Goal: Task Accomplishment & Management: Complete application form

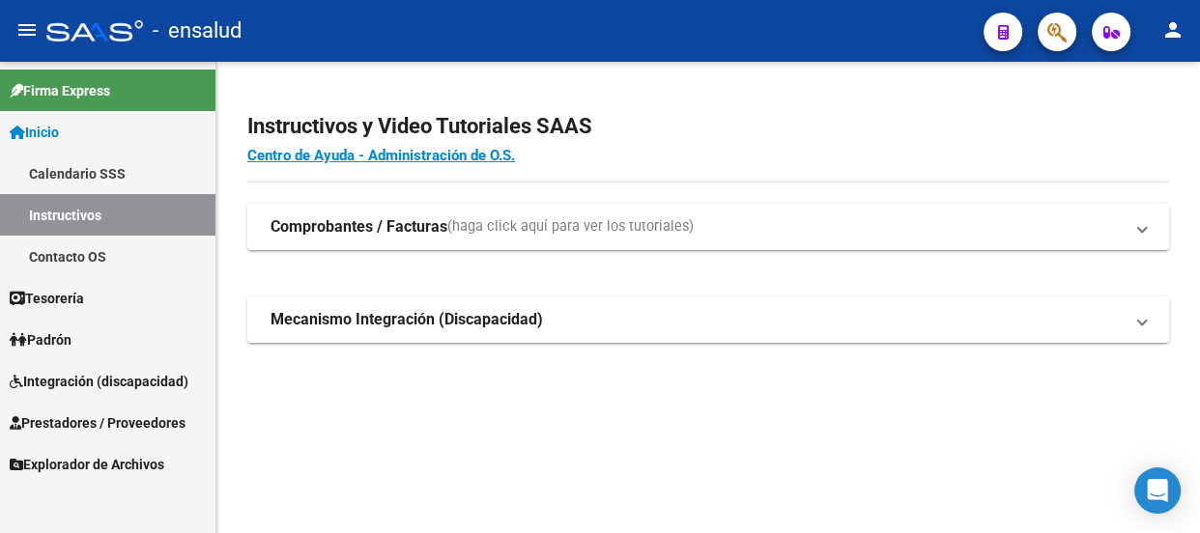
click at [105, 418] on span "Prestadores / Proveedores" at bounding box center [98, 423] width 176 height 21
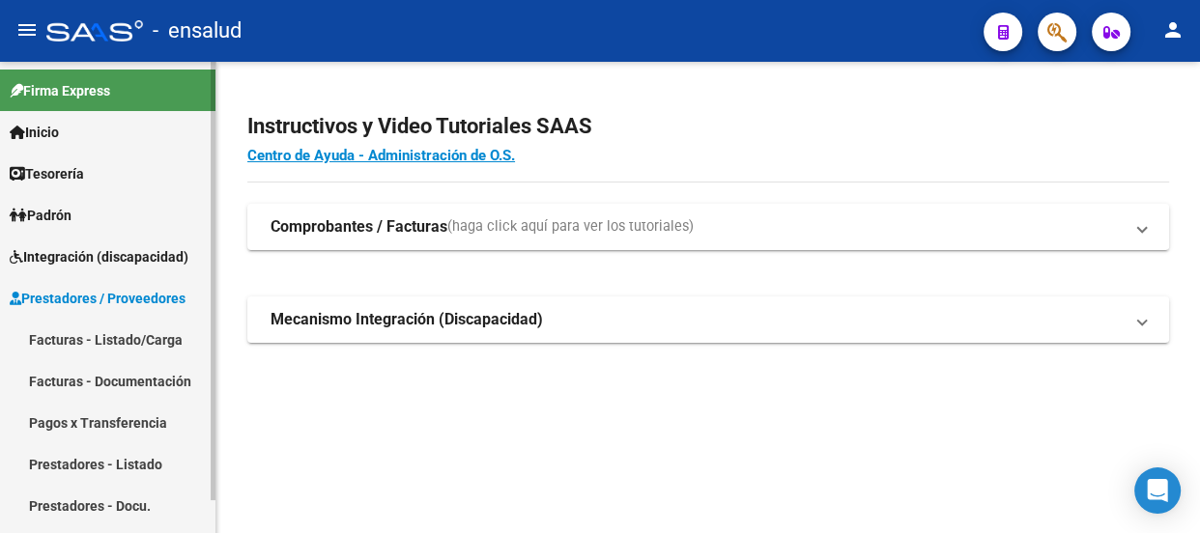
click at [120, 334] on link "Facturas - Listado/Carga" at bounding box center [108, 340] width 216 height 42
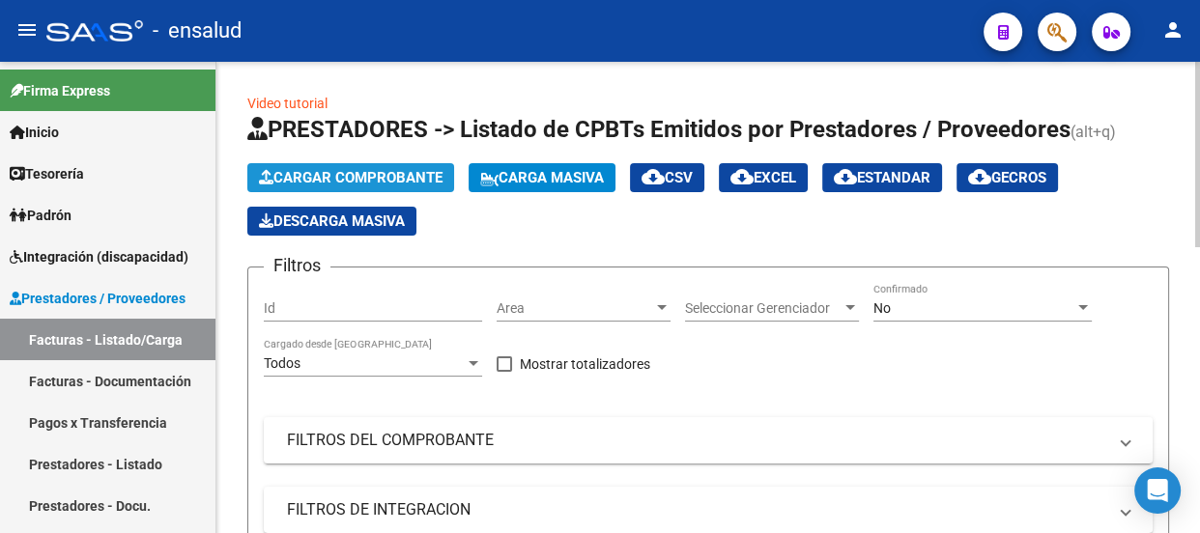
click at [333, 183] on span "Cargar Comprobante" at bounding box center [351, 177] width 184 height 17
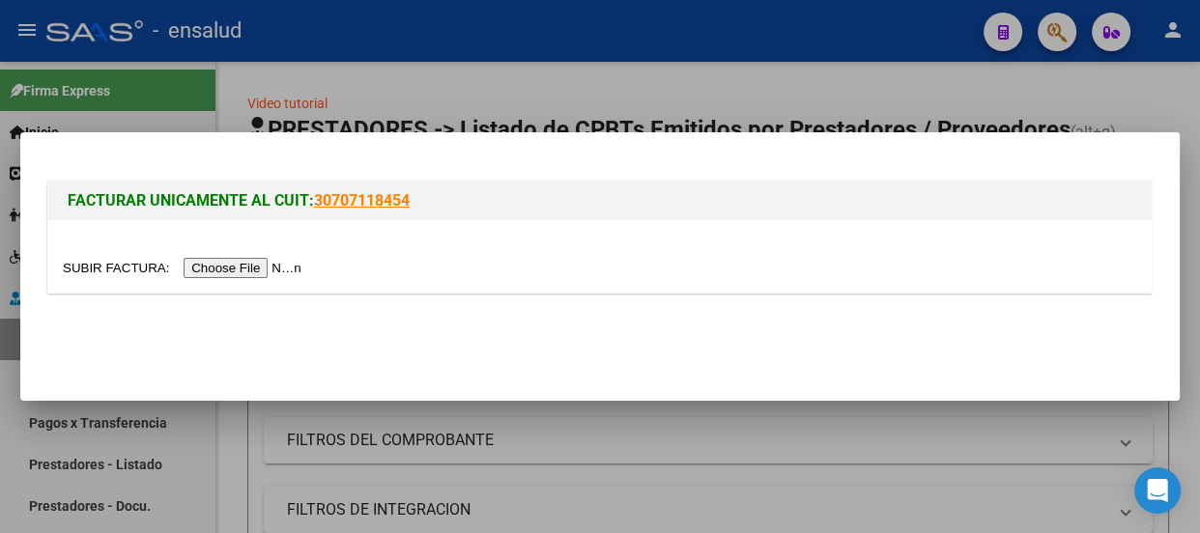
click at [274, 269] on input "file" at bounding box center [185, 268] width 245 height 20
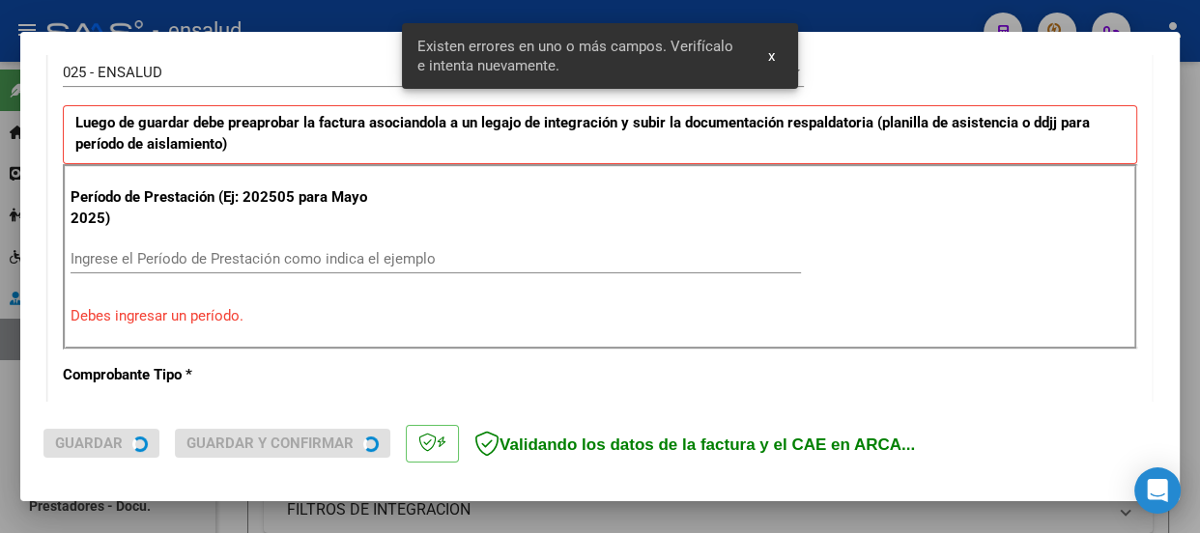
scroll to position [596, 0]
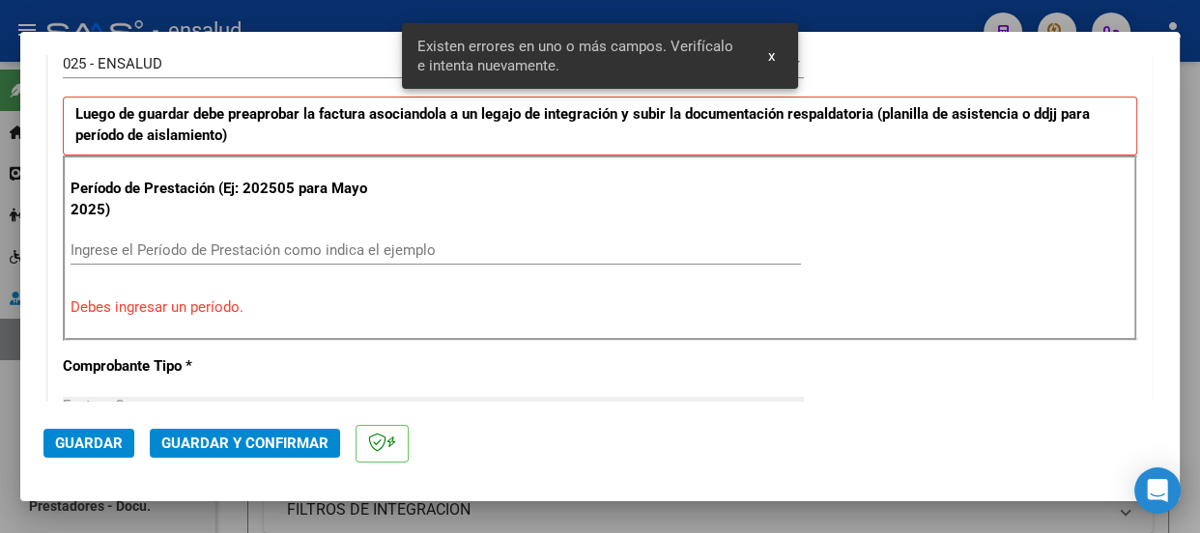
click at [84, 242] on input "Ingrese el Período de Prestación como indica el ejemplo" at bounding box center [436, 250] width 731 height 17
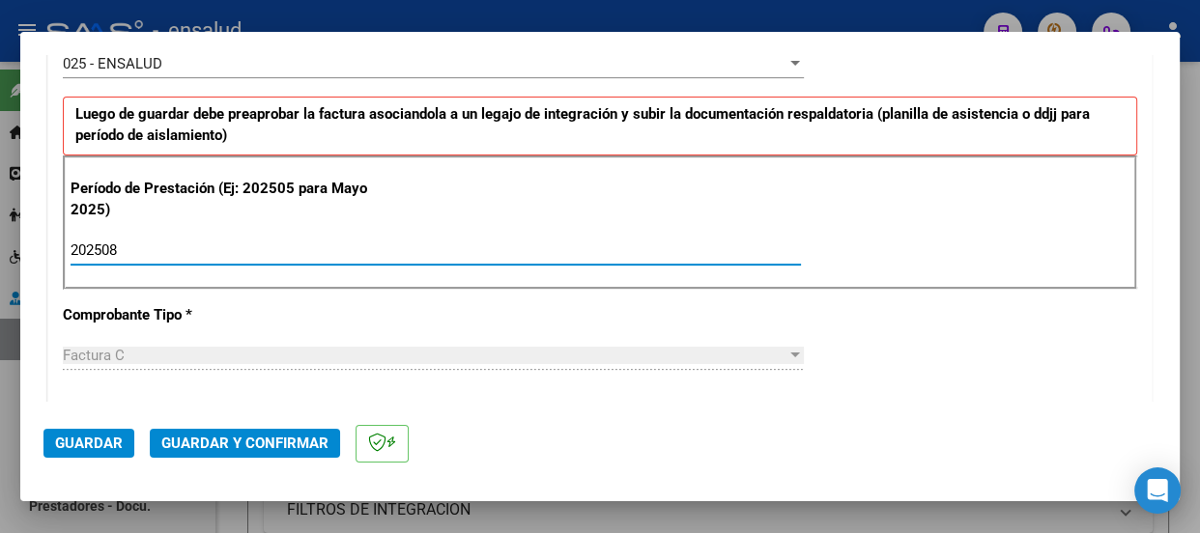
type input "202508"
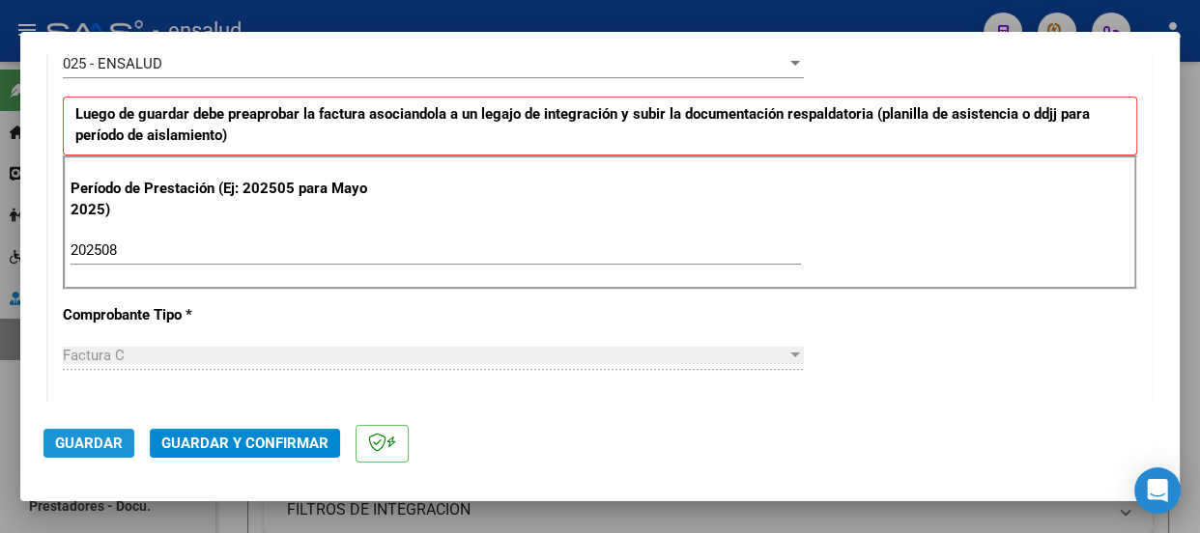
click at [94, 437] on span "Guardar" at bounding box center [89, 443] width 68 height 17
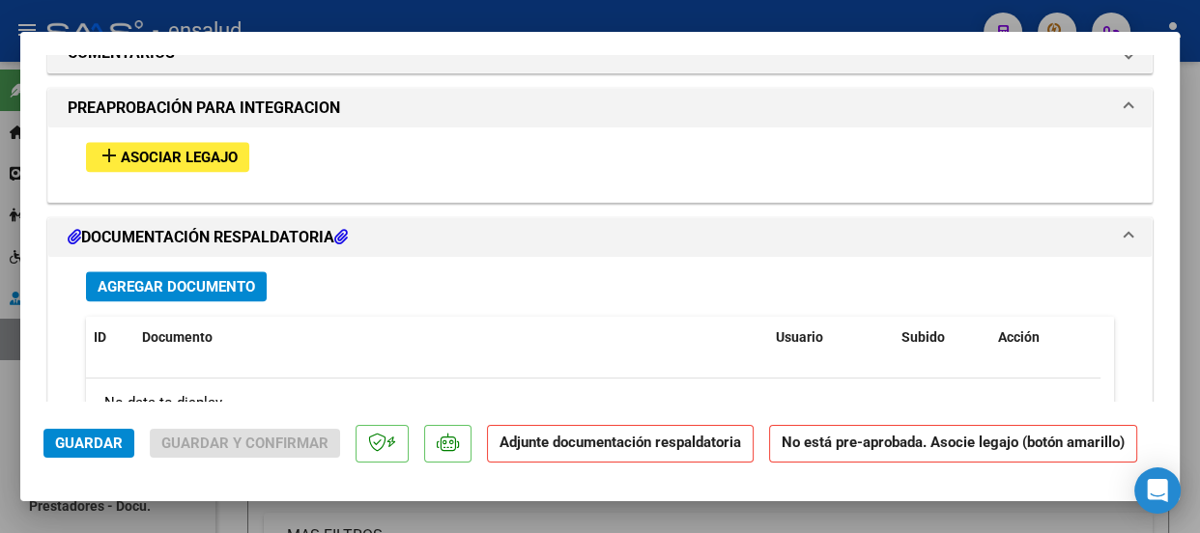
scroll to position [1933, 0]
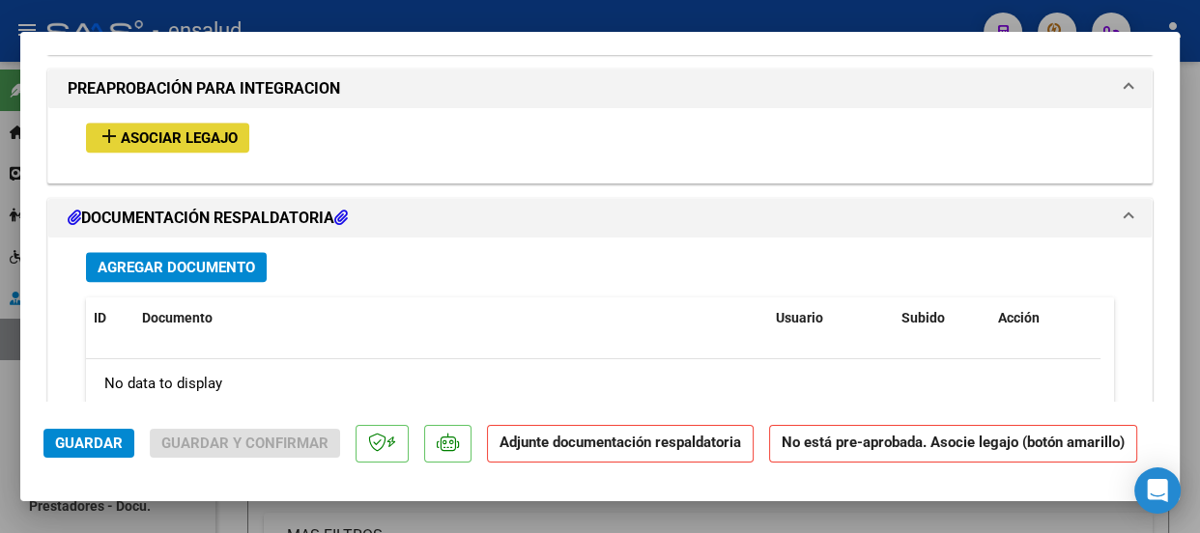
click at [220, 137] on span "Asociar Legajo" at bounding box center [179, 138] width 117 height 17
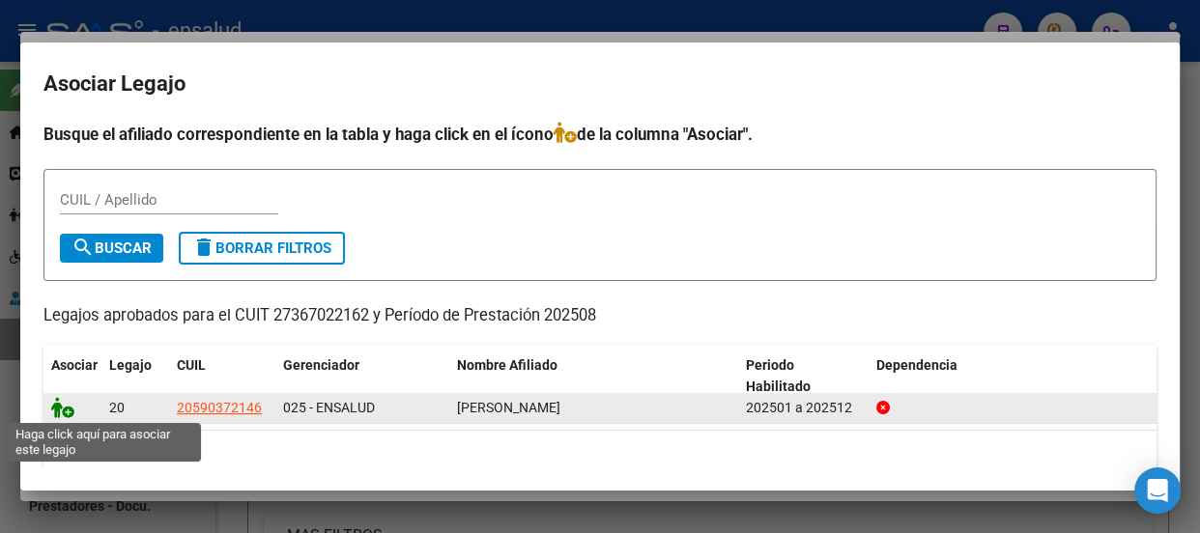
click at [68, 414] on icon at bounding box center [62, 407] width 23 height 21
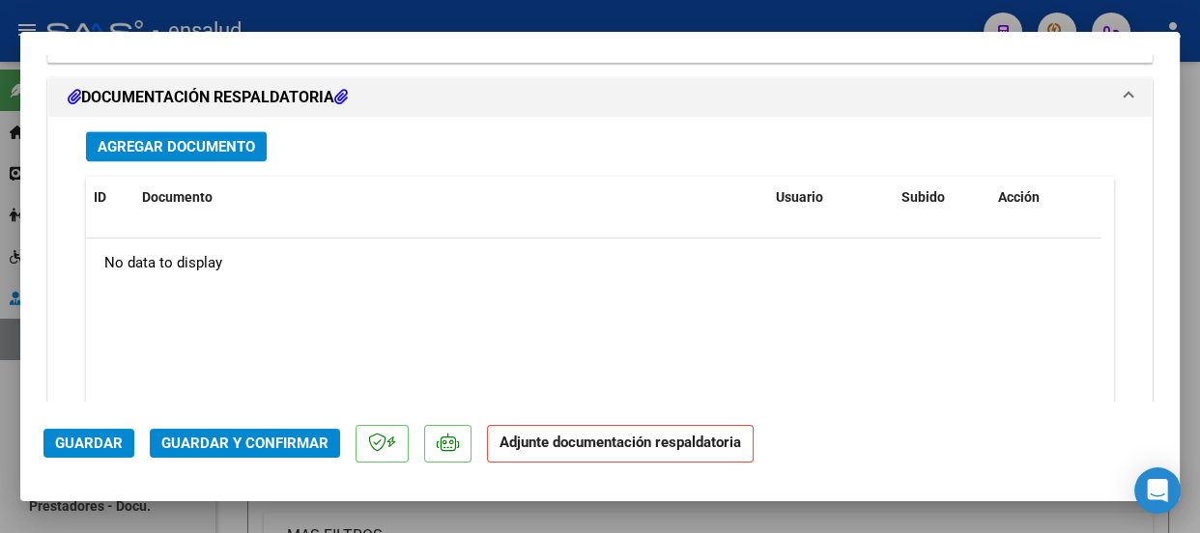
scroll to position [2335, 0]
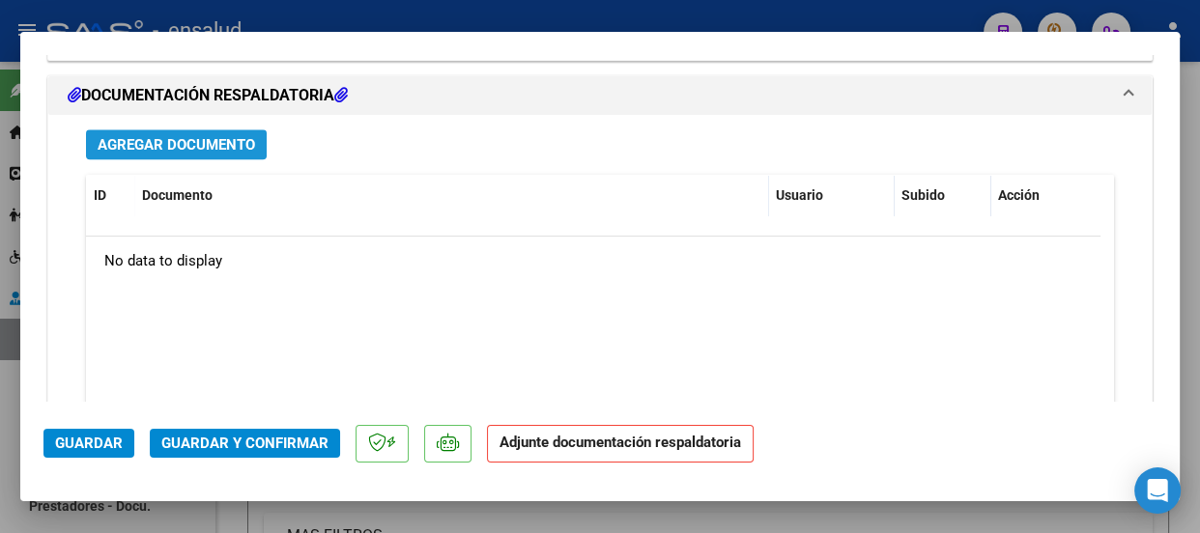
click at [207, 145] on span "Agregar Documento" at bounding box center [177, 144] width 158 height 17
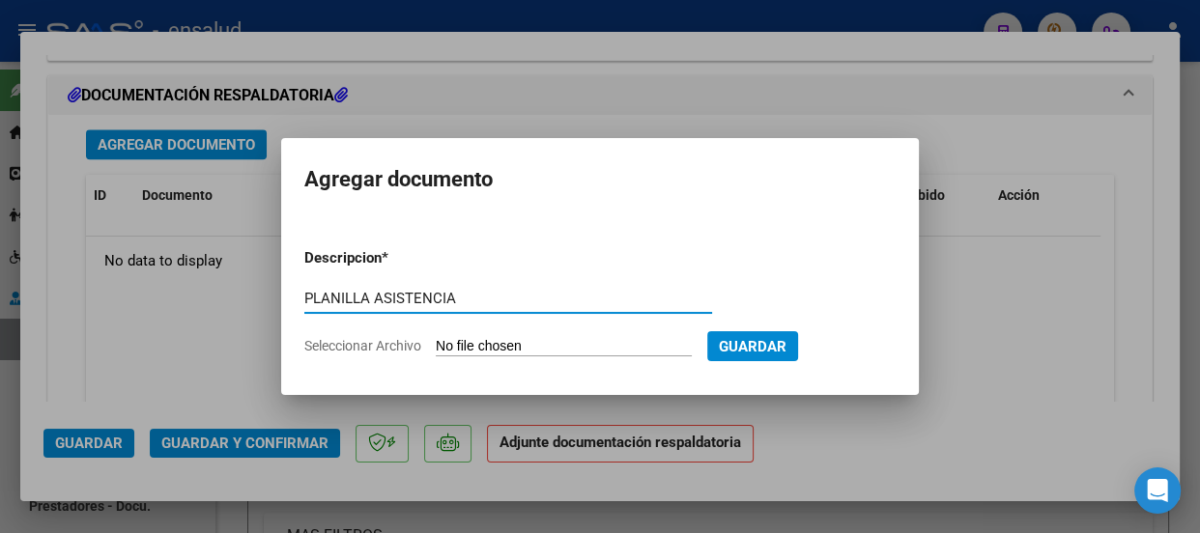
type input "PLANILLA ASISTENCIA"
click at [590, 352] on input "Seleccionar Archivo" at bounding box center [564, 347] width 256 height 18
type input "C:\fakepath\[PERSON_NAME] BELTRAN_202508_90_N_PEREZ [PERSON_NAME] MARIA_1-1186-…"
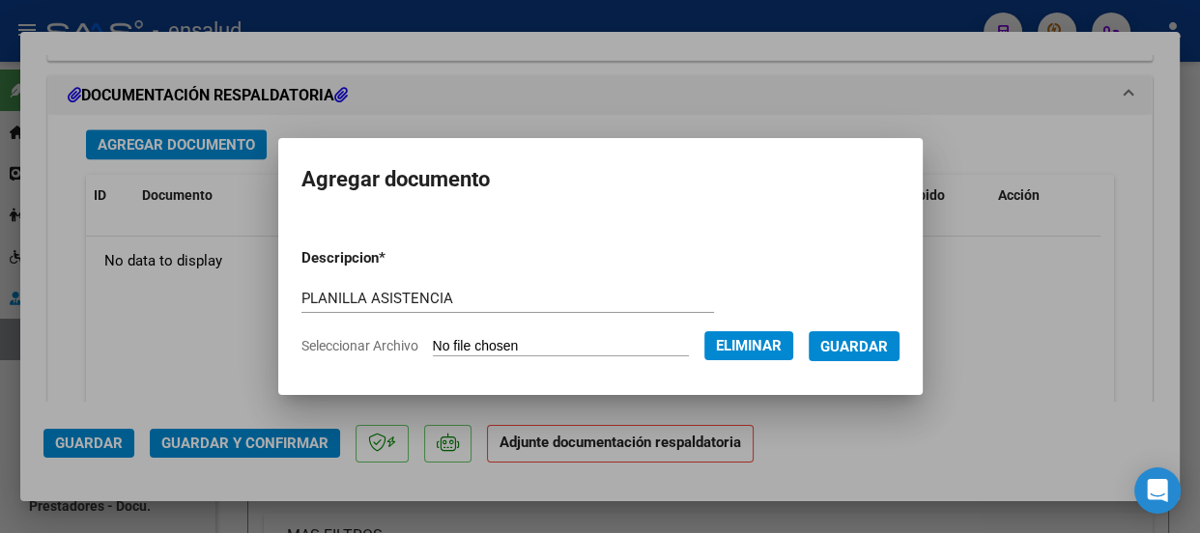
click at [875, 341] on span "Guardar" at bounding box center [854, 346] width 68 height 17
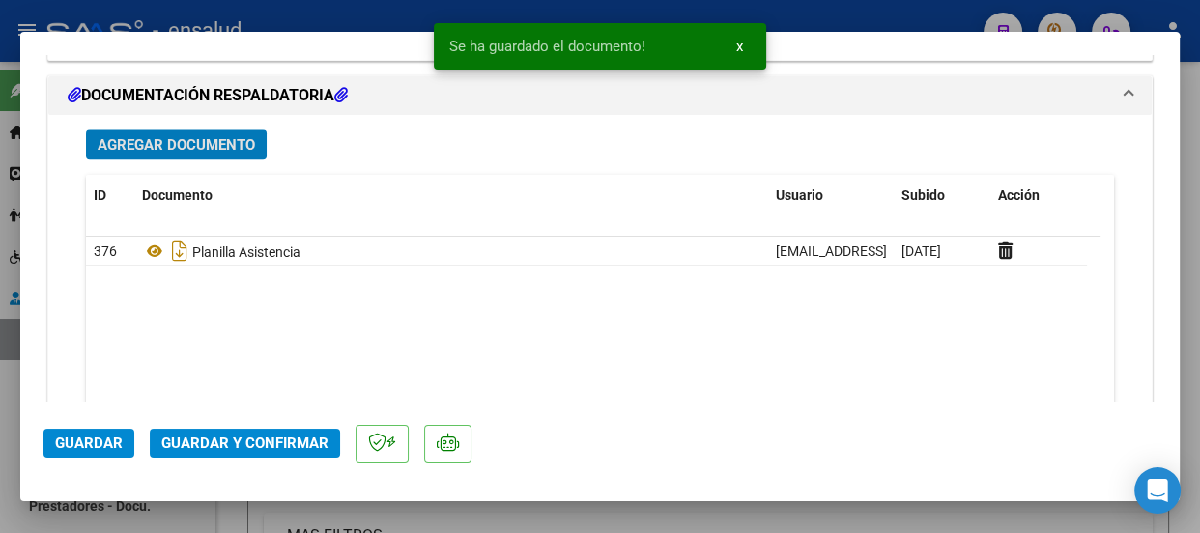
click at [254, 450] on span "Guardar y Confirmar" at bounding box center [244, 443] width 167 height 17
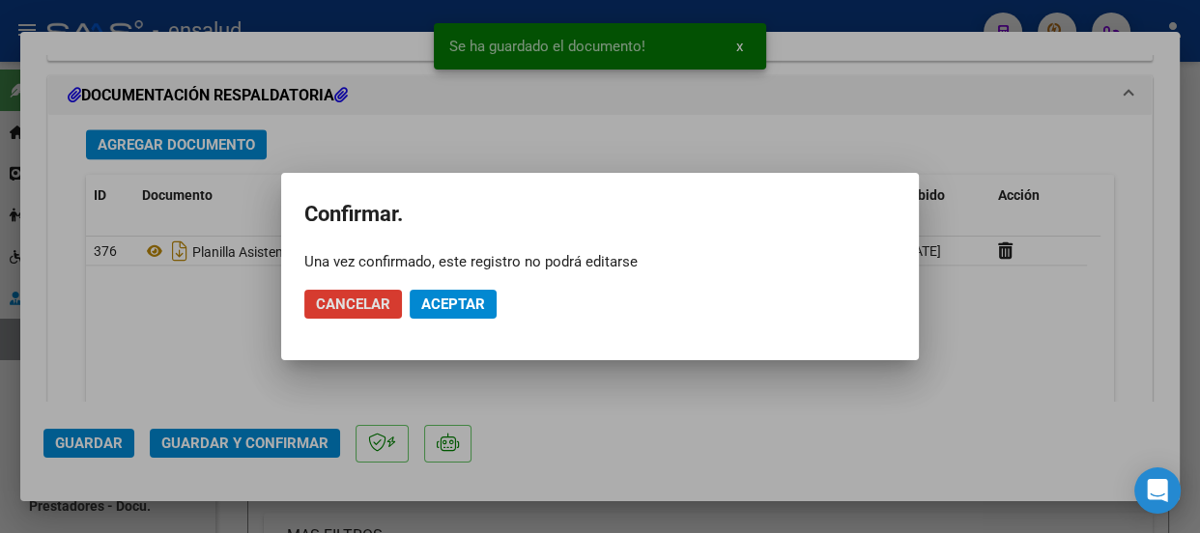
click at [470, 296] on span "Aceptar" at bounding box center [453, 304] width 64 height 17
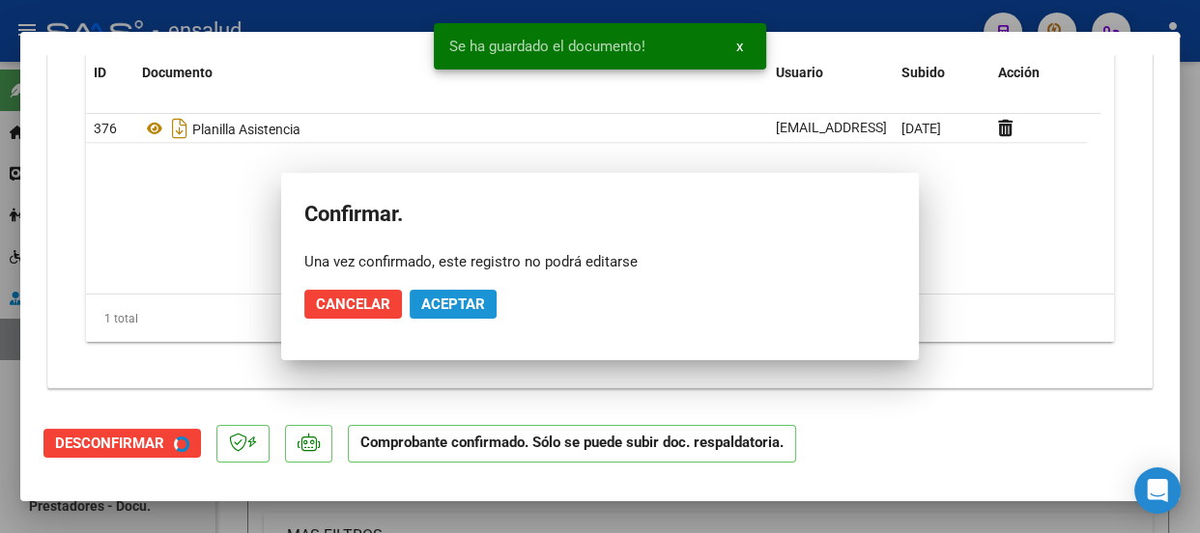
scroll to position [2160, 0]
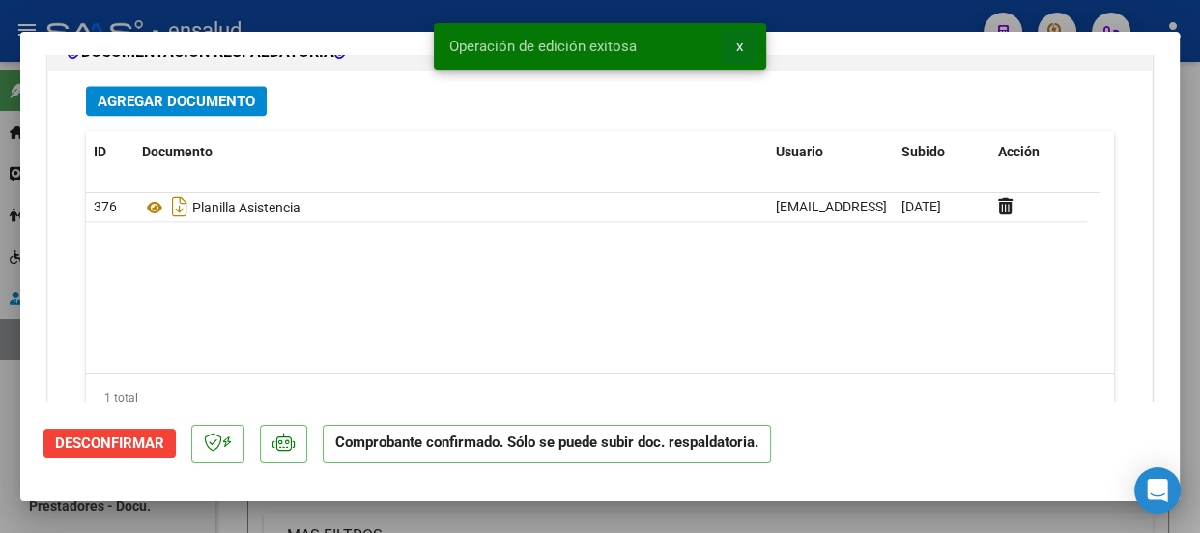
click at [745, 47] on button "x" at bounding box center [740, 46] width 38 height 35
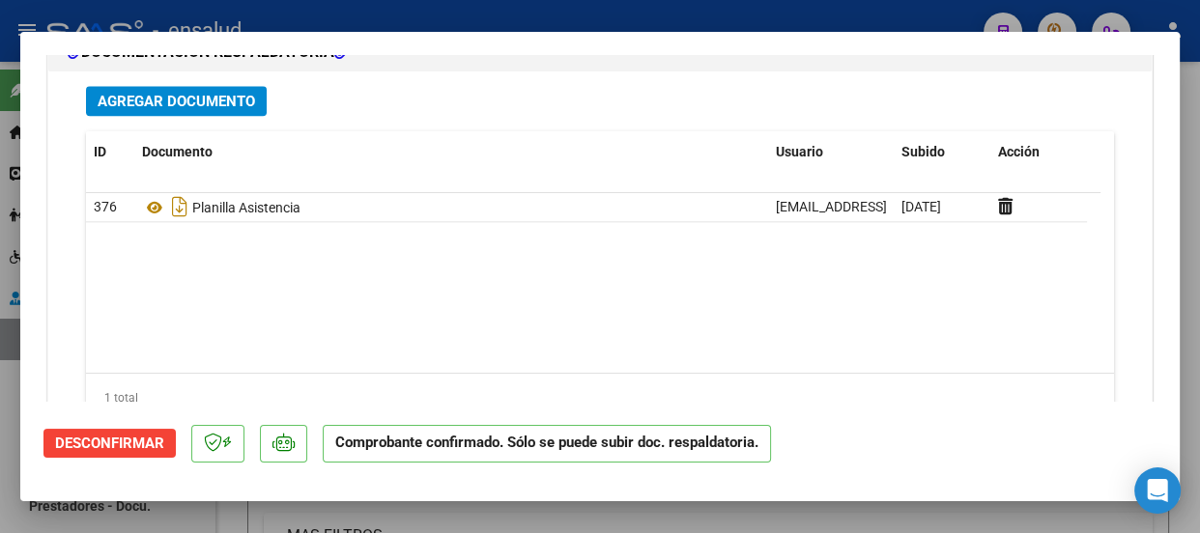
click at [755, 15] on div at bounding box center [600, 266] width 1200 height 533
type input "$ 0,00"
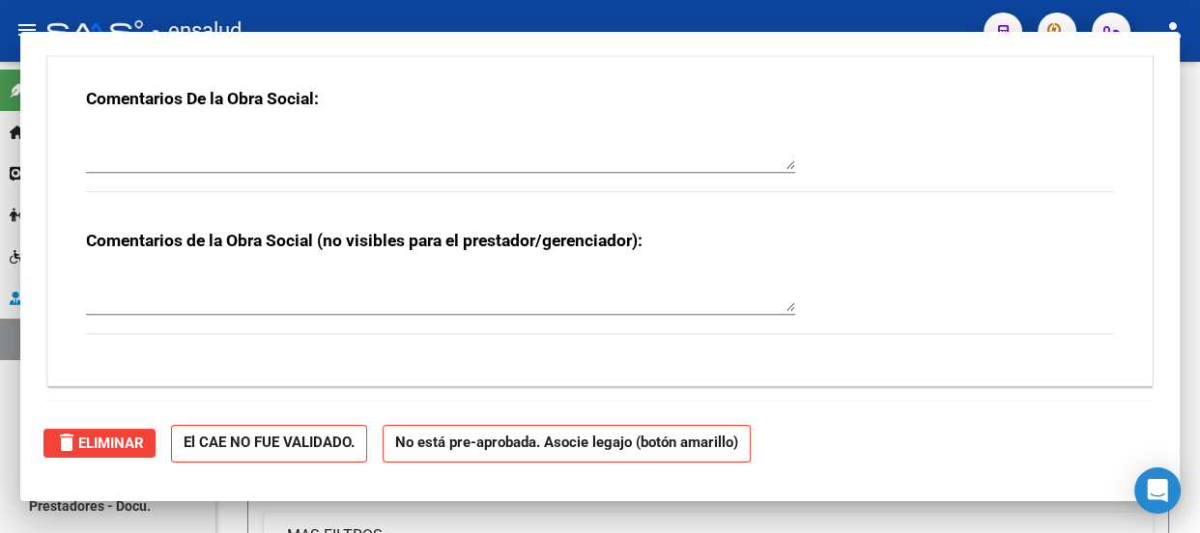
scroll to position [0, 0]
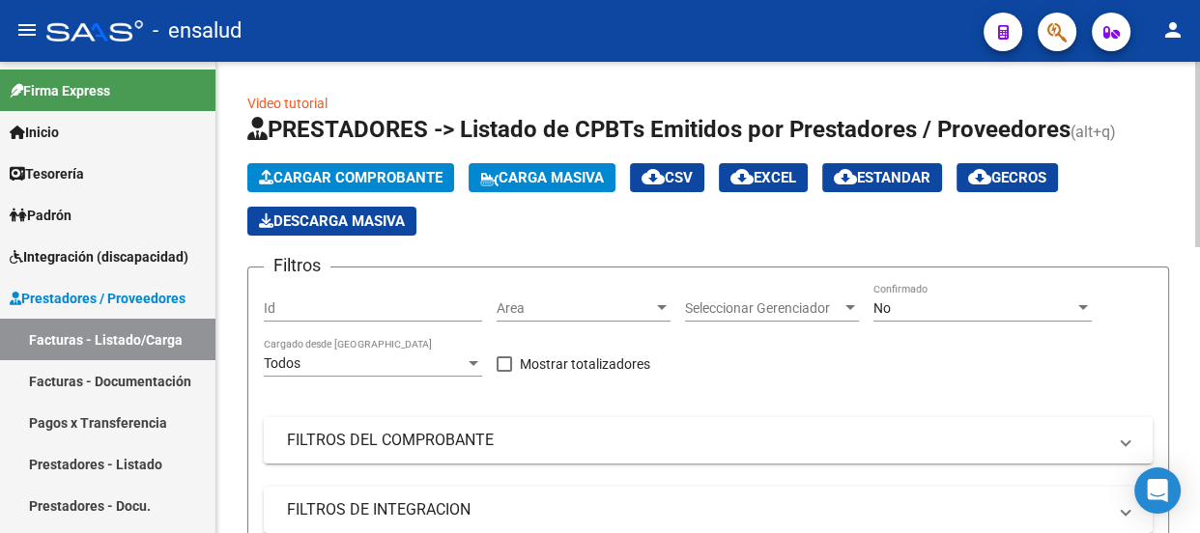
click at [398, 174] on span "Cargar Comprobante" at bounding box center [351, 177] width 184 height 17
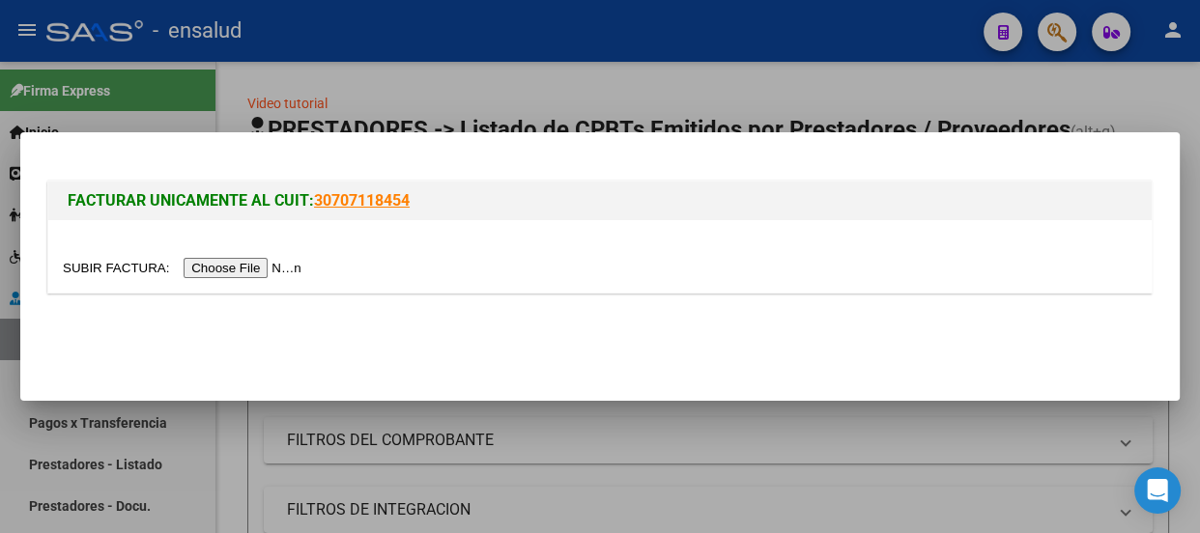
click at [272, 271] on input "file" at bounding box center [185, 268] width 245 height 20
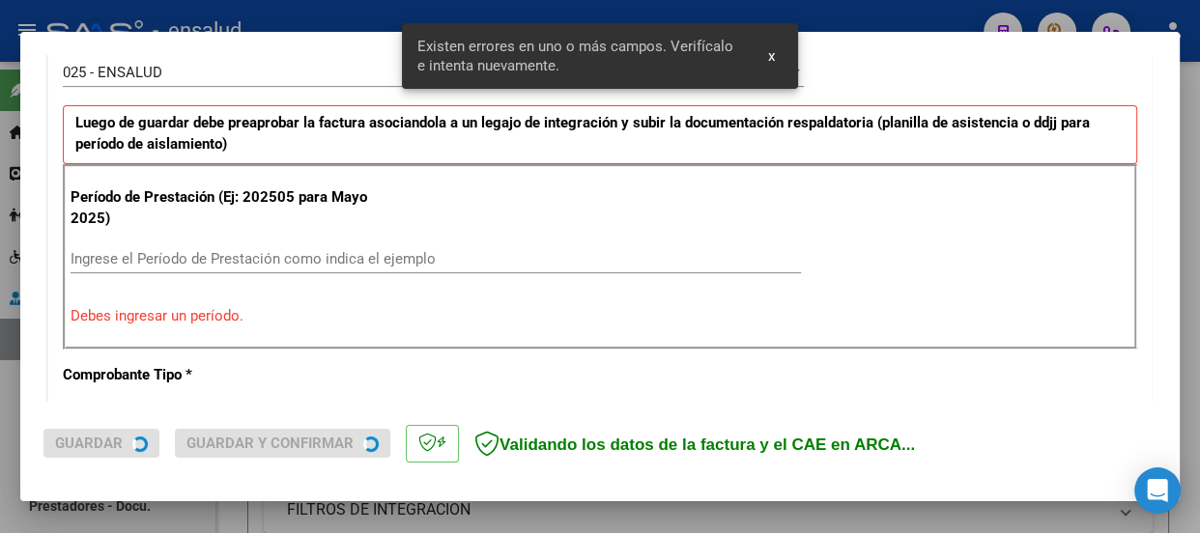
scroll to position [596, 0]
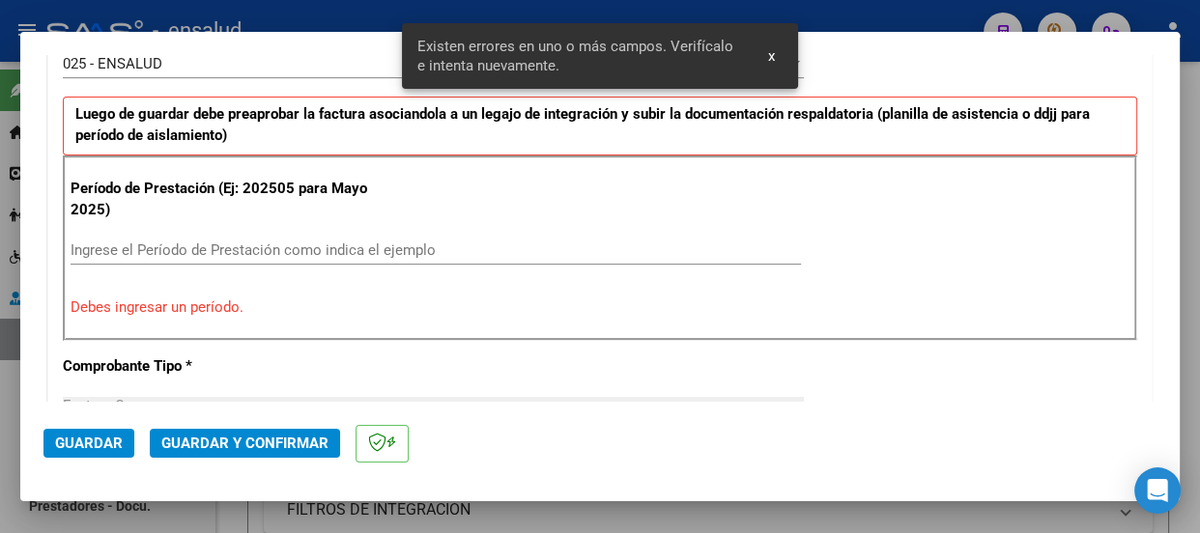
click at [101, 250] on input "Ingrese el Período de Prestación como indica el ejemplo" at bounding box center [436, 250] width 731 height 17
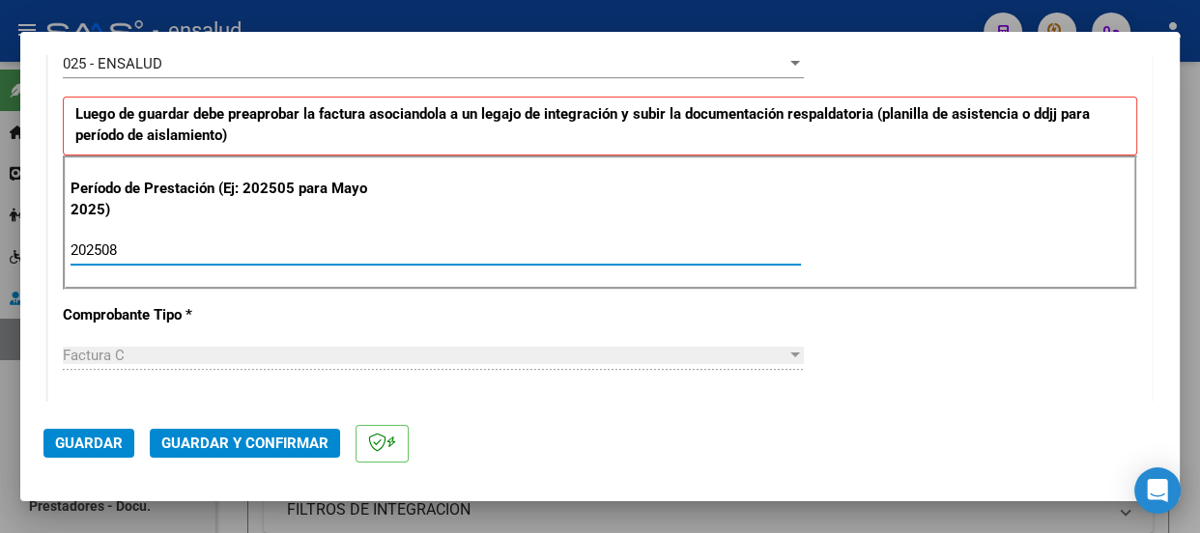
type input "202508"
click at [79, 444] on span "Guardar" at bounding box center [89, 443] width 68 height 17
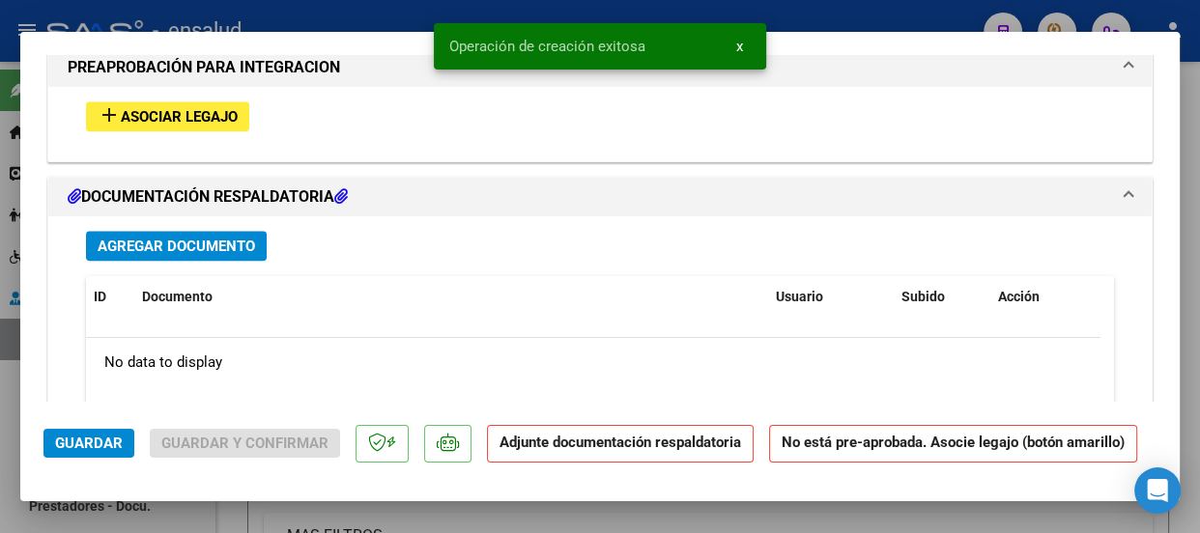
scroll to position [1845, 0]
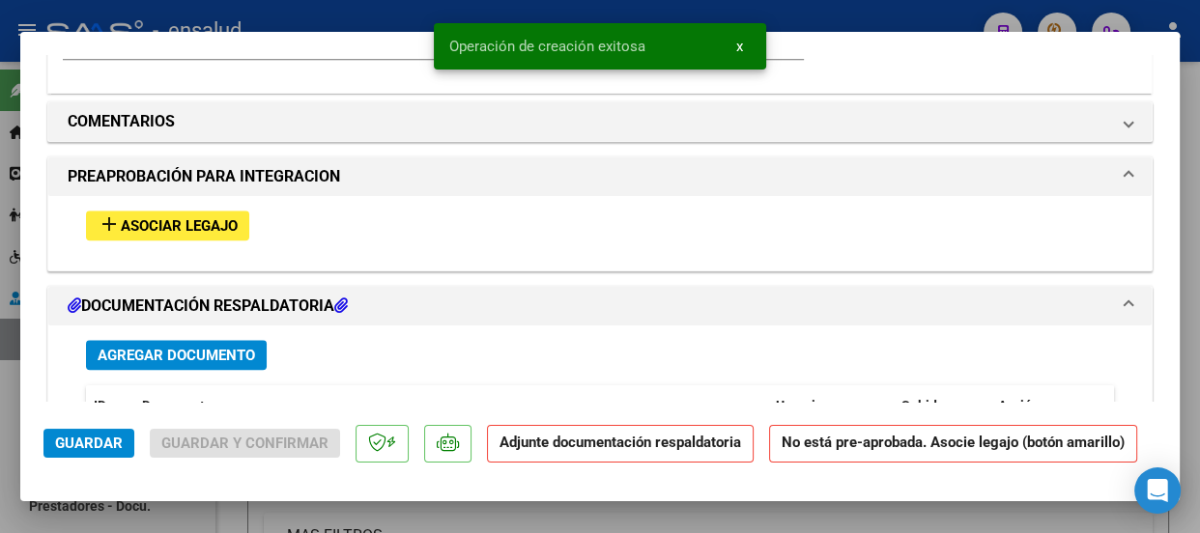
click at [146, 222] on span "Asociar Legajo" at bounding box center [179, 225] width 117 height 17
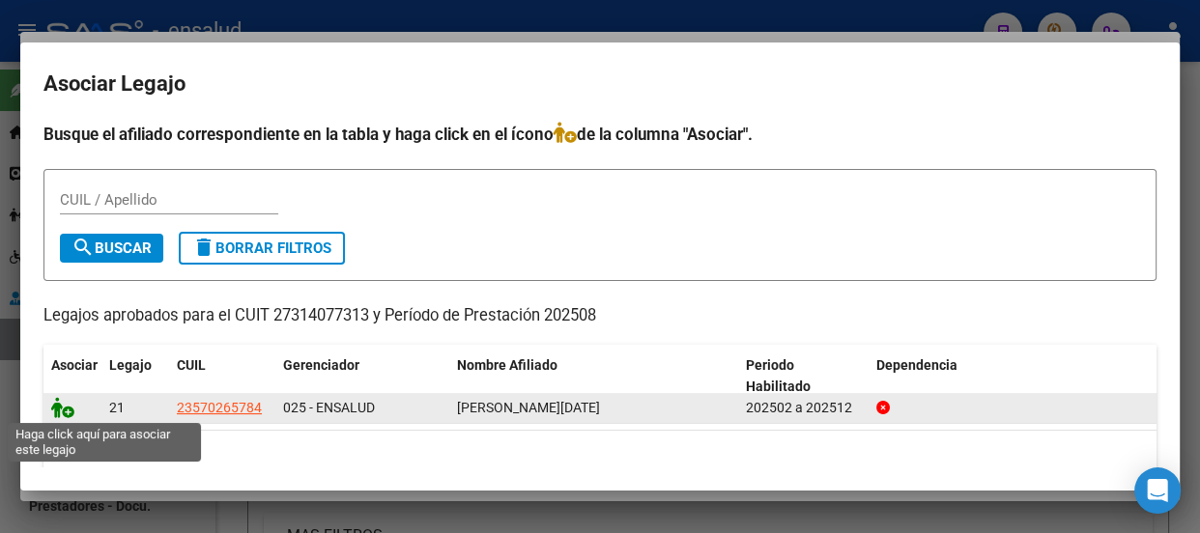
click at [61, 415] on icon at bounding box center [62, 407] width 23 height 21
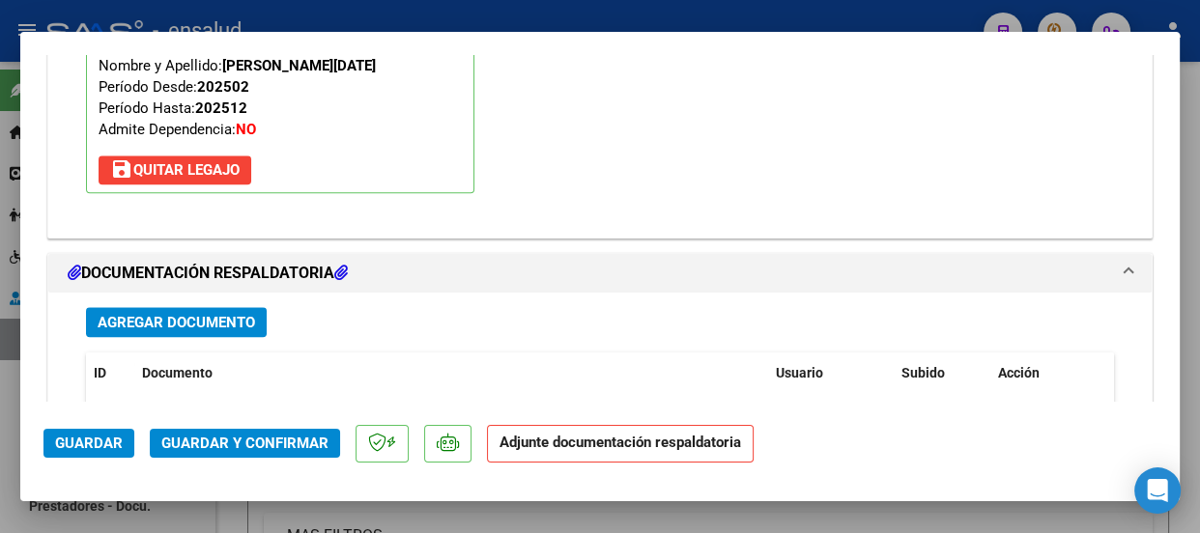
scroll to position [2159, 0]
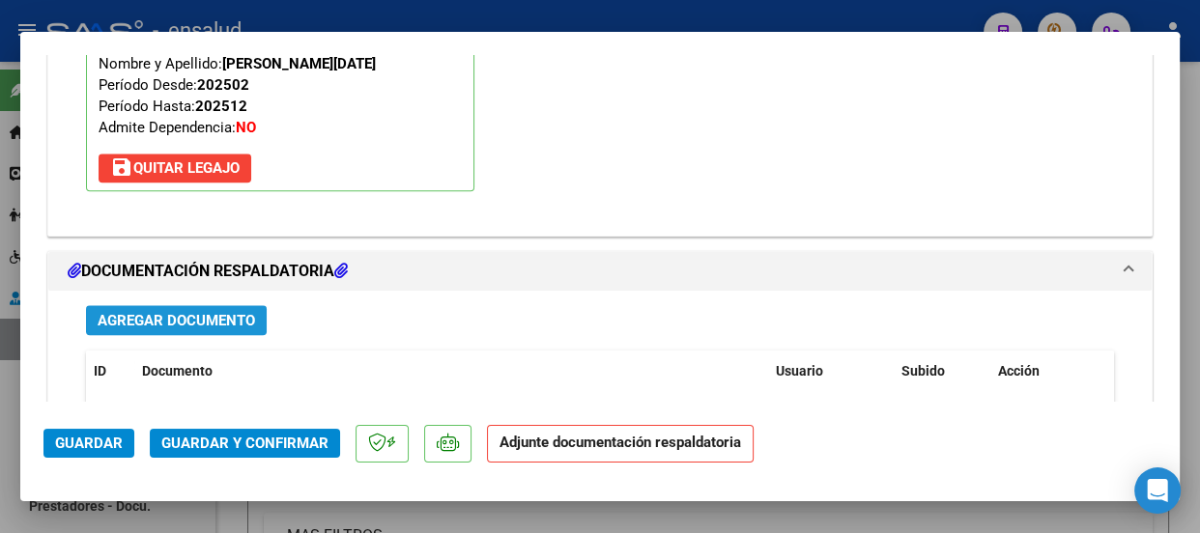
click at [220, 324] on span "Agregar Documento" at bounding box center [177, 320] width 158 height 17
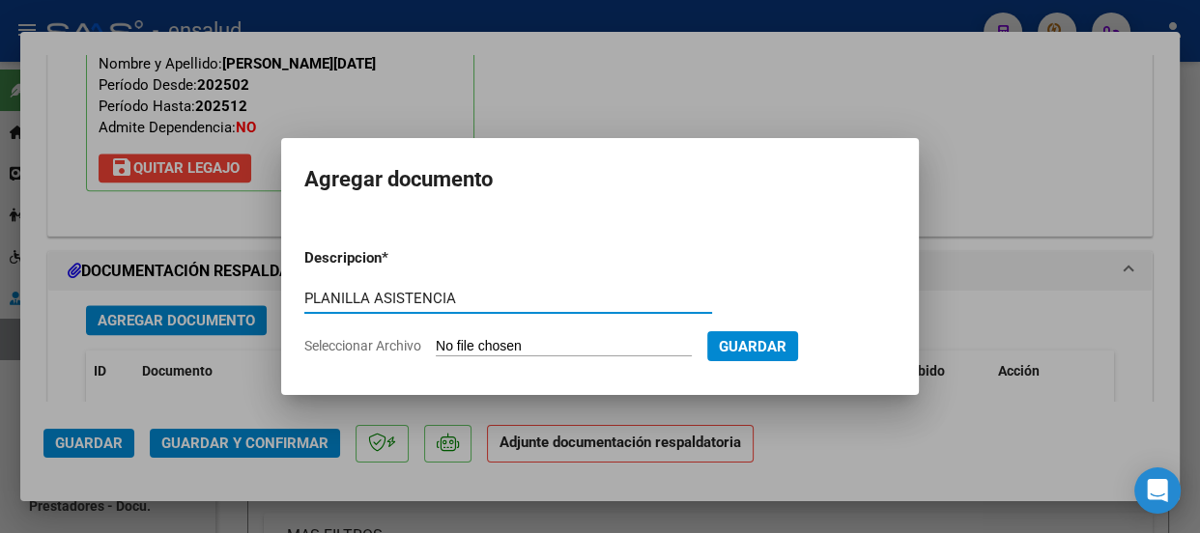
type input "PLANILLA ASISTENCIA"
click at [481, 344] on input "Seleccionar Archivo" at bounding box center [564, 347] width 256 height 18
type input "C:\fakepath\[PERSON_NAME] ISABELLA_202508_91_N_PORTELA MARIA_2-1328--PA.pdf"
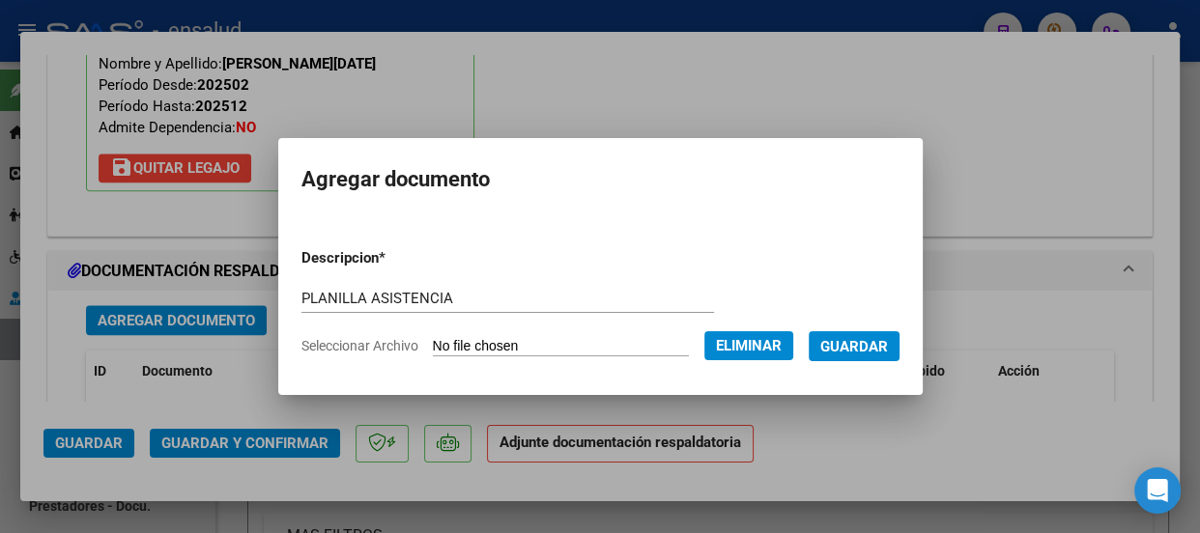
click at [876, 348] on span "Guardar" at bounding box center [854, 346] width 68 height 17
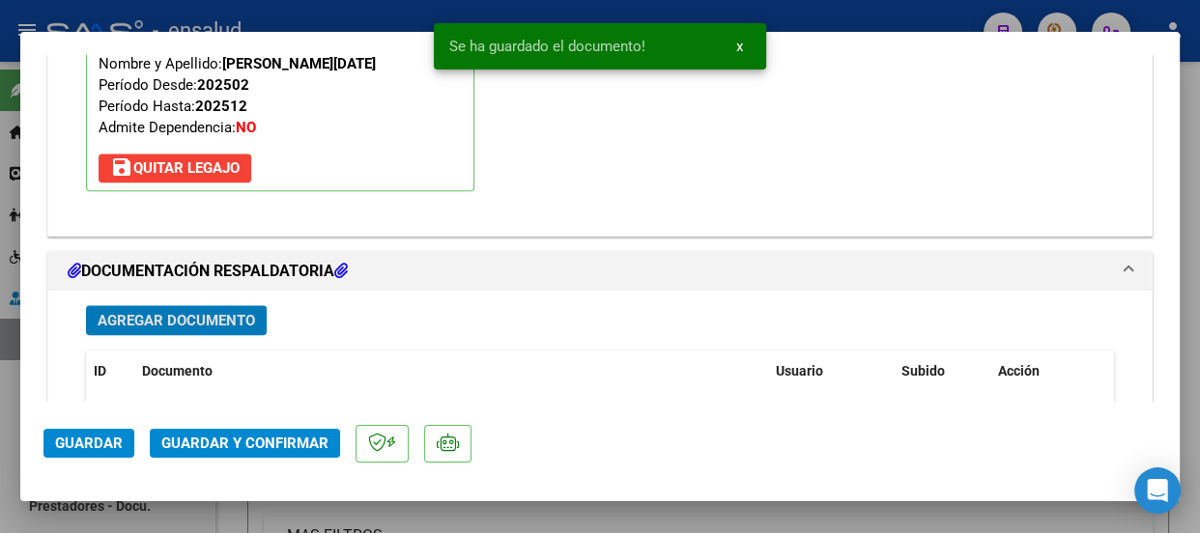
click at [283, 446] on span "Guardar y Confirmar" at bounding box center [244, 443] width 167 height 17
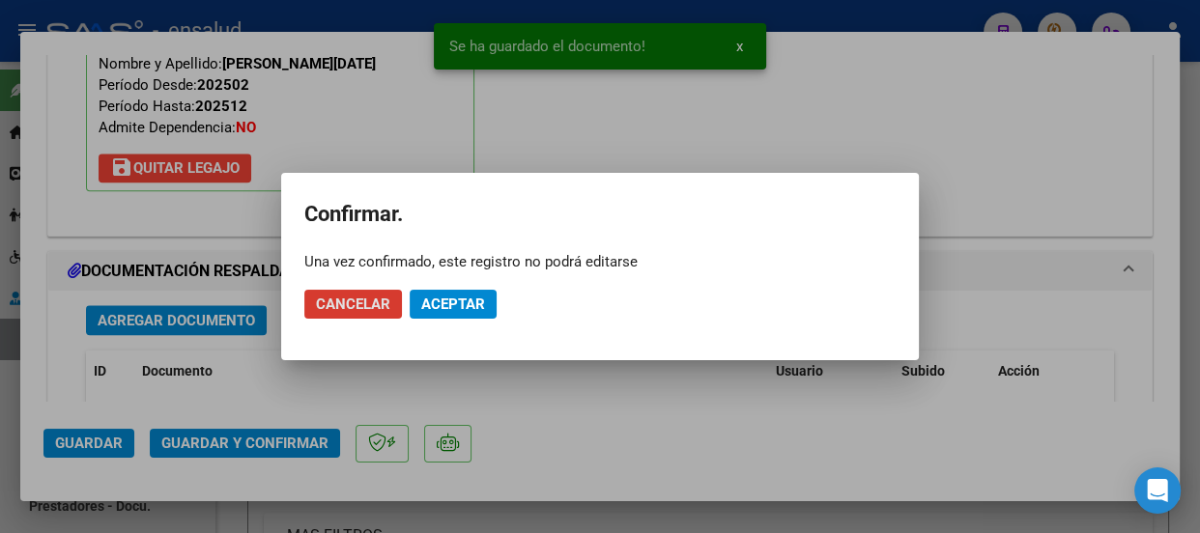
click at [475, 303] on span "Aceptar" at bounding box center [453, 304] width 64 height 17
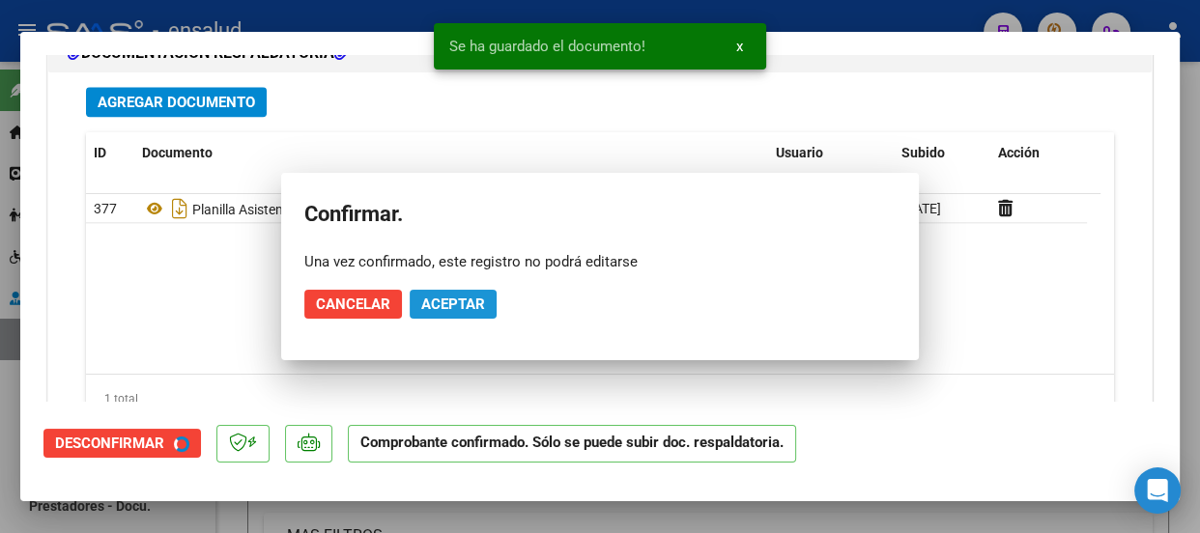
scroll to position [1985, 0]
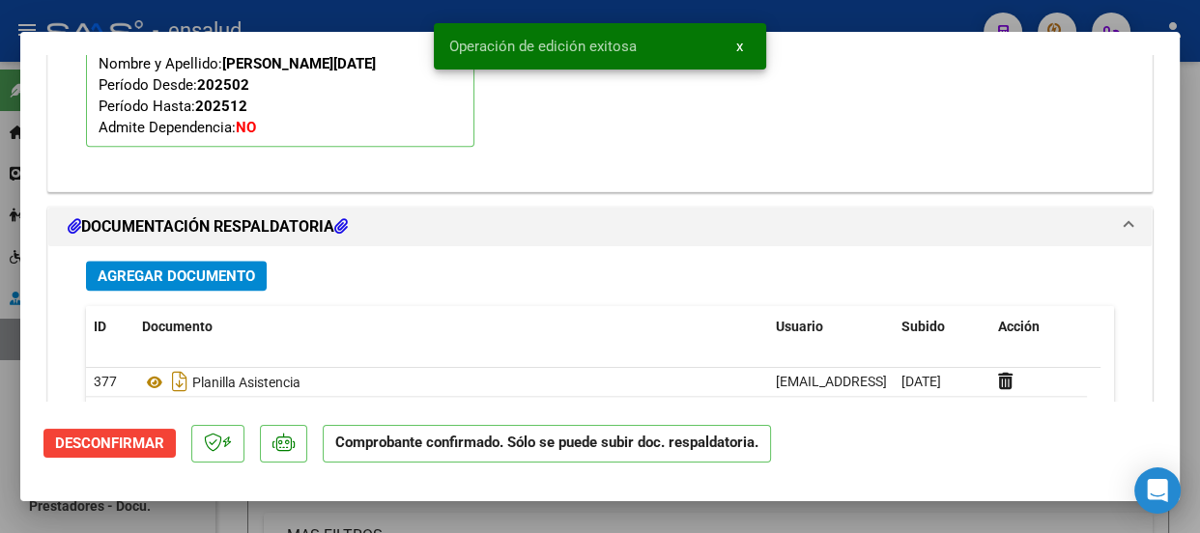
click at [737, 41] on span "x" at bounding box center [739, 46] width 7 height 17
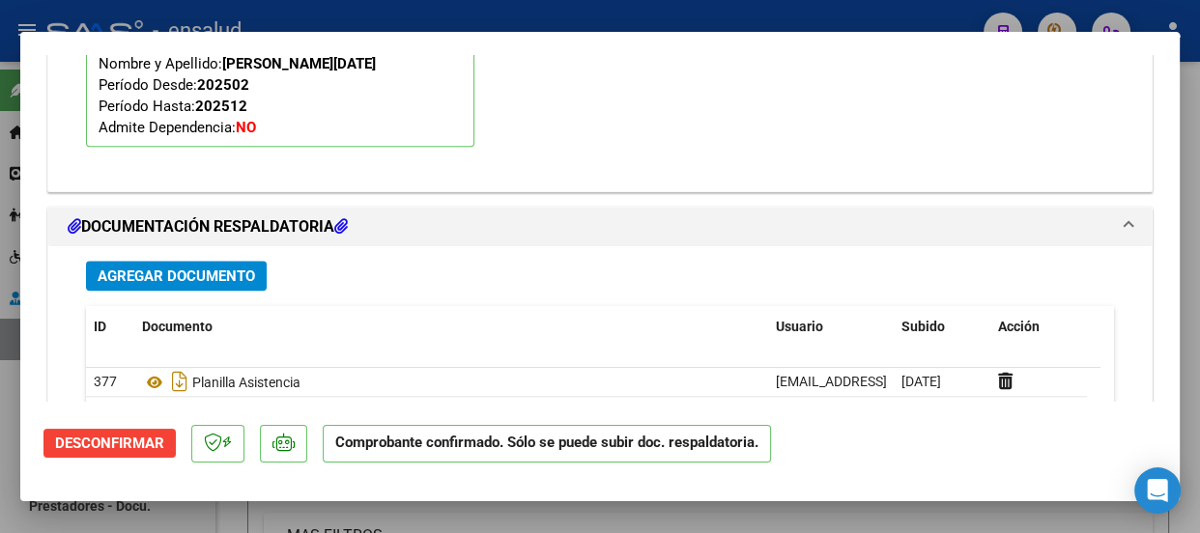
click at [718, 14] on div at bounding box center [600, 266] width 1200 height 533
type input "$ 0,00"
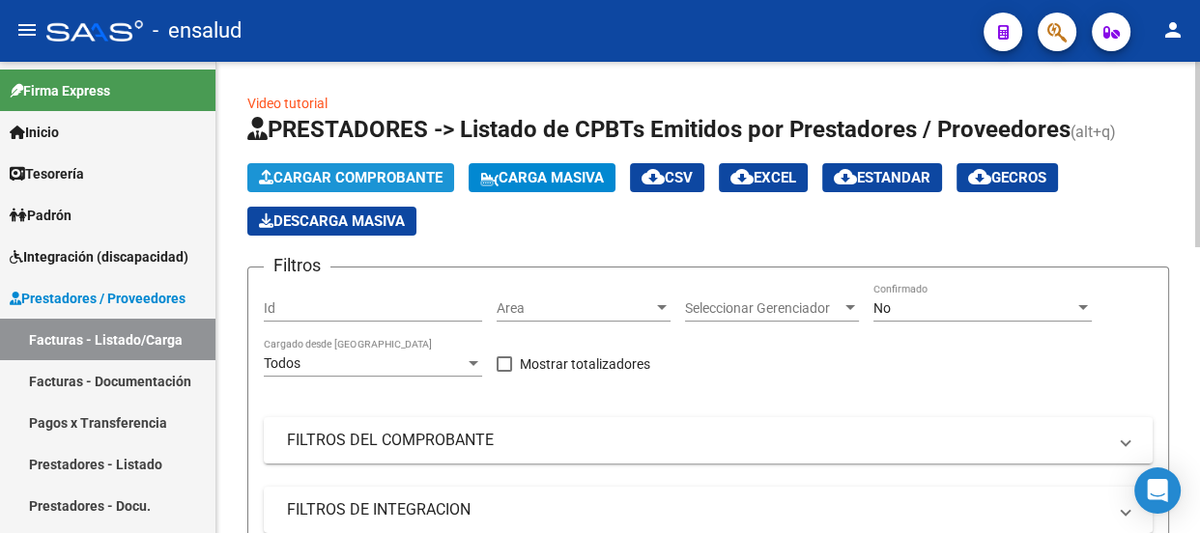
click at [393, 182] on span "Cargar Comprobante" at bounding box center [351, 177] width 184 height 17
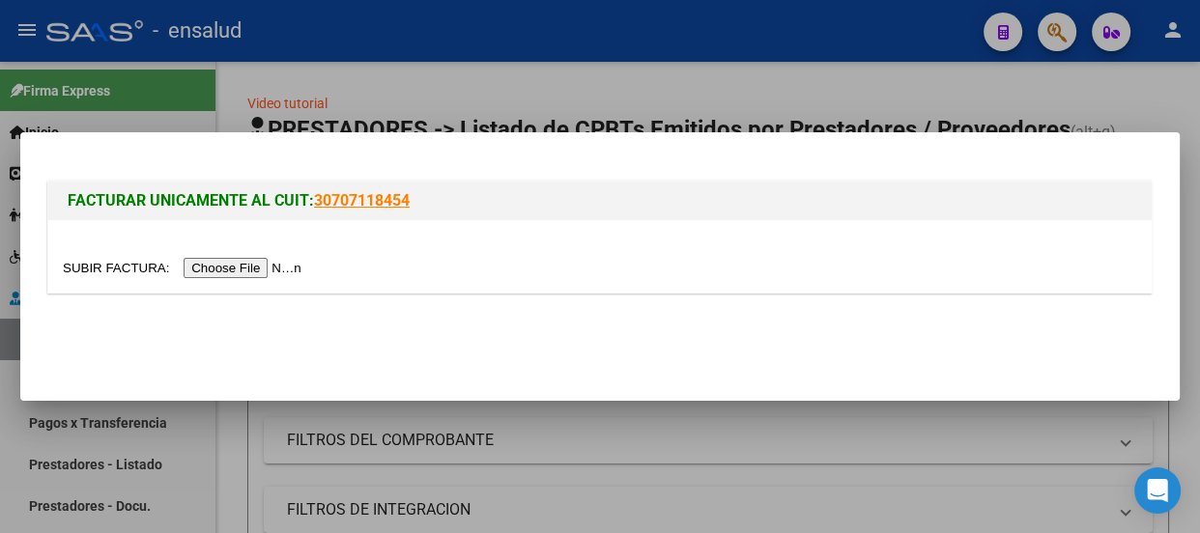
click at [253, 264] on input "file" at bounding box center [185, 268] width 245 height 20
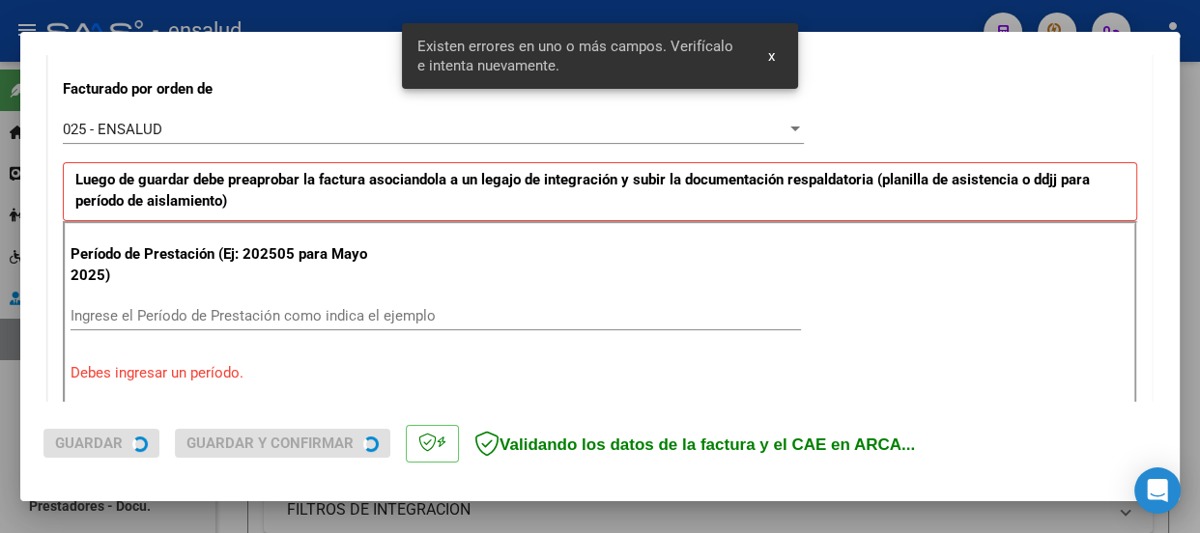
scroll to position [596, 0]
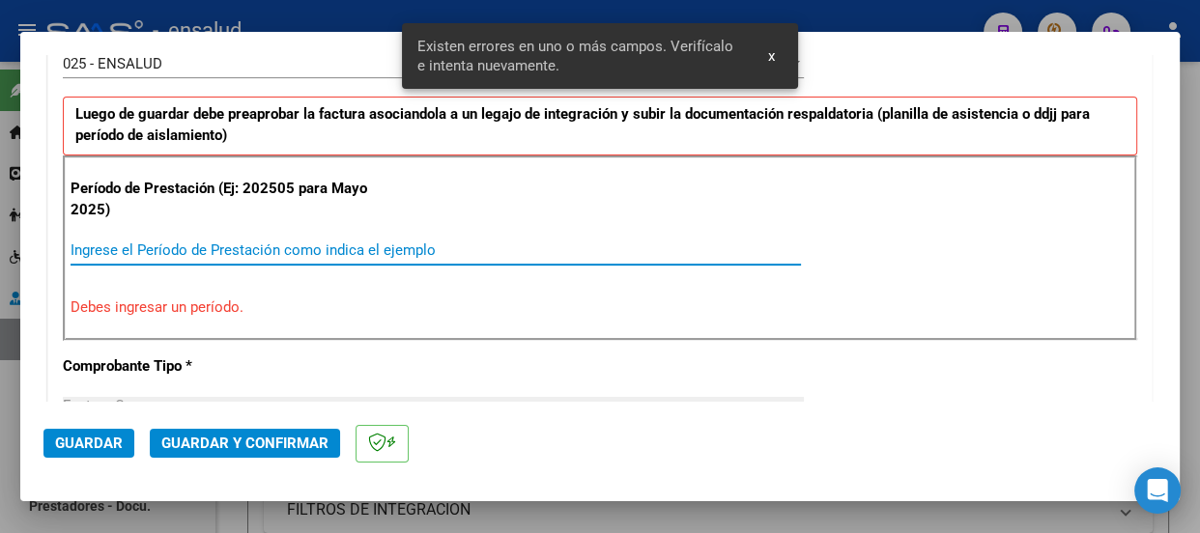
click at [107, 251] on input "Ingrese el Período de Prestación como indica el ejemplo" at bounding box center [436, 250] width 731 height 17
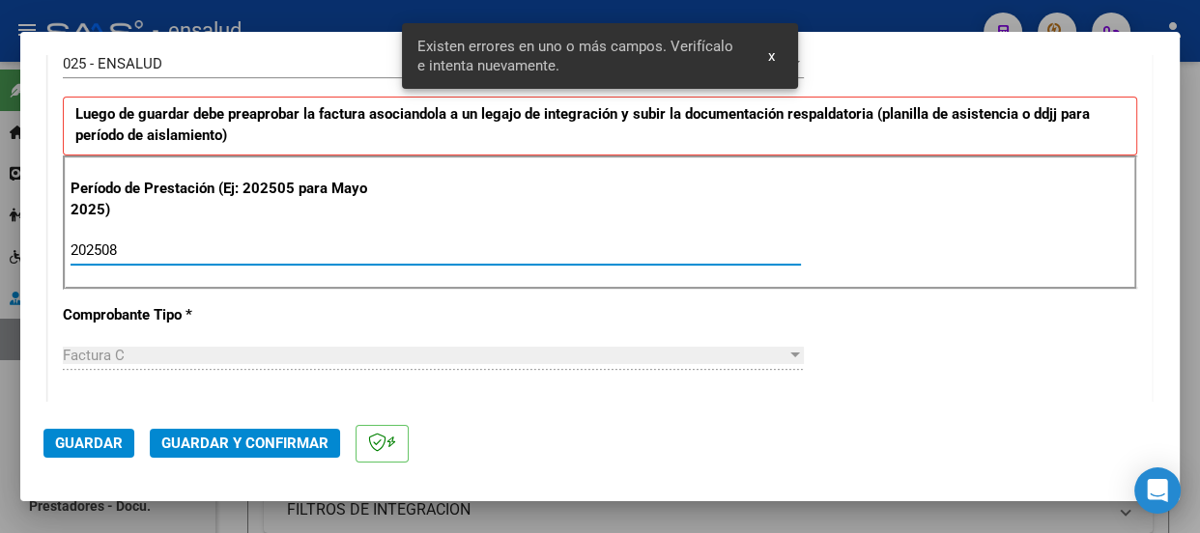
type input "202508"
click at [93, 444] on span "Guardar" at bounding box center [89, 443] width 68 height 17
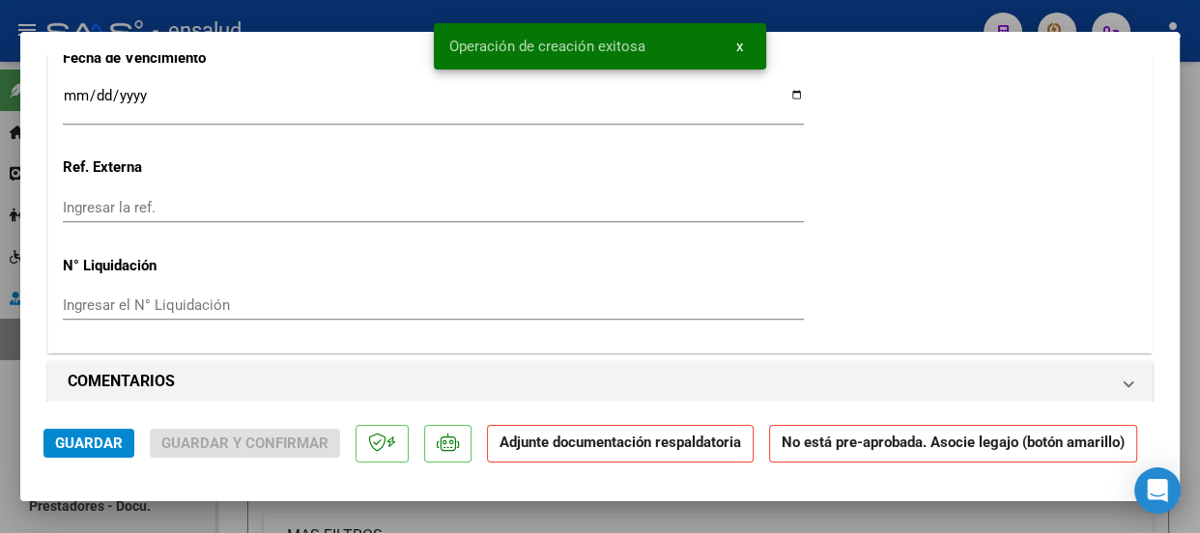
scroll to position [1845, 0]
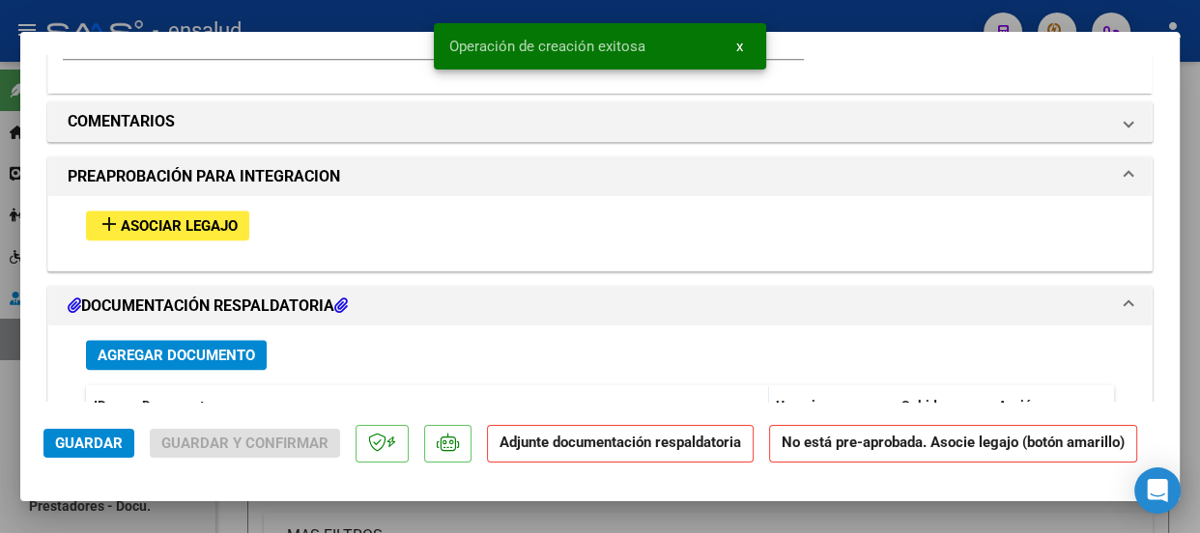
click at [196, 223] on span "Asociar Legajo" at bounding box center [179, 225] width 117 height 17
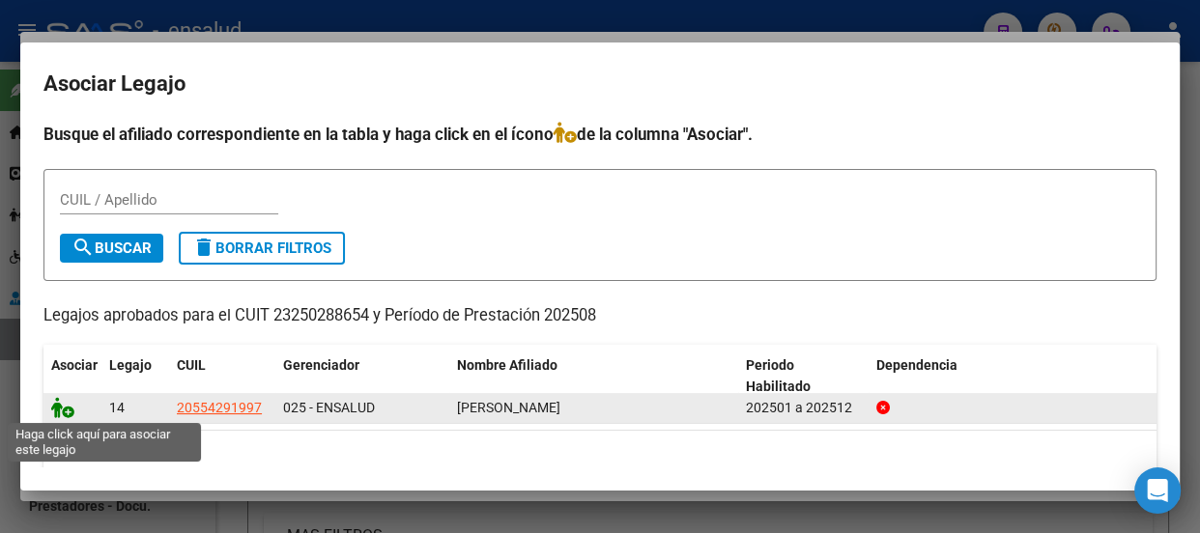
click at [70, 414] on icon at bounding box center [62, 407] width 23 height 21
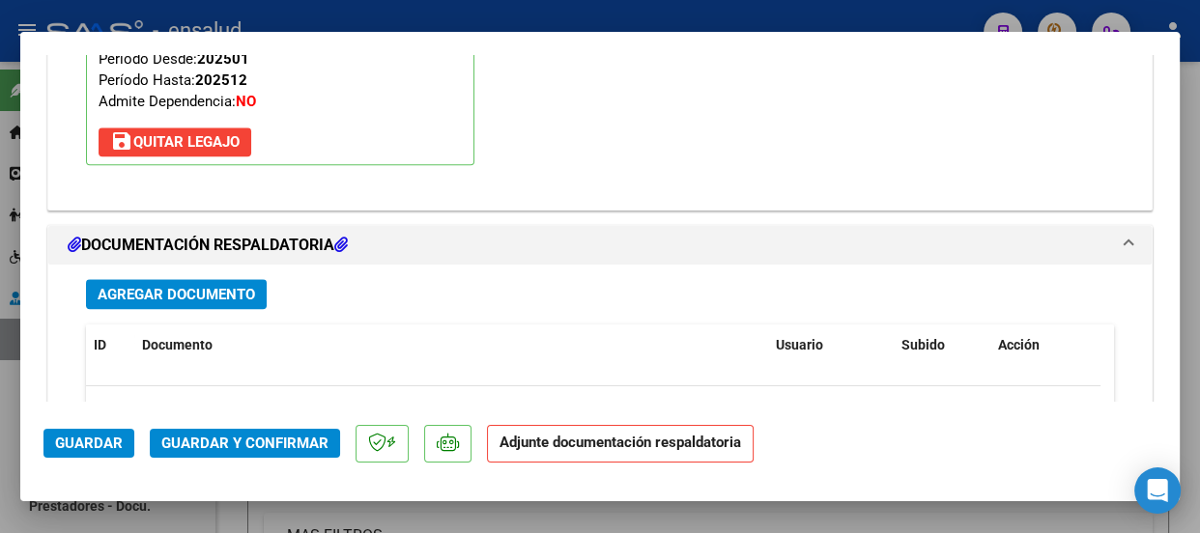
scroll to position [2335, 0]
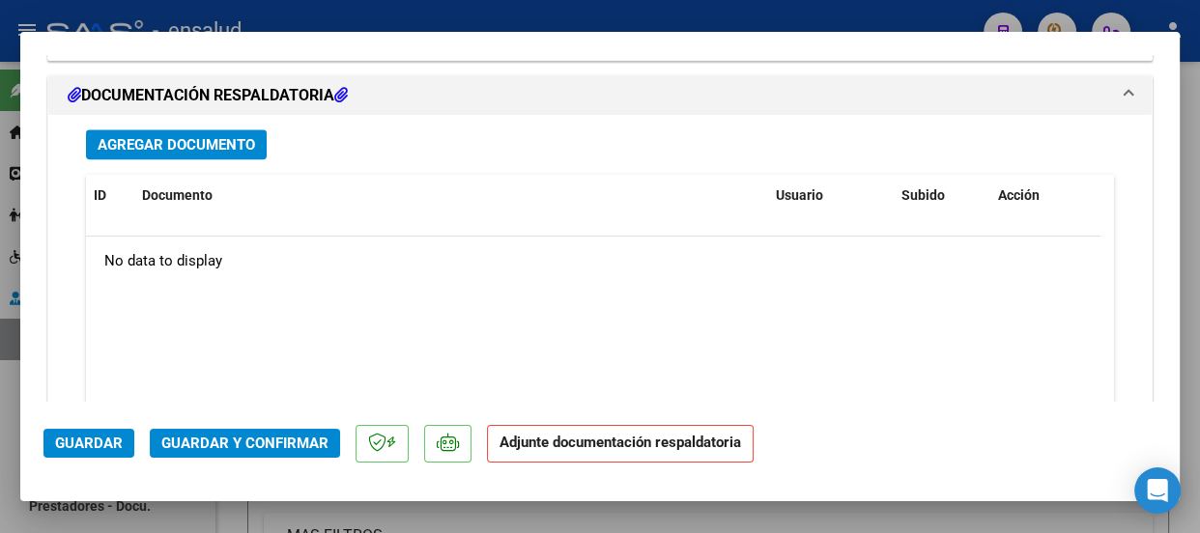
click at [211, 150] on span "Agregar Documento" at bounding box center [177, 144] width 158 height 17
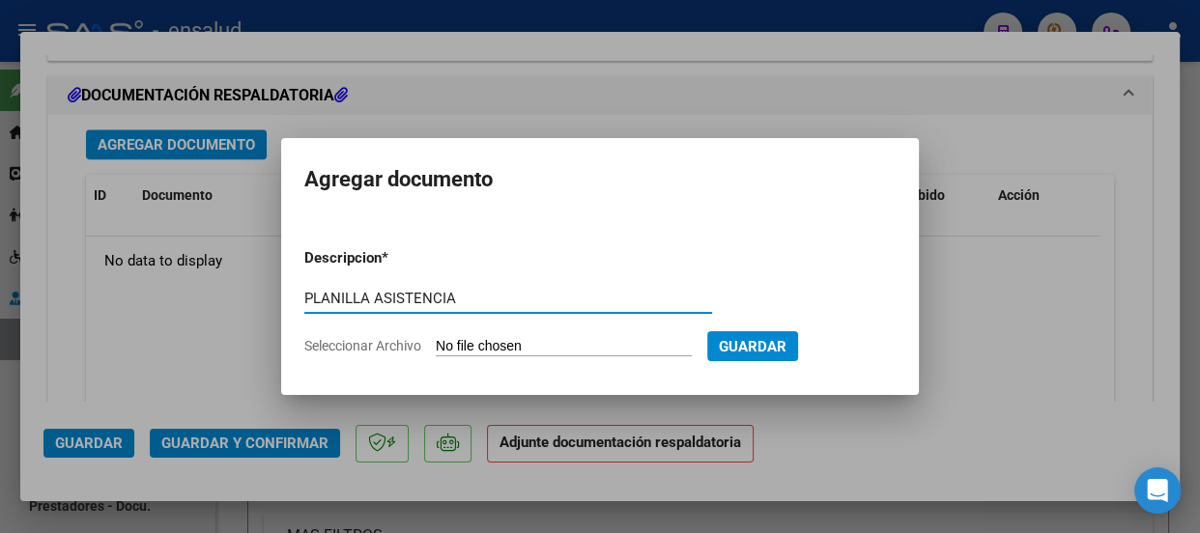
type input "PLANILLA ASISTENCIA"
click at [570, 339] on input "Seleccionar Archivo" at bounding box center [564, 347] width 256 height 18
type input "C:\fakepath\[PERSON_NAME] LAUTARO_202508_90_N_BARCELO MARTA_3-1072-PA.pdf"
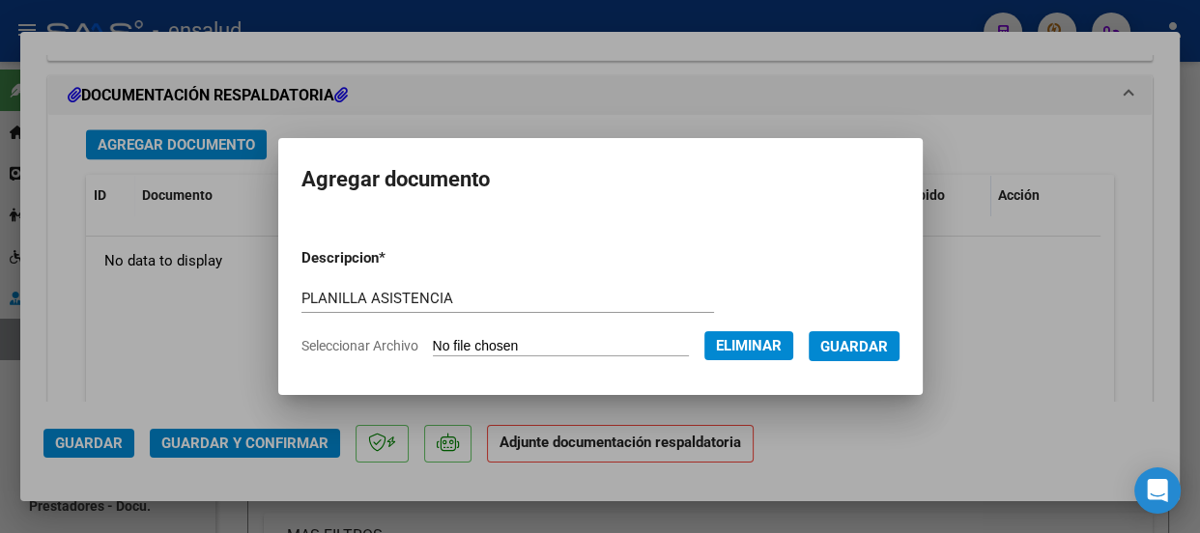
click at [861, 344] on span "Guardar" at bounding box center [854, 346] width 68 height 17
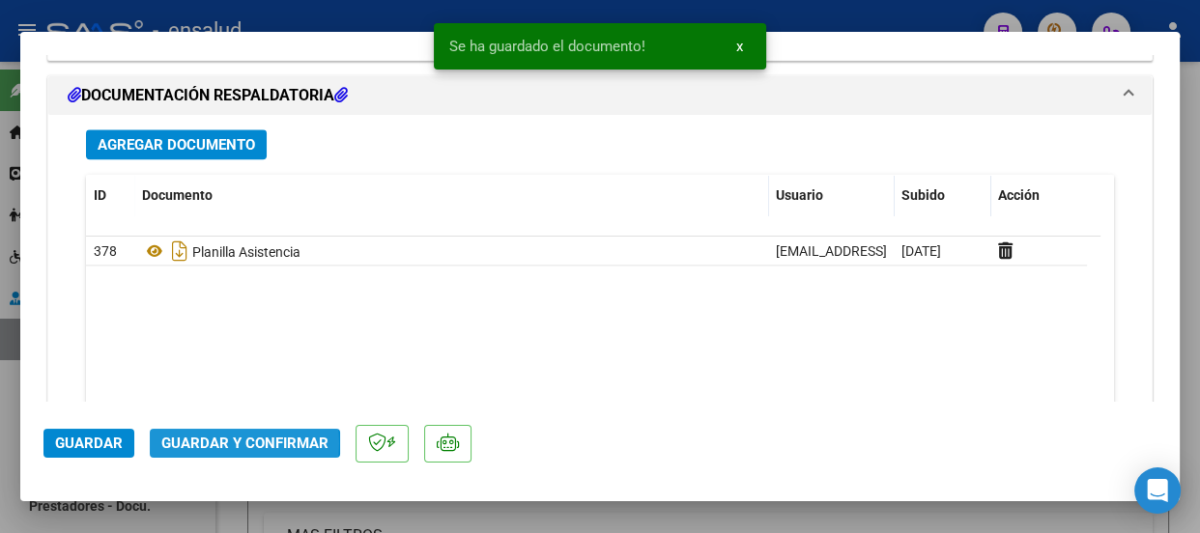
click at [206, 444] on span "Guardar y Confirmar" at bounding box center [244, 443] width 167 height 17
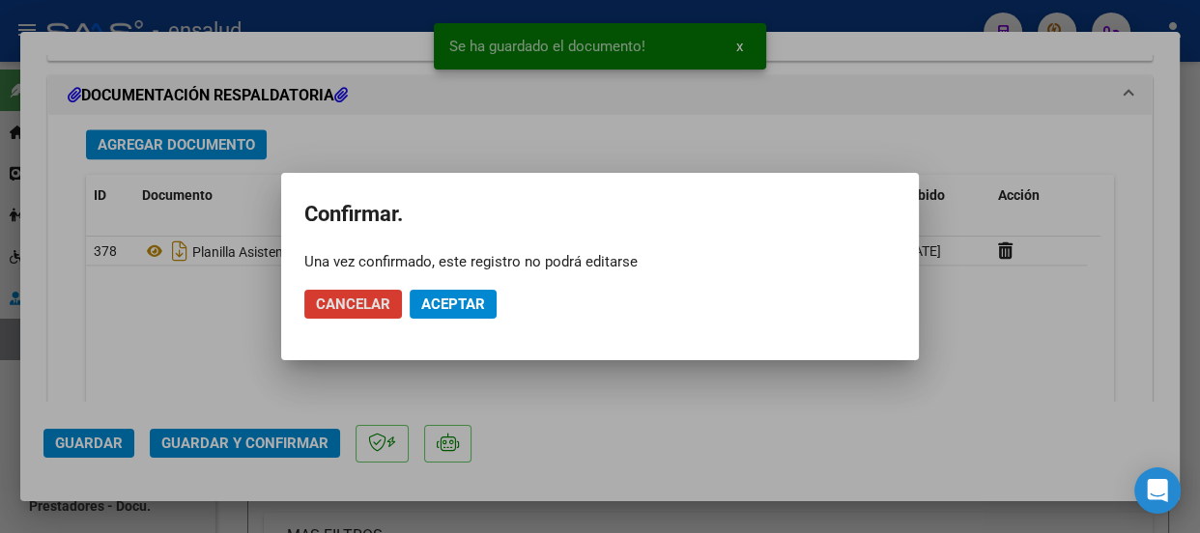
click at [473, 292] on button "Aceptar" at bounding box center [453, 304] width 87 height 29
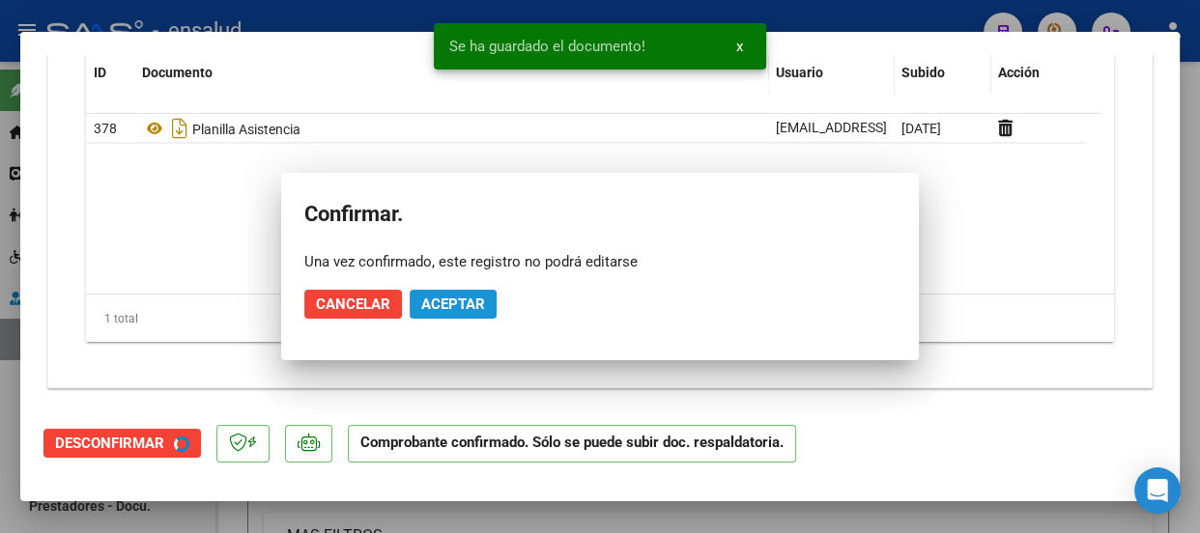
scroll to position [2160, 0]
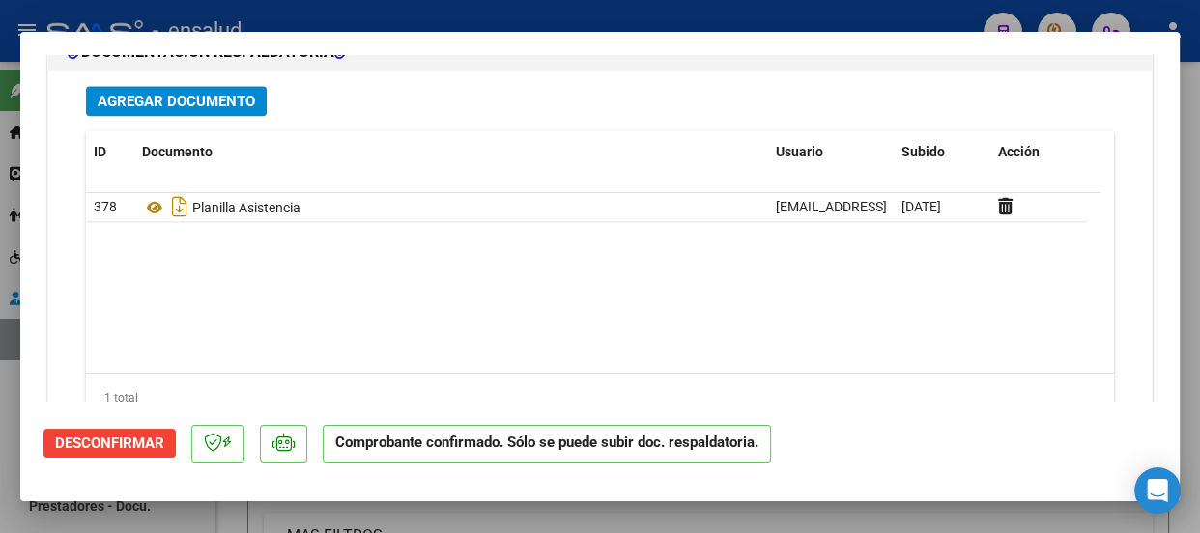
click at [532, 19] on div at bounding box center [600, 266] width 1200 height 533
type input "$ 0,00"
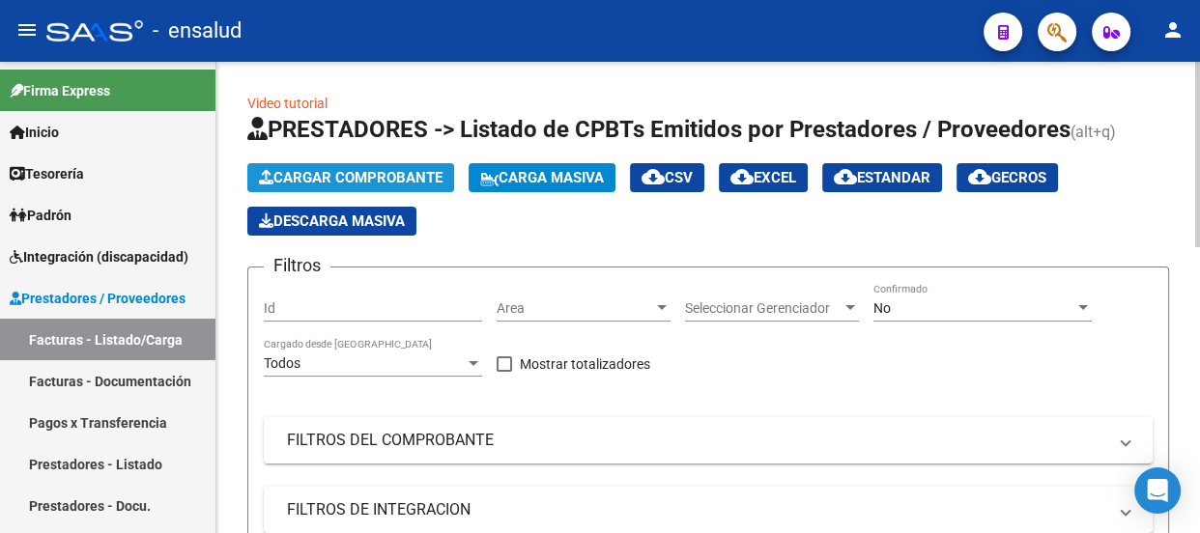
click at [394, 164] on button "Cargar Comprobante" at bounding box center [350, 177] width 207 height 29
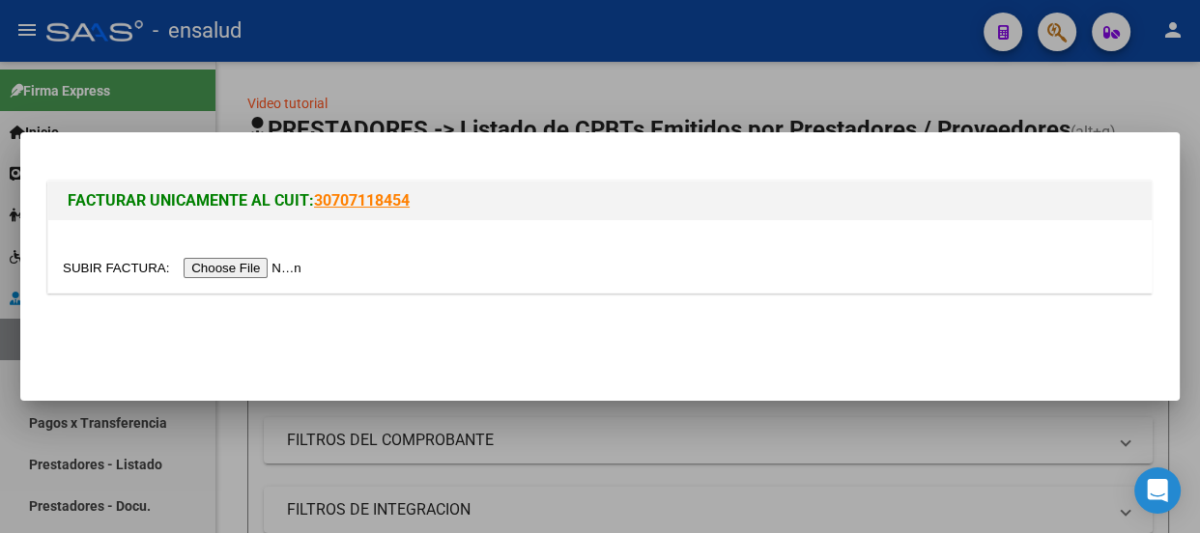
click at [271, 272] on input "file" at bounding box center [185, 268] width 245 height 20
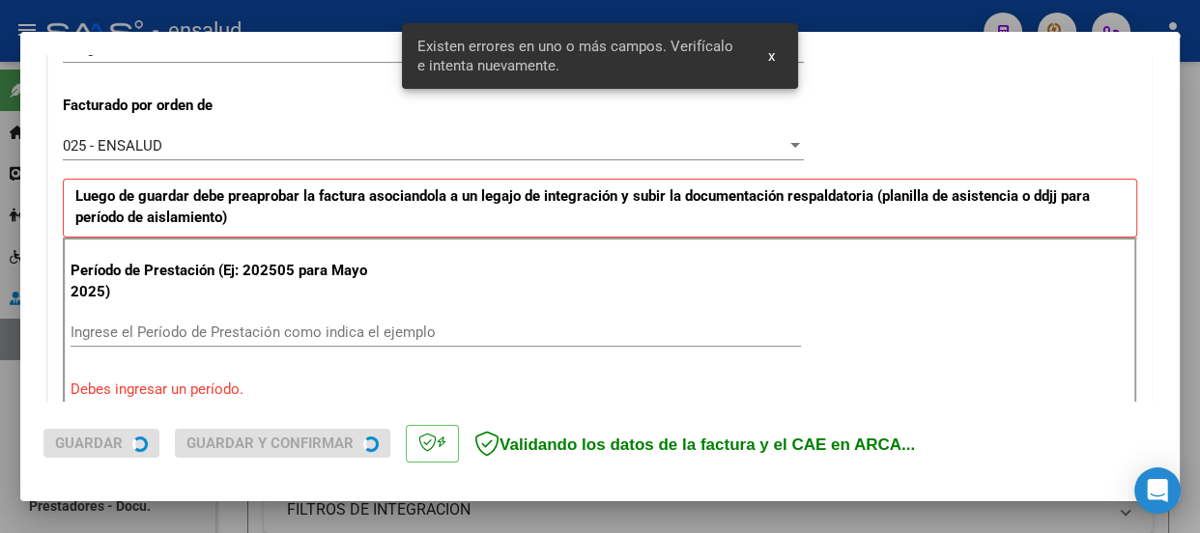
scroll to position [596, 0]
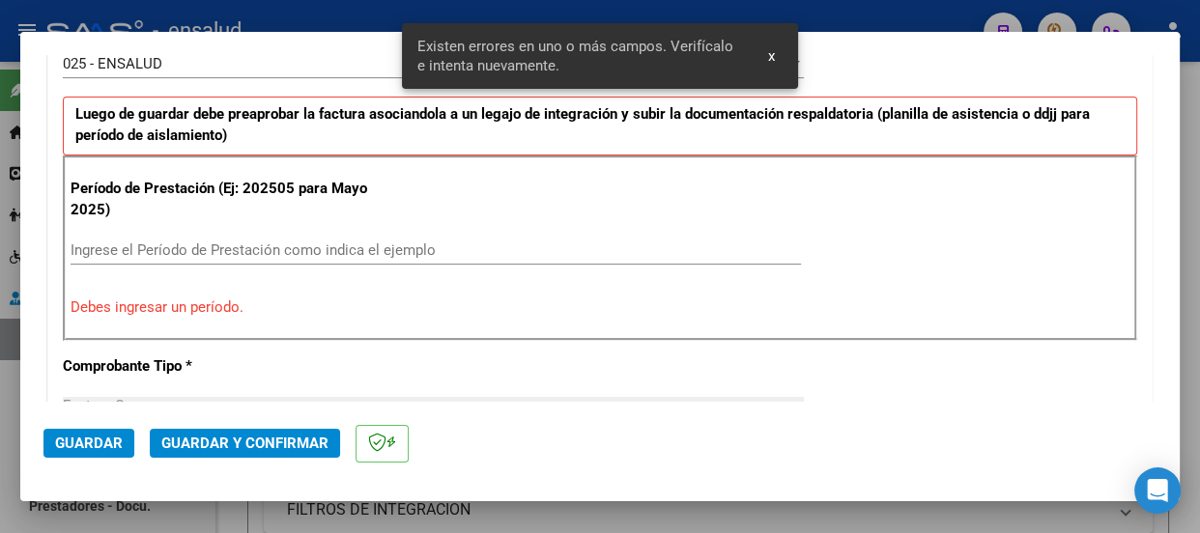
click at [126, 249] on input "Ingrese el Período de Prestación como indica el ejemplo" at bounding box center [436, 250] width 731 height 17
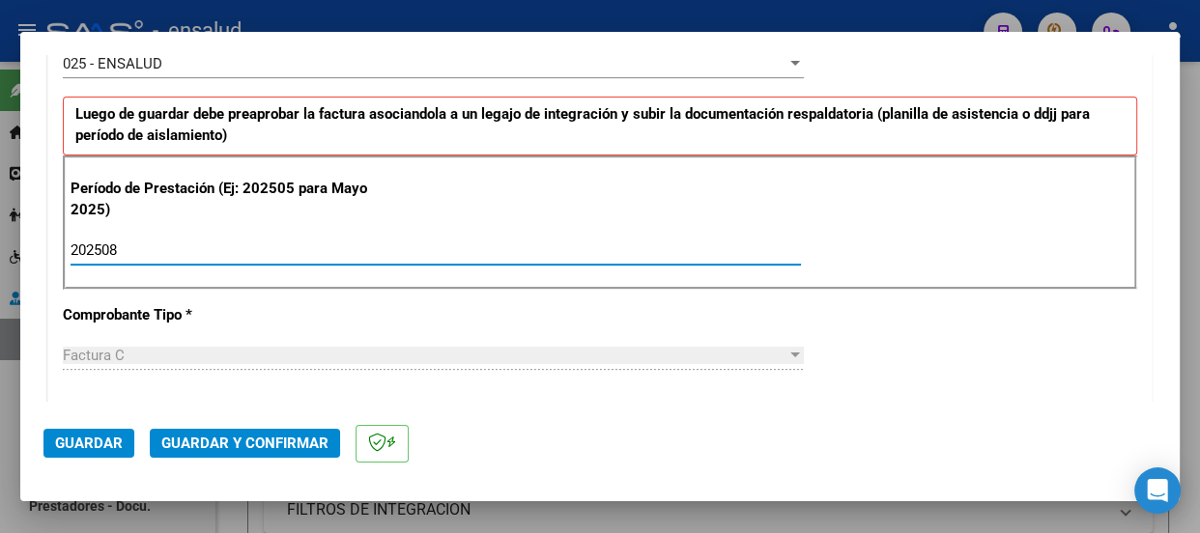
type input "202508"
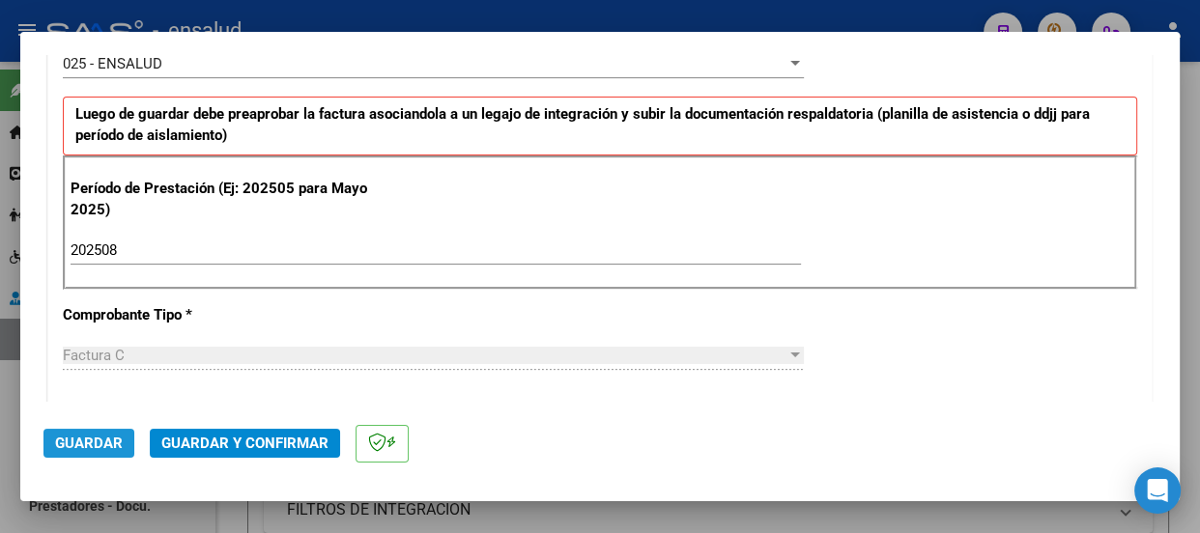
click at [87, 436] on span "Guardar" at bounding box center [89, 443] width 68 height 17
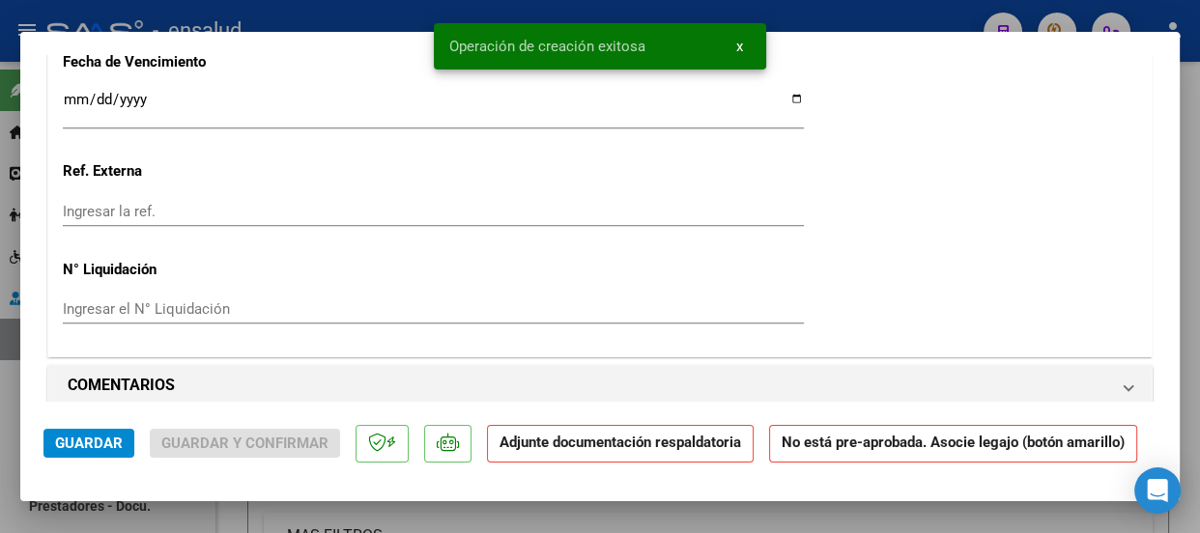
scroll to position [1845, 0]
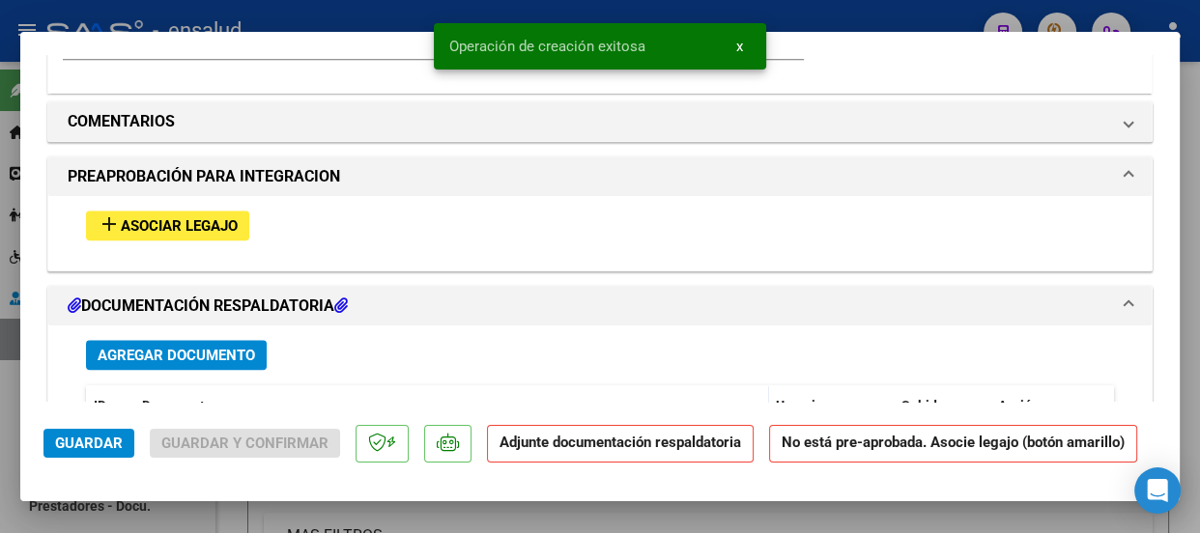
click at [204, 221] on span "Asociar Legajo" at bounding box center [179, 225] width 117 height 17
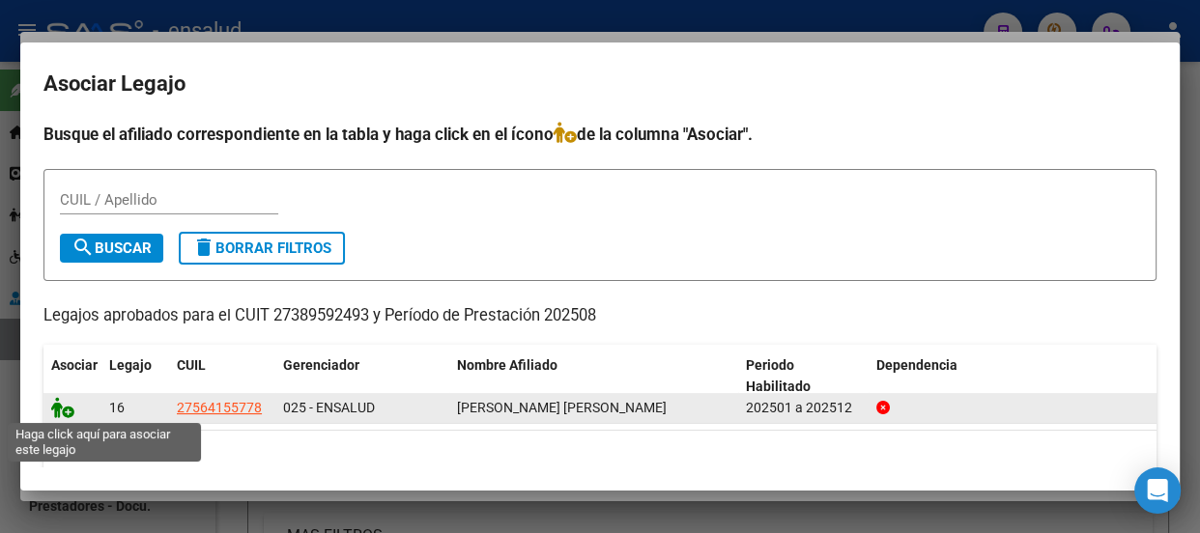
click at [64, 409] on icon at bounding box center [62, 407] width 23 height 21
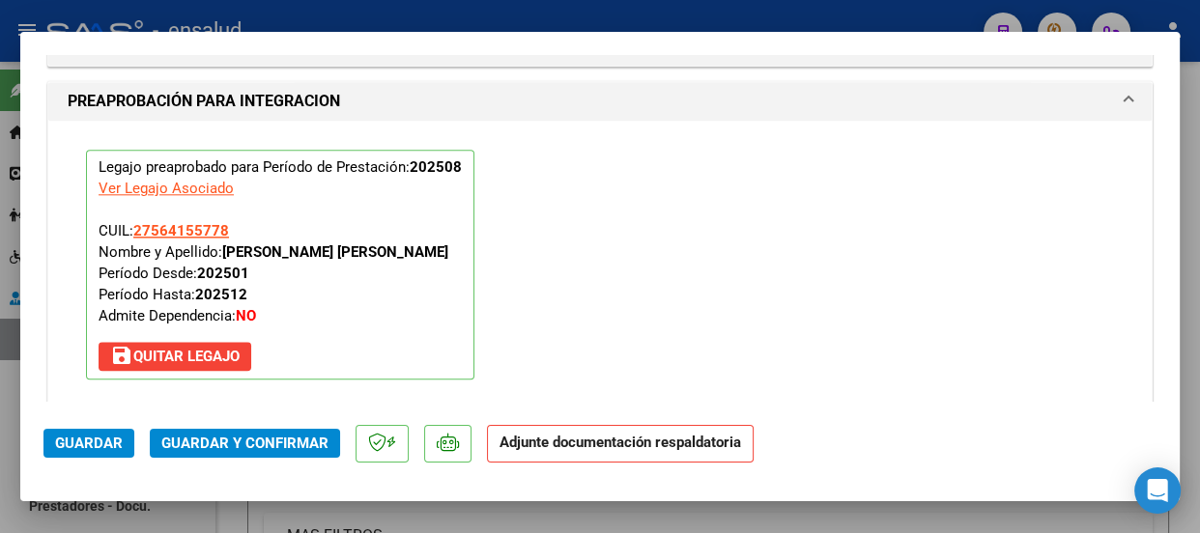
scroll to position [2247, 0]
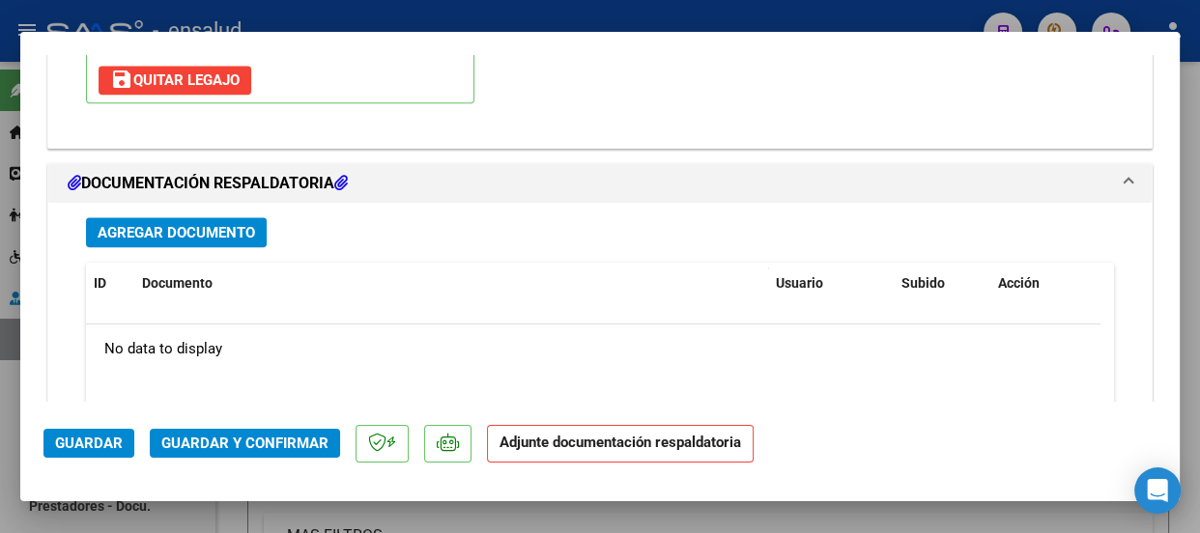
click at [228, 235] on span "Agregar Documento" at bounding box center [177, 232] width 158 height 17
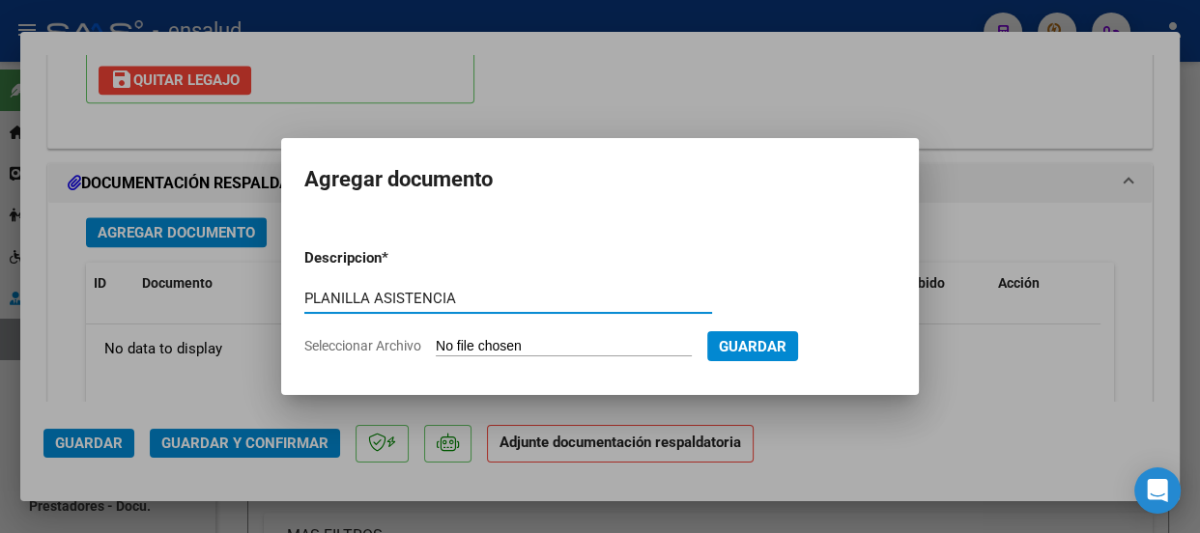
type input "PLANILLA ASISTENCIA"
click at [599, 345] on input "Seleccionar Archivo" at bounding box center [564, 347] width 256 height 18
type input "C:\fakepath\[PERSON_NAME] EMMA_202508_90_N_CASAÑA [GEOGRAPHIC_DATA]-[GEOGRAPHIC…"
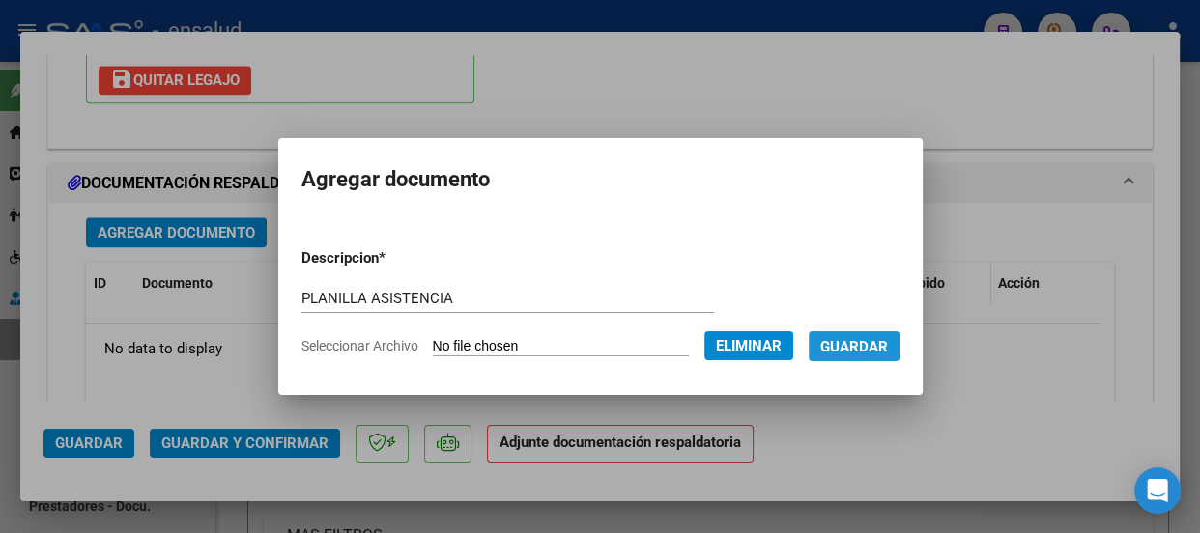
click at [876, 346] on span "Guardar" at bounding box center [854, 346] width 68 height 17
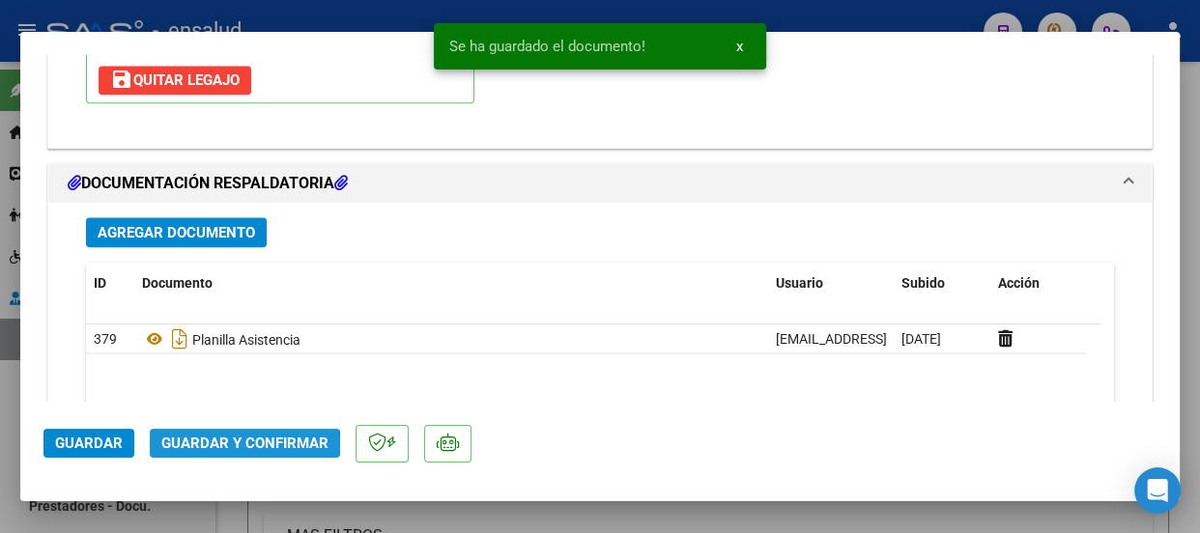
click at [240, 447] on span "Guardar y Confirmar" at bounding box center [244, 443] width 167 height 17
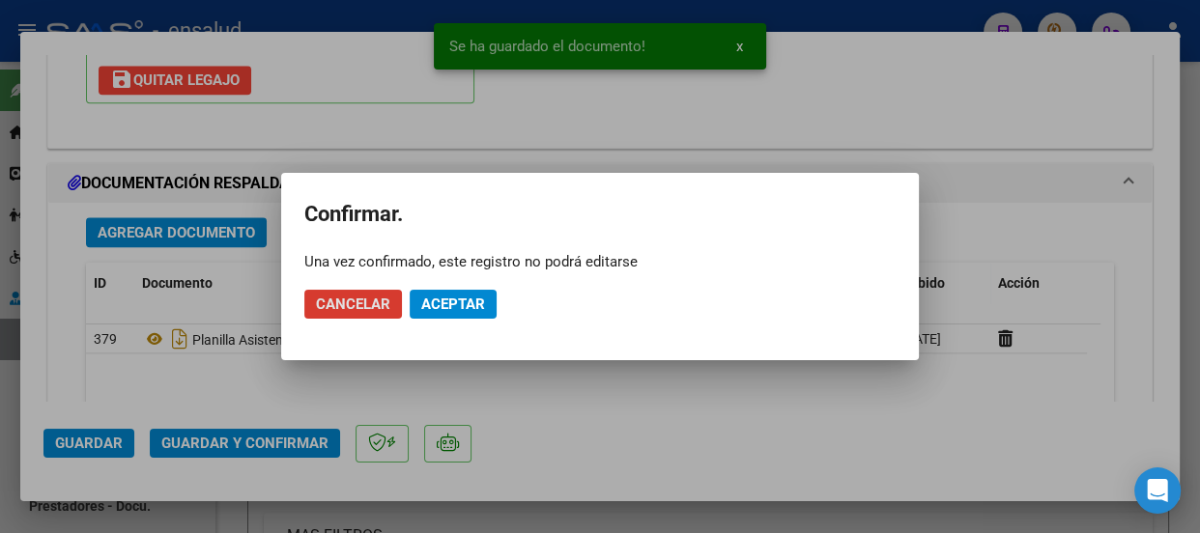
click at [473, 303] on span "Aceptar" at bounding box center [453, 304] width 64 height 17
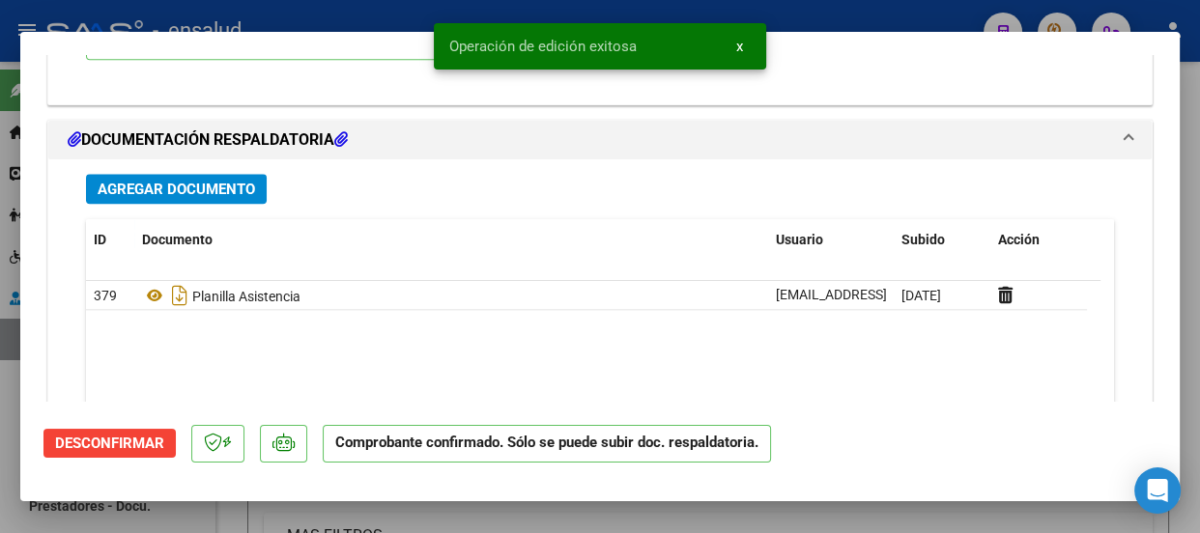
click at [742, 41] on span "x" at bounding box center [739, 46] width 7 height 17
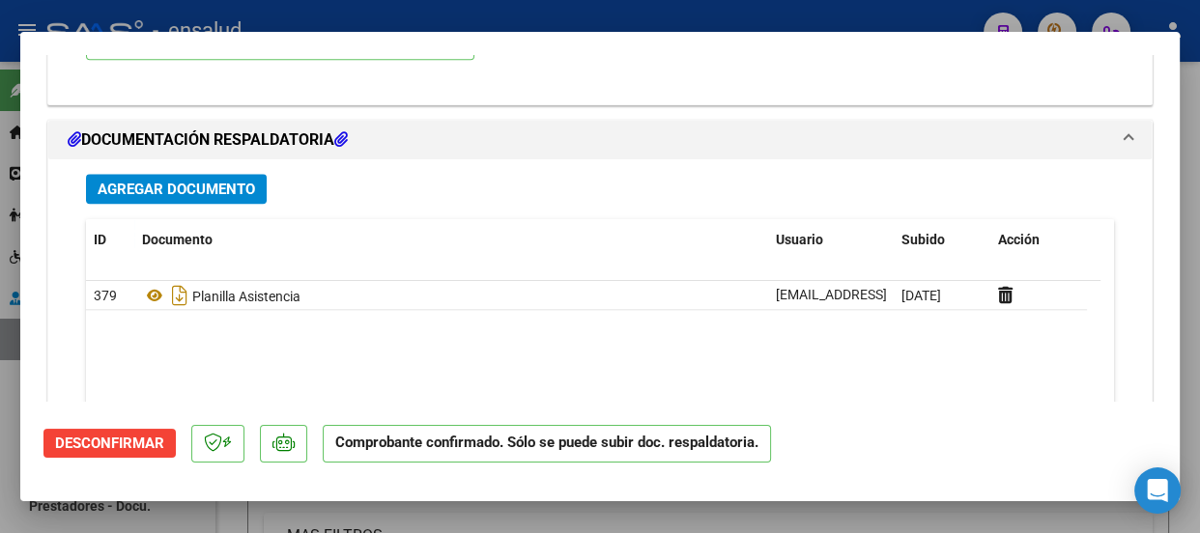
click at [747, 8] on div at bounding box center [600, 266] width 1200 height 533
type input "$ 0,00"
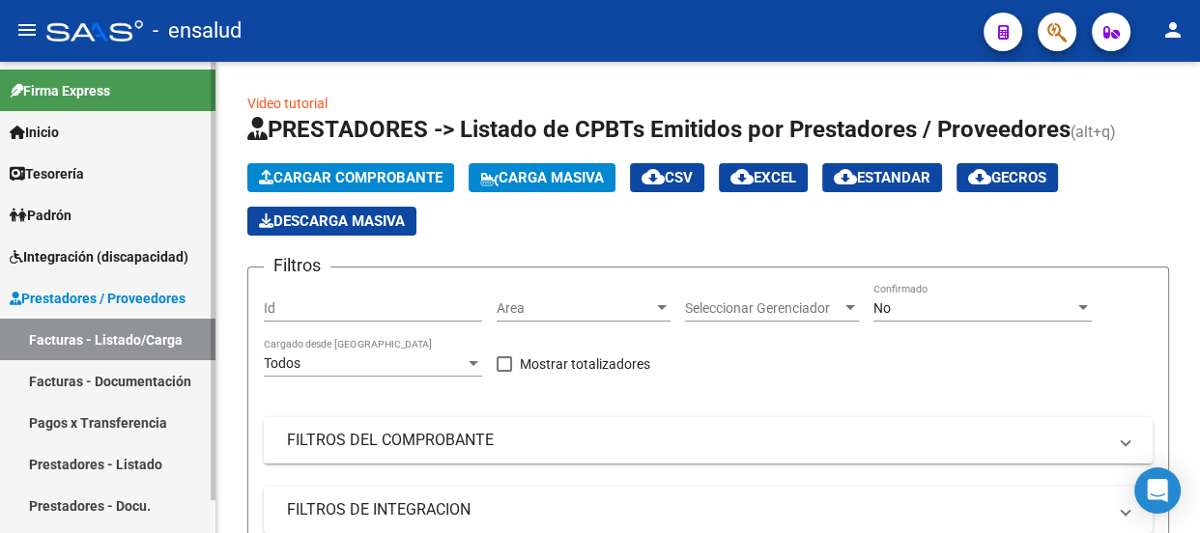
scroll to position [34, 0]
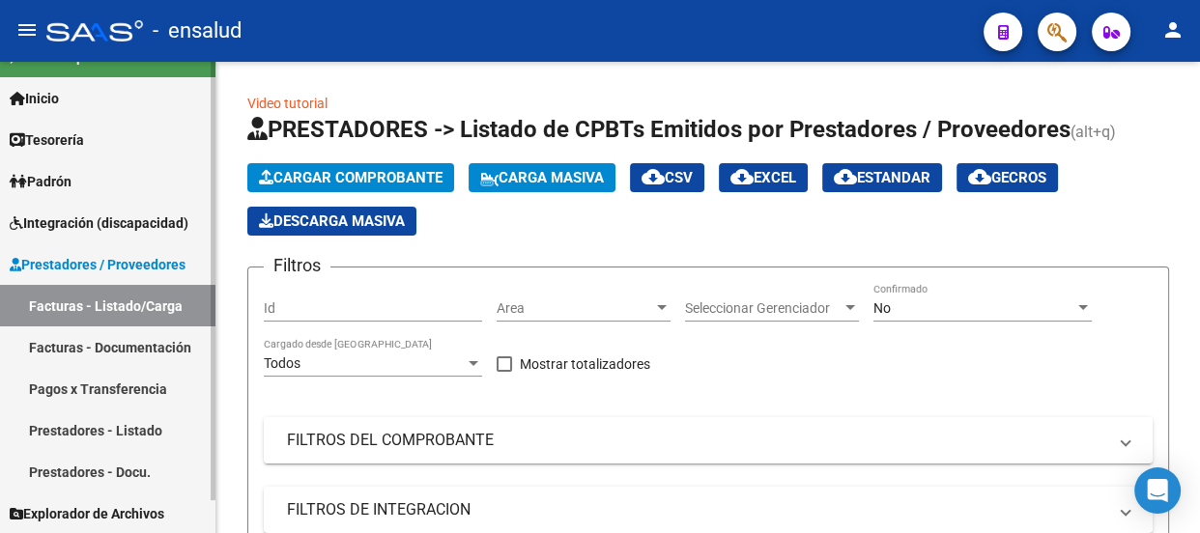
click at [112, 214] on span "Integración (discapacidad)" at bounding box center [99, 223] width 179 height 21
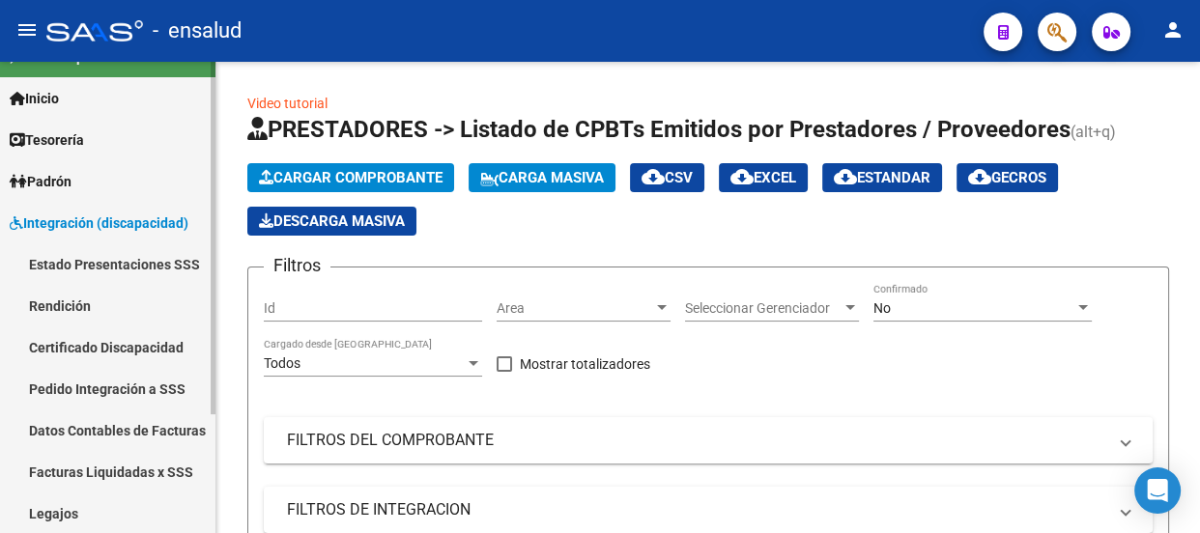
click at [102, 467] on link "Facturas Liquidadas x SSS" at bounding box center [108, 472] width 216 height 42
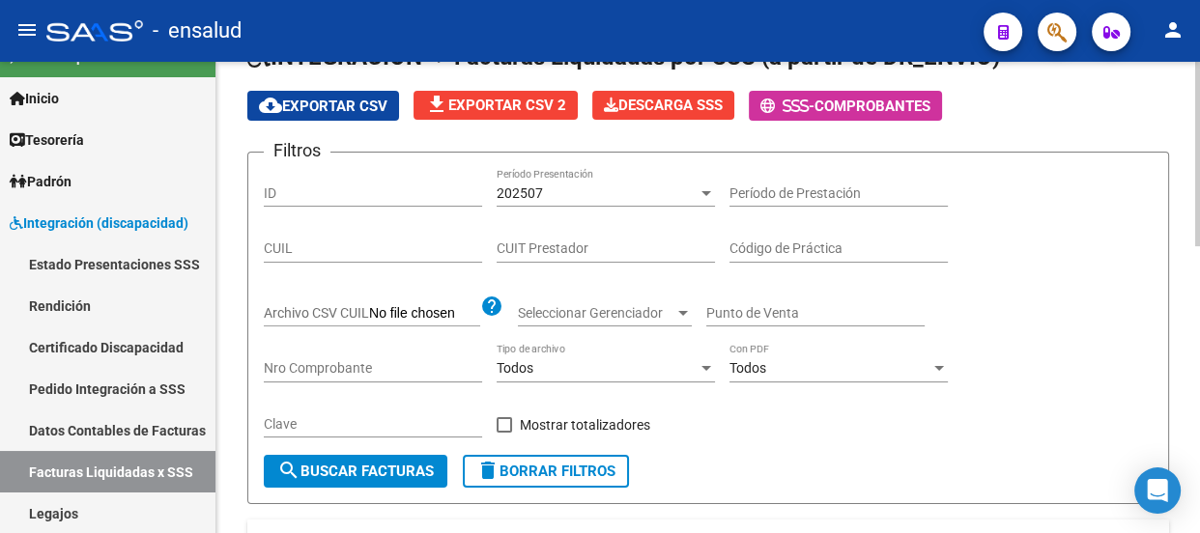
scroll to position [87, 0]
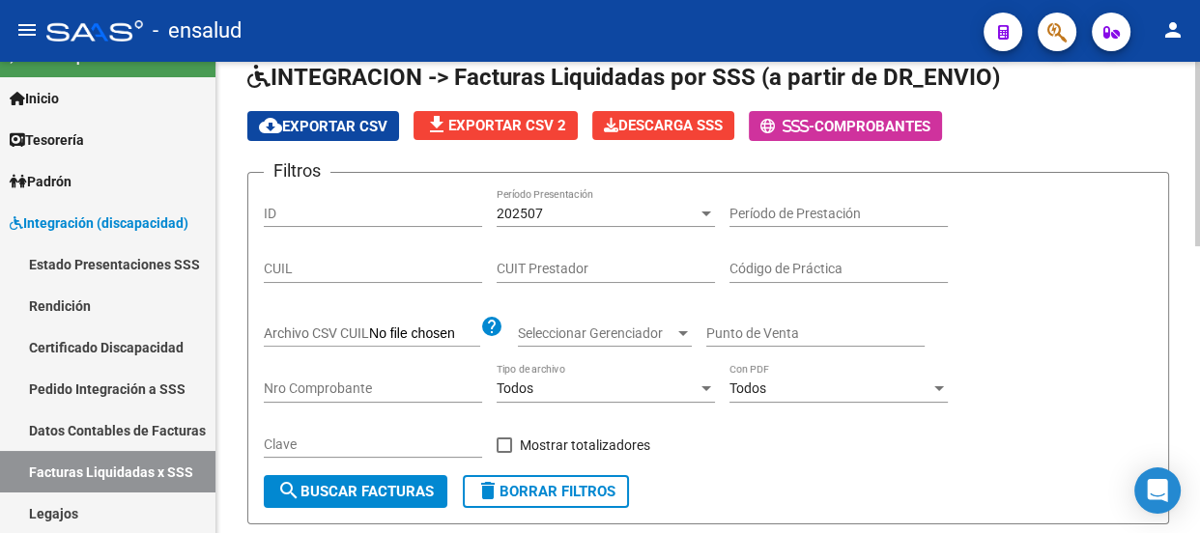
click at [543, 263] on input "CUIT Prestador" at bounding box center [606, 269] width 218 height 16
type input "27-35976150-9"
click at [382, 487] on span "search Buscar Facturas" at bounding box center [355, 491] width 157 height 17
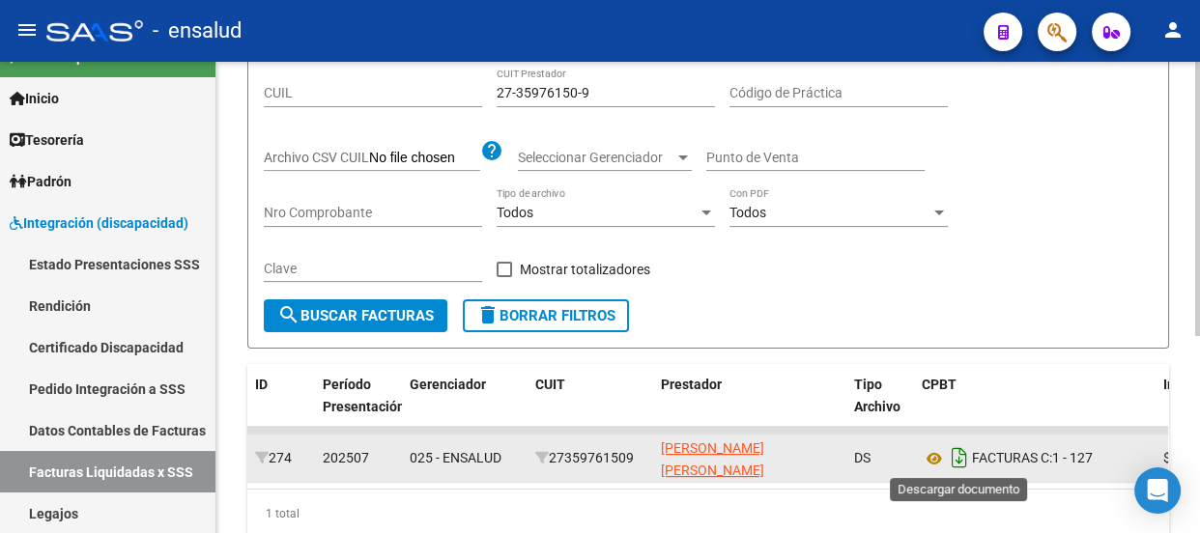
click at [961, 461] on icon "Descargar documento" at bounding box center [959, 458] width 25 height 31
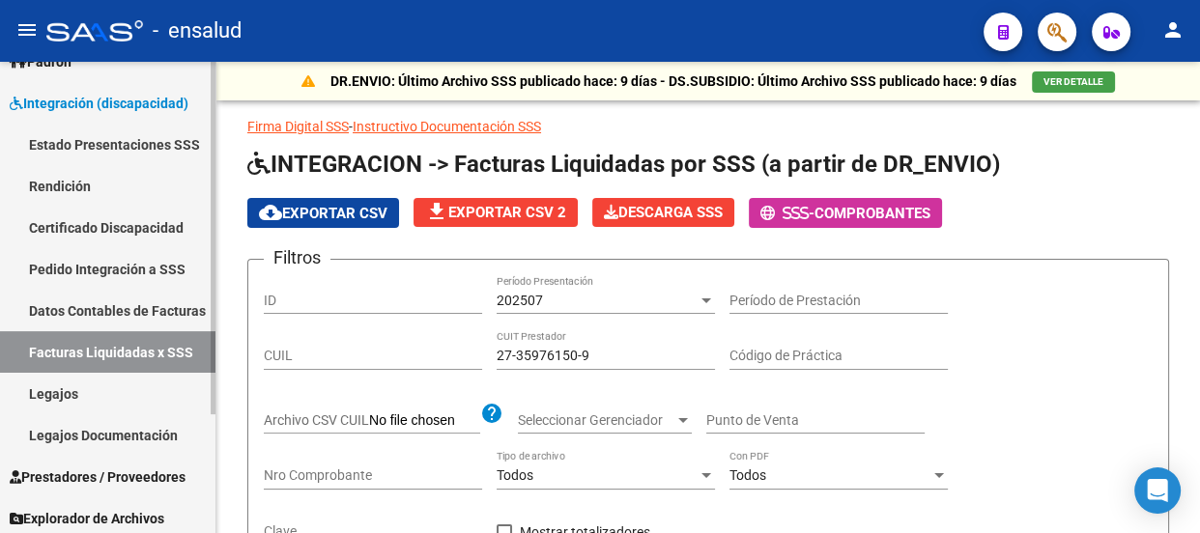
scroll to position [158, 0]
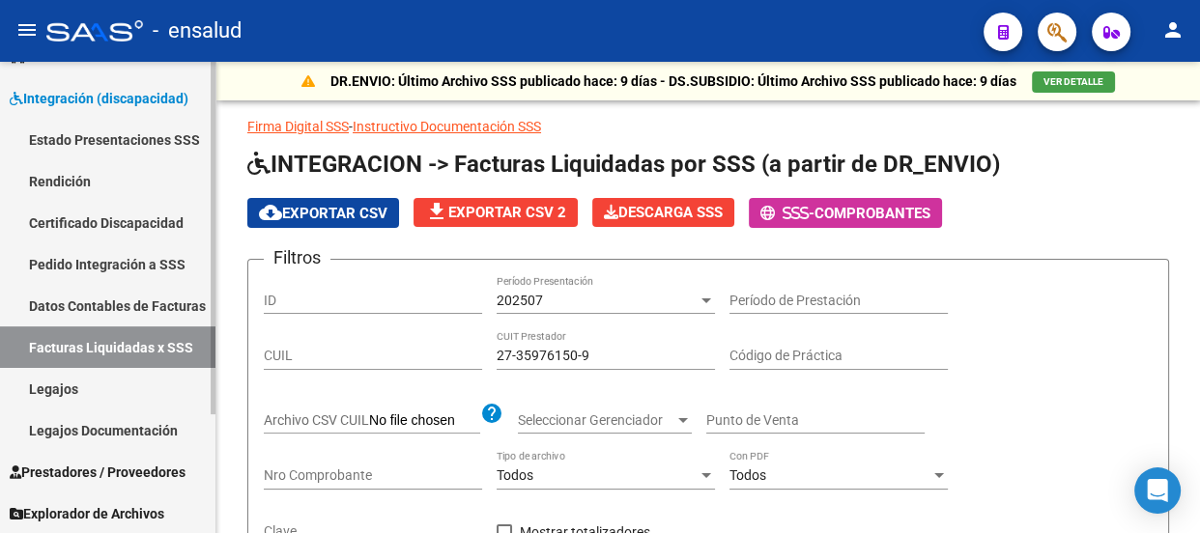
click at [100, 463] on span "Prestadores / Proveedores" at bounding box center [98, 472] width 176 height 21
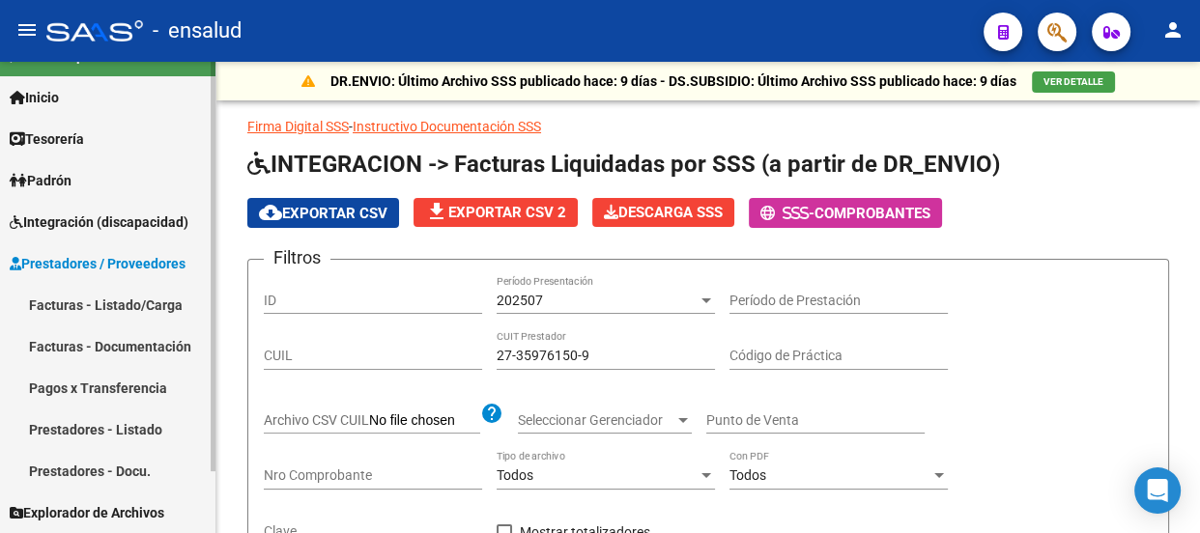
scroll to position [34, 0]
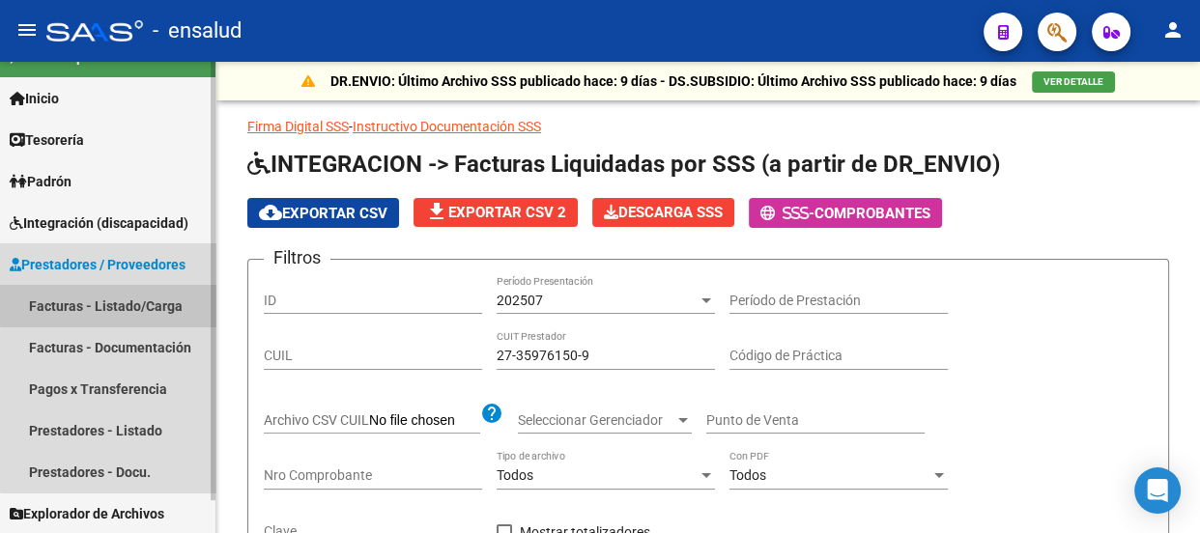
click at [126, 302] on link "Facturas - Listado/Carga" at bounding box center [108, 306] width 216 height 42
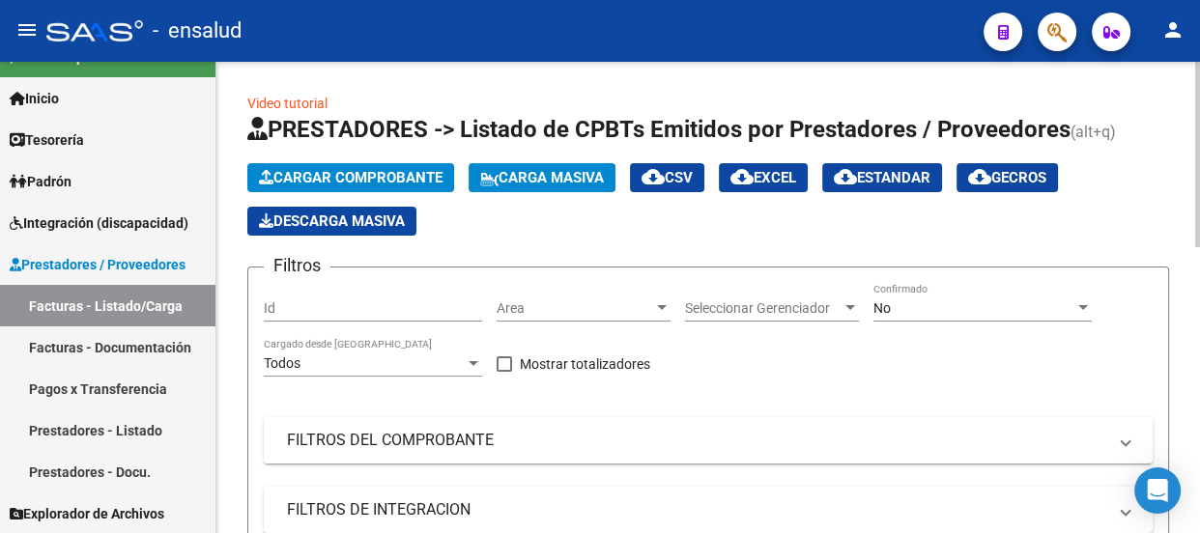
click at [358, 169] on span "Cargar Comprobante" at bounding box center [351, 177] width 184 height 17
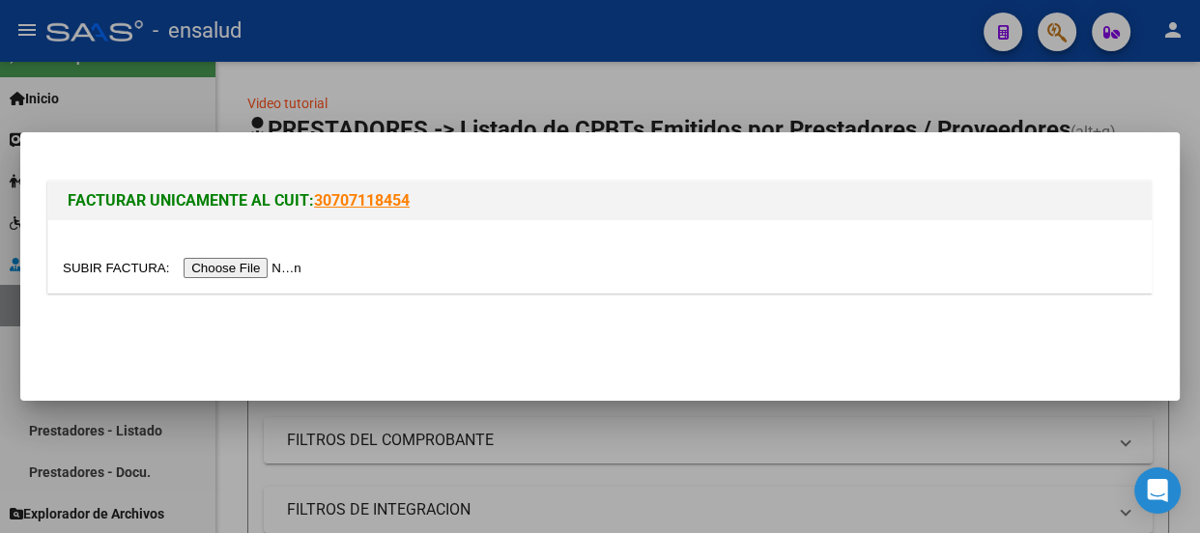
click at [268, 268] on input "file" at bounding box center [185, 268] width 245 height 20
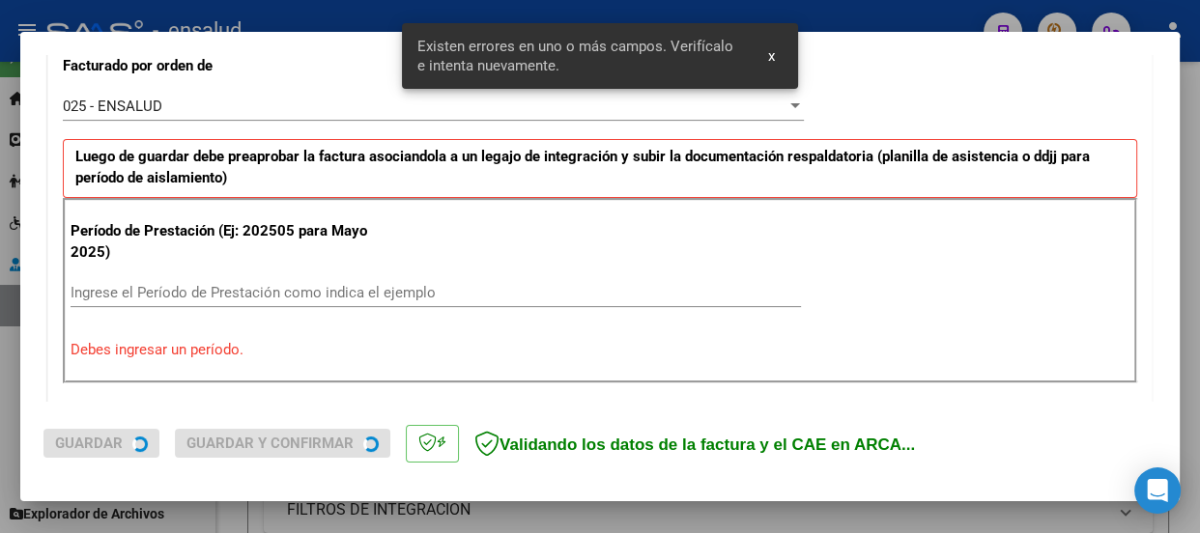
scroll to position [561, 0]
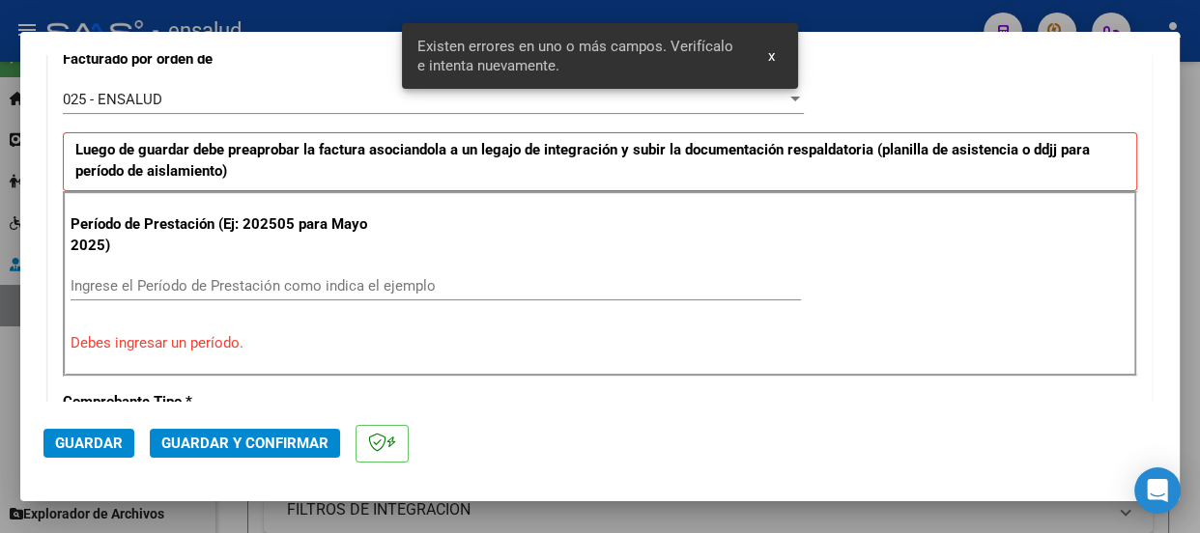
click at [87, 287] on input "Ingrese el Período de Prestación como indica el ejemplo" at bounding box center [436, 285] width 731 height 17
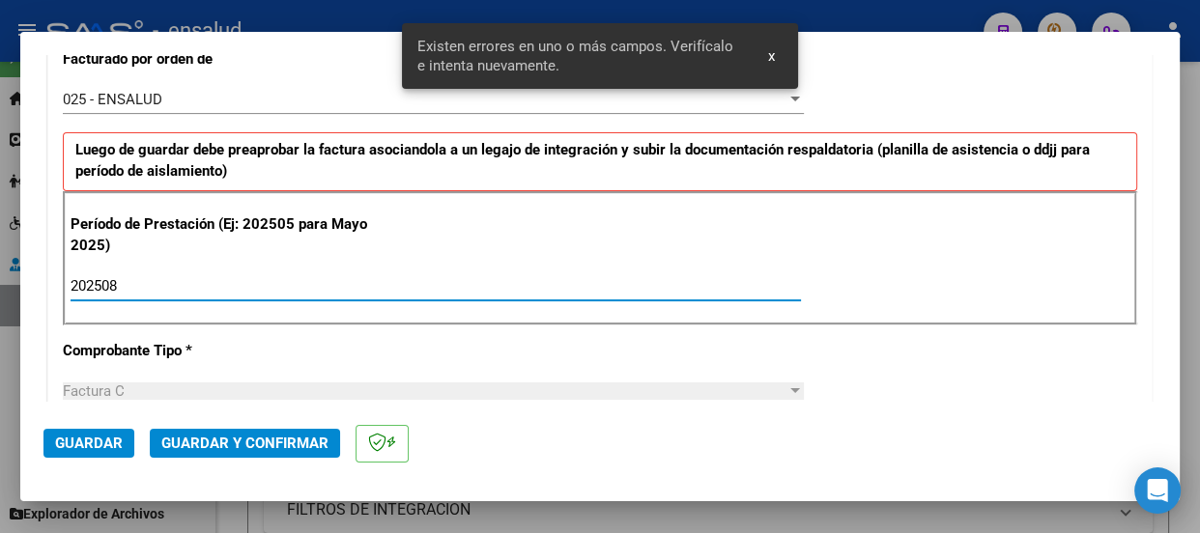
type input "202508"
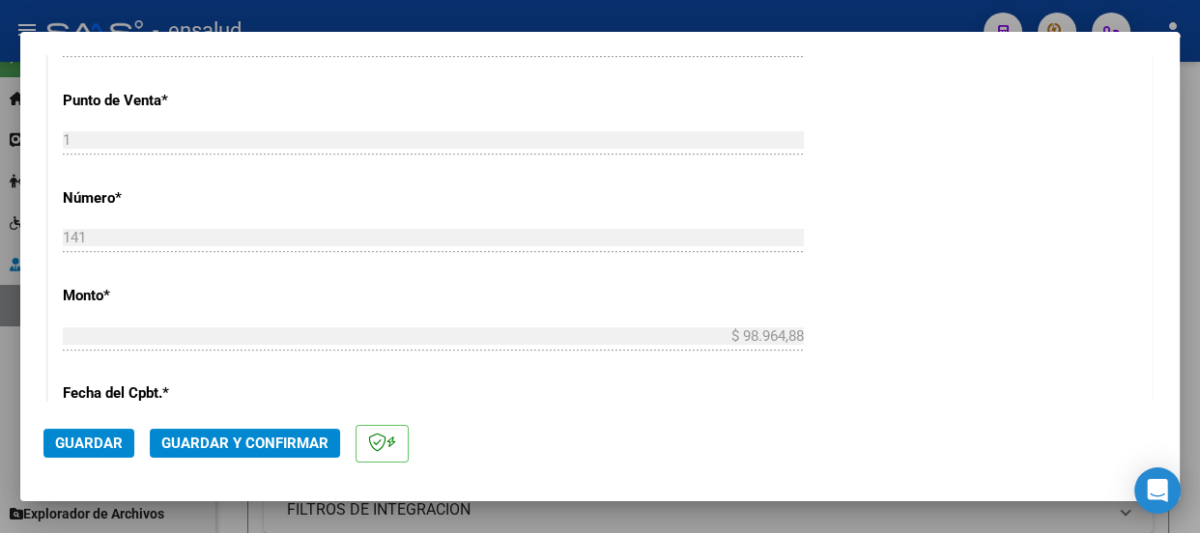
scroll to position [911, 0]
click at [96, 443] on span "Guardar" at bounding box center [89, 443] width 68 height 17
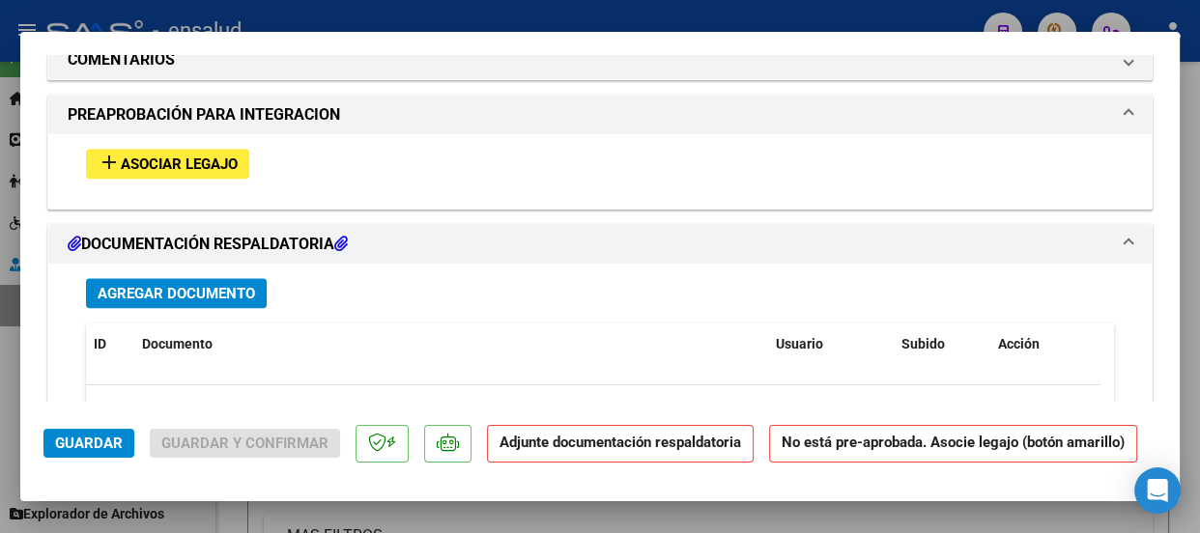
scroll to position [1933, 0]
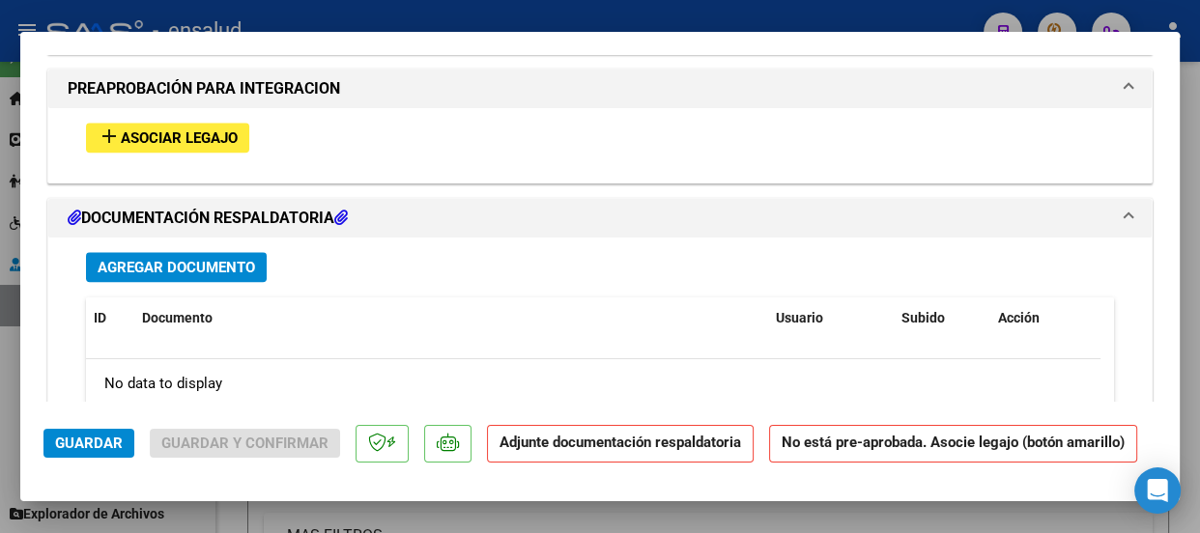
click at [185, 135] on span "Asociar Legajo" at bounding box center [179, 138] width 117 height 17
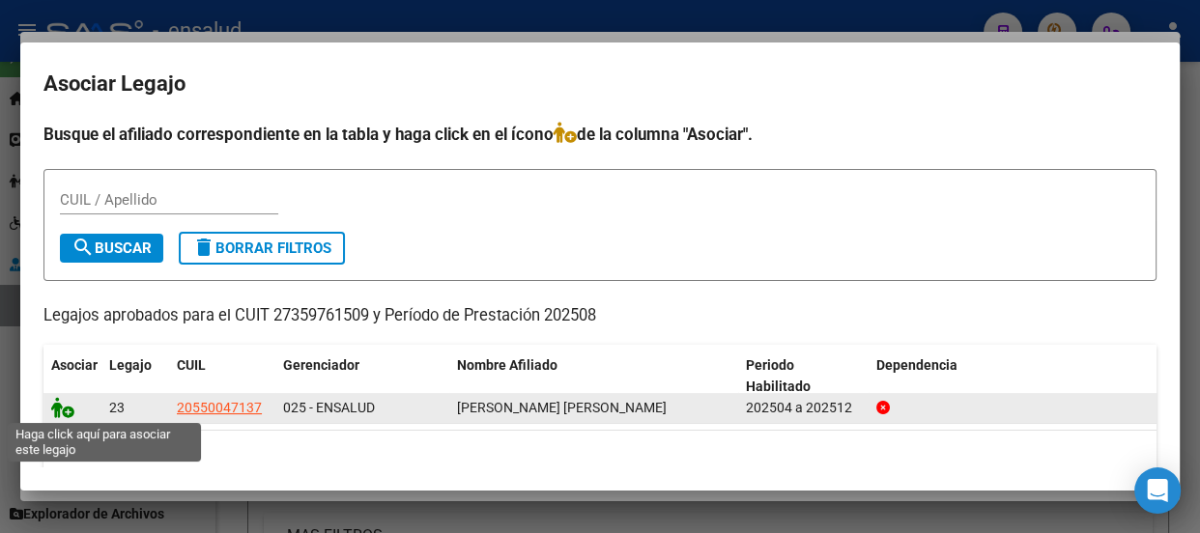
click at [68, 415] on icon at bounding box center [62, 407] width 23 height 21
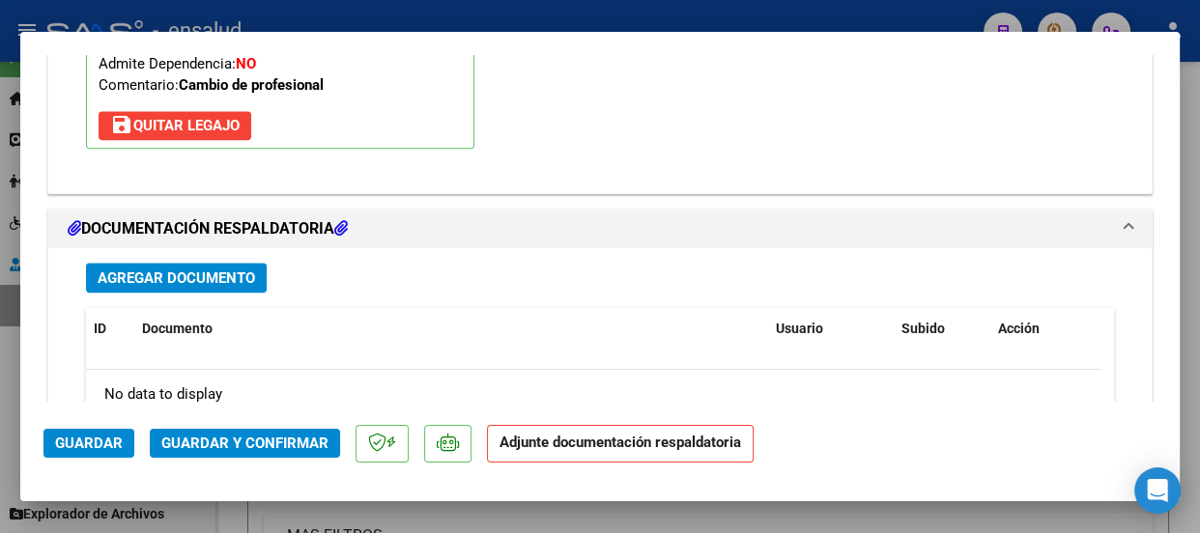
scroll to position [2247, 0]
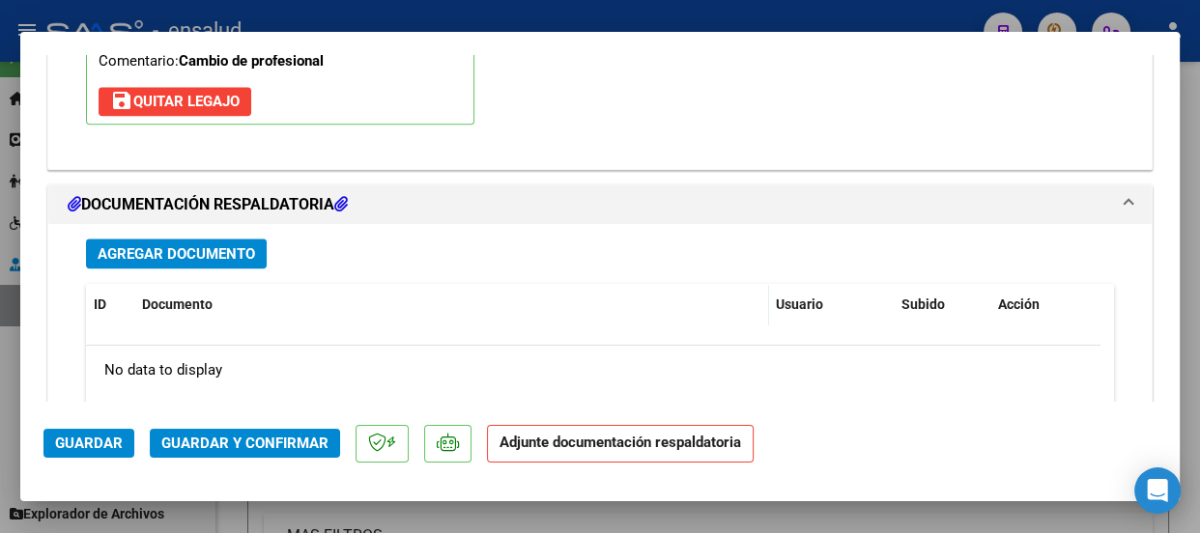
click at [208, 255] on span "Agregar Documento" at bounding box center [177, 253] width 158 height 17
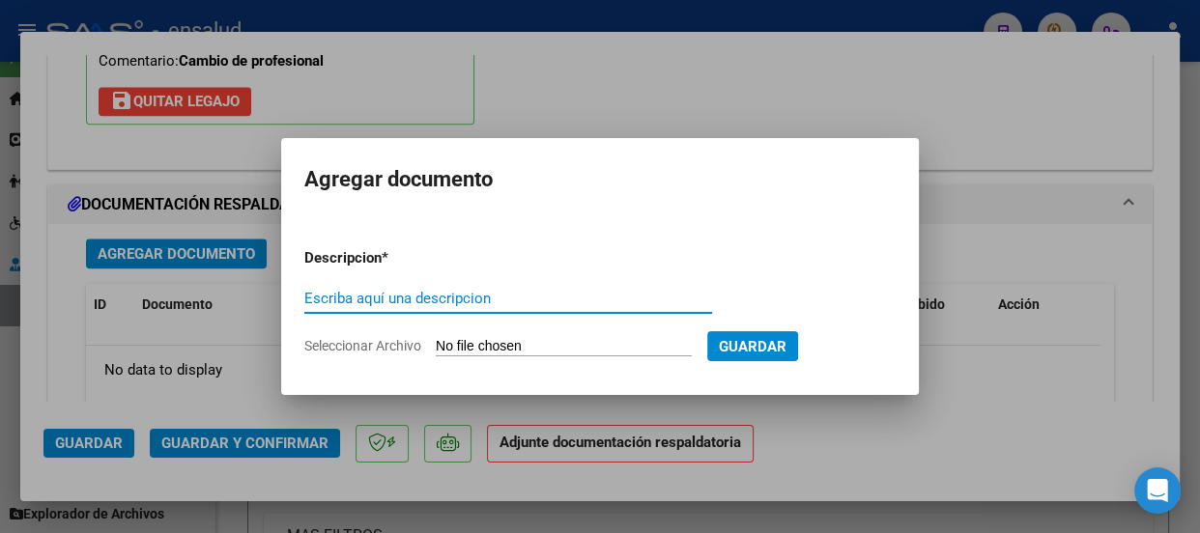
click at [371, 295] on input "Escriba aquí una descripcion" at bounding box center [508, 298] width 408 height 17
type input "PLANILLA ASISTENCIA"
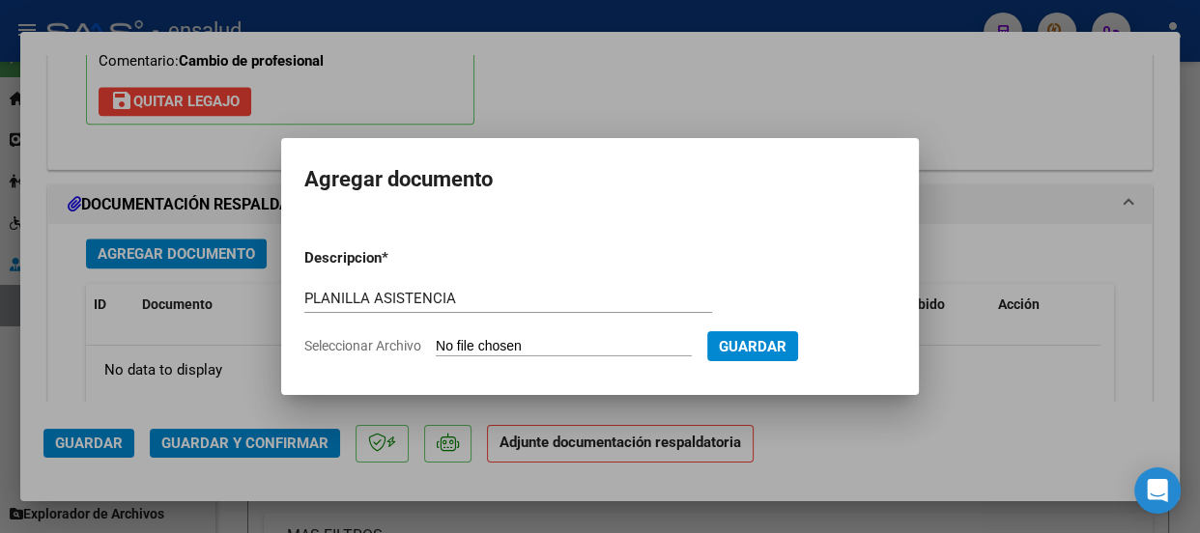
click at [614, 348] on input "Seleccionar Archivo" at bounding box center [564, 347] width 256 height 18
type input "C:\fakepath\[PERSON_NAME] SALVADOR_202508_90_N_DAVIES ARIADNA_1-141-PA.pdf"
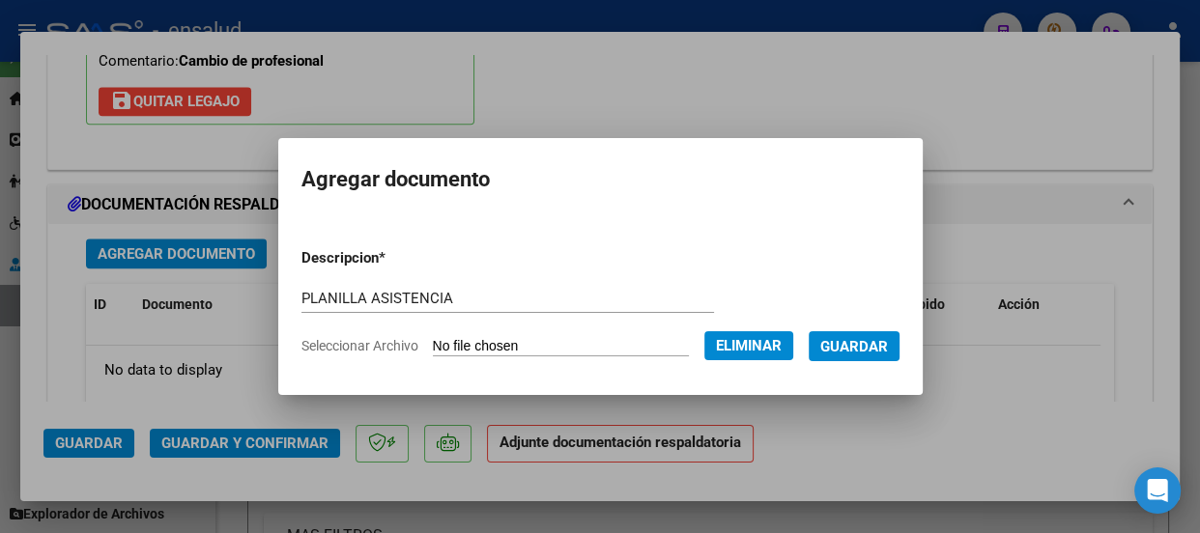
click at [875, 347] on span "Guardar" at bounding box center [854, 346] width 68 height 17
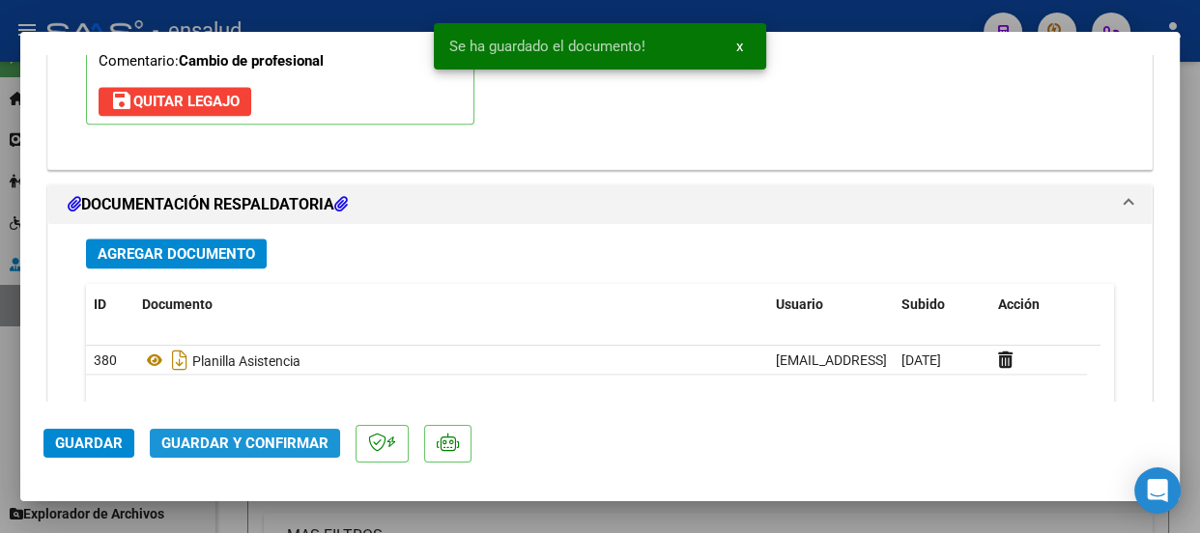
click at [278, 447] on span "Guardar y Confirmar" at bounding box center [244, 443] width 167 height 17
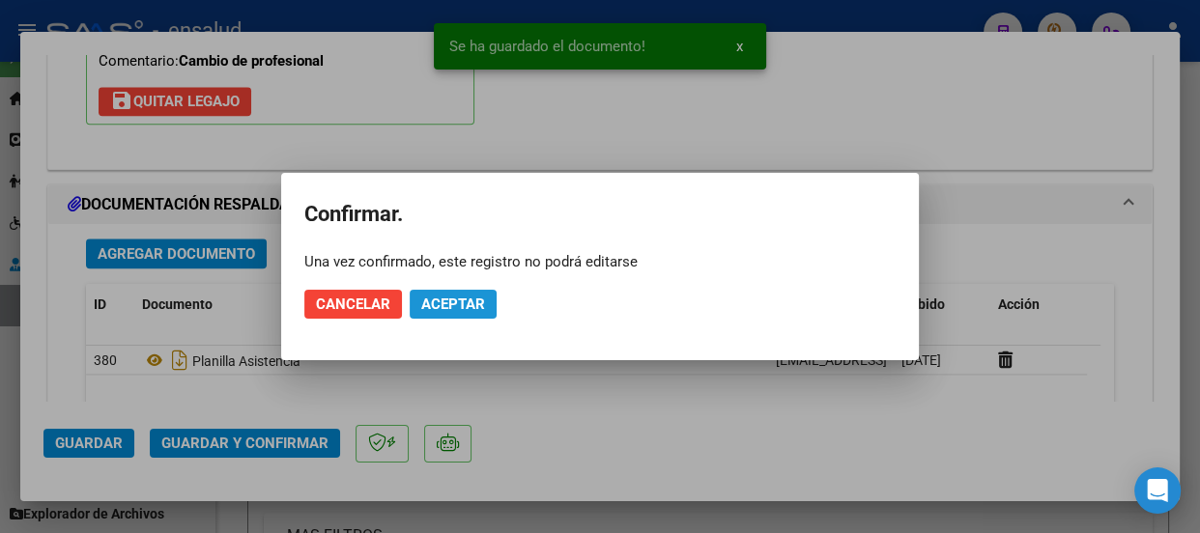
click at [470, 302] on span "Aceptar" at bounding box center [453, 304] width 64 height 17
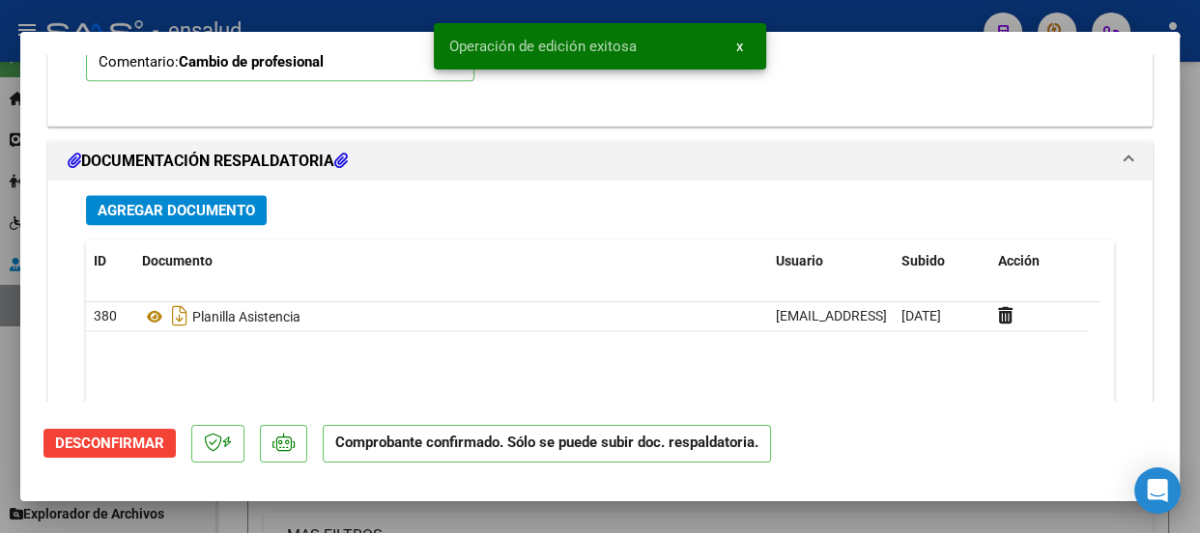
click at [736, 42] on span "x" at bounding box center [739, 46] width 7 height 17
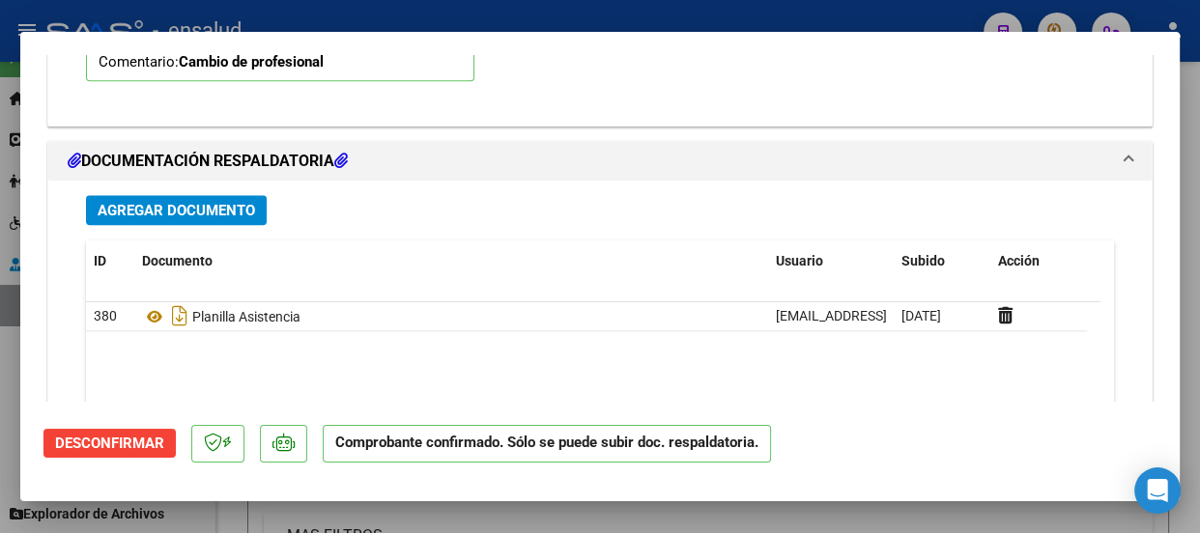
click at [726, 27] on div at bounding box center [600, 266] width 1200 height 533
type input "$ 0,00"
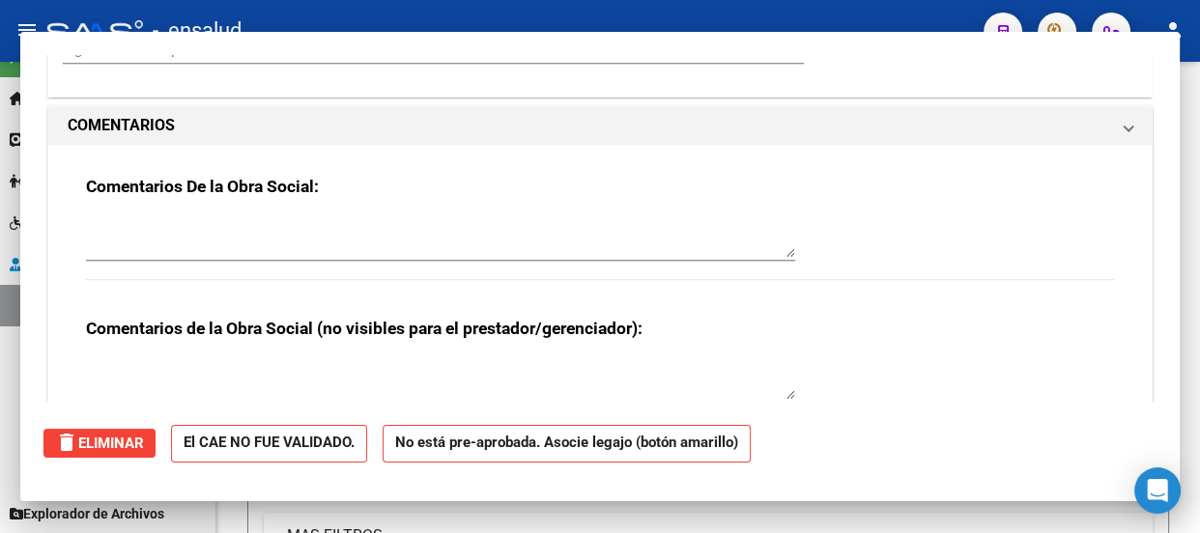
scroll to position [0, 0]
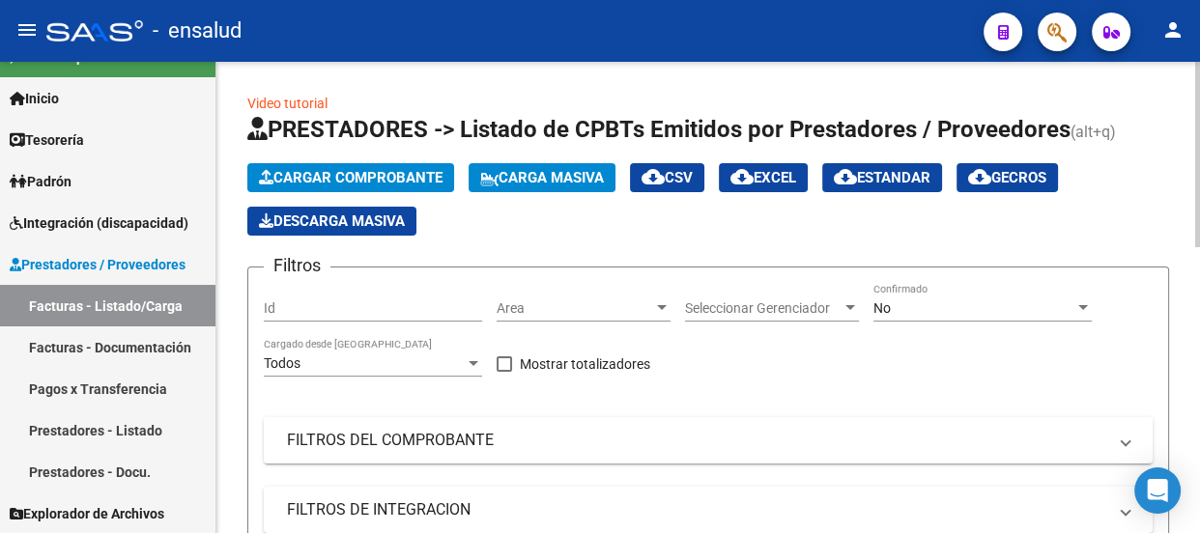
click at [420, 182] on span "Cargar Comprobante" at bounding box center [351, 177] width 184 height 17
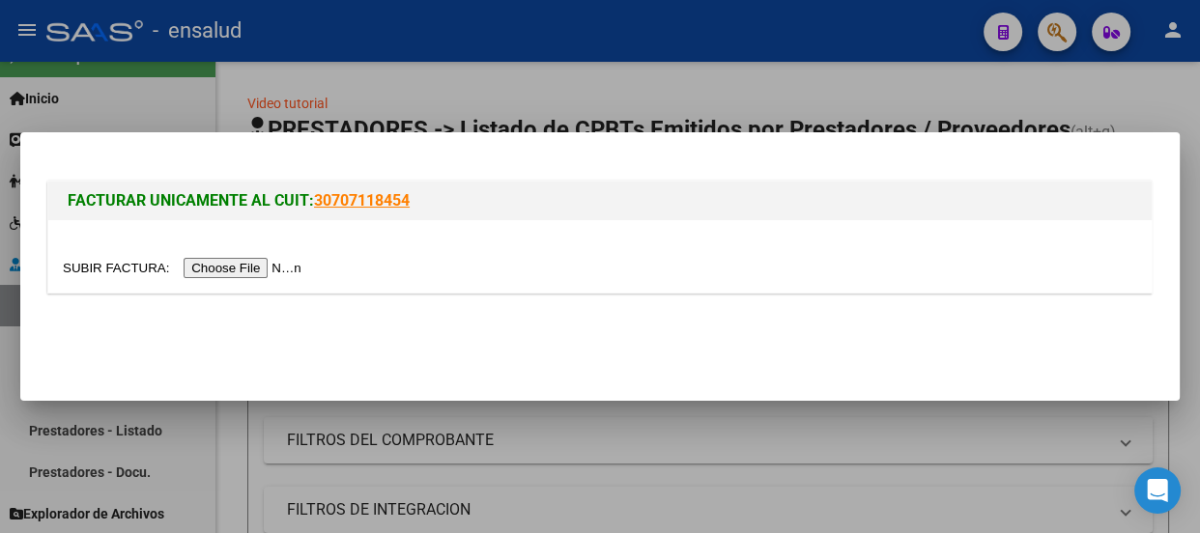
click at [234, 270] on input "file" at bounding box center [185, 268] width 245 height 20
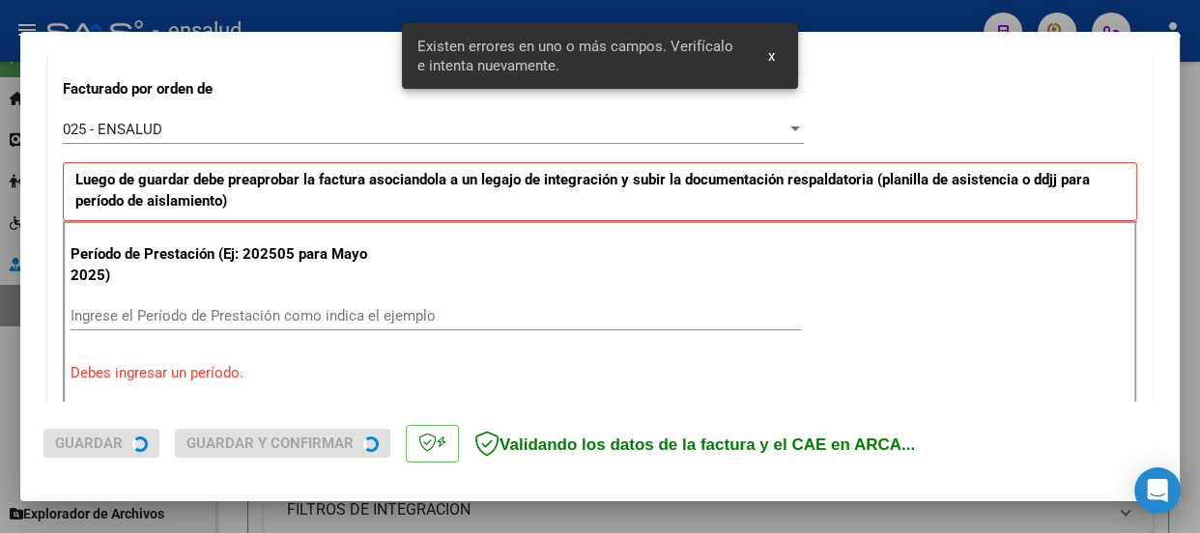
scroll to position [596, 0]
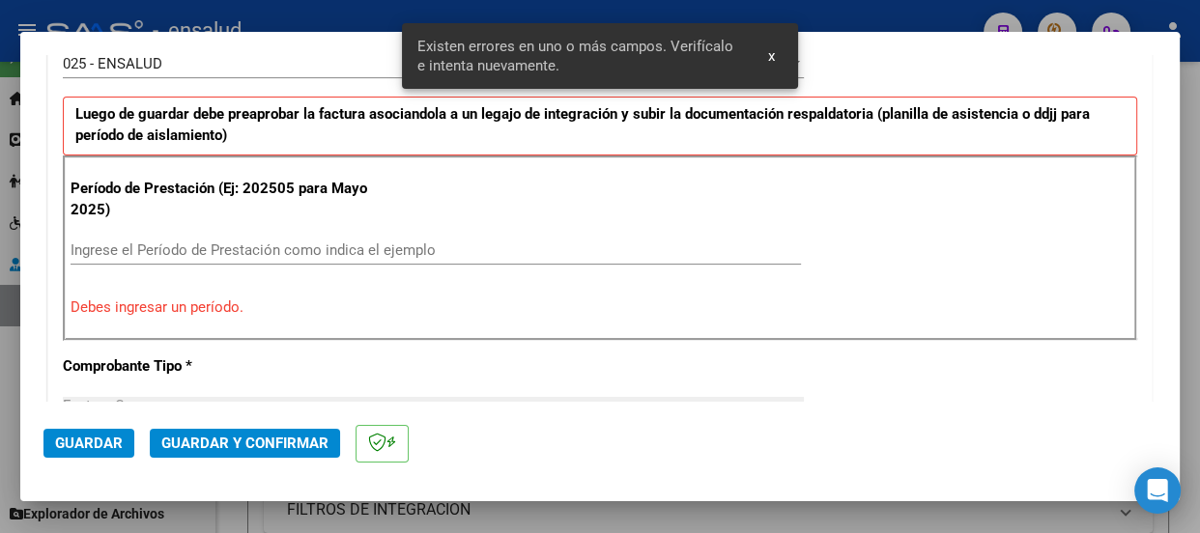
click at [155, 242] on input "Ingrese el Período de Prestación como indica el ejemplo" at bounding box center [436, 250] width 731 height 17
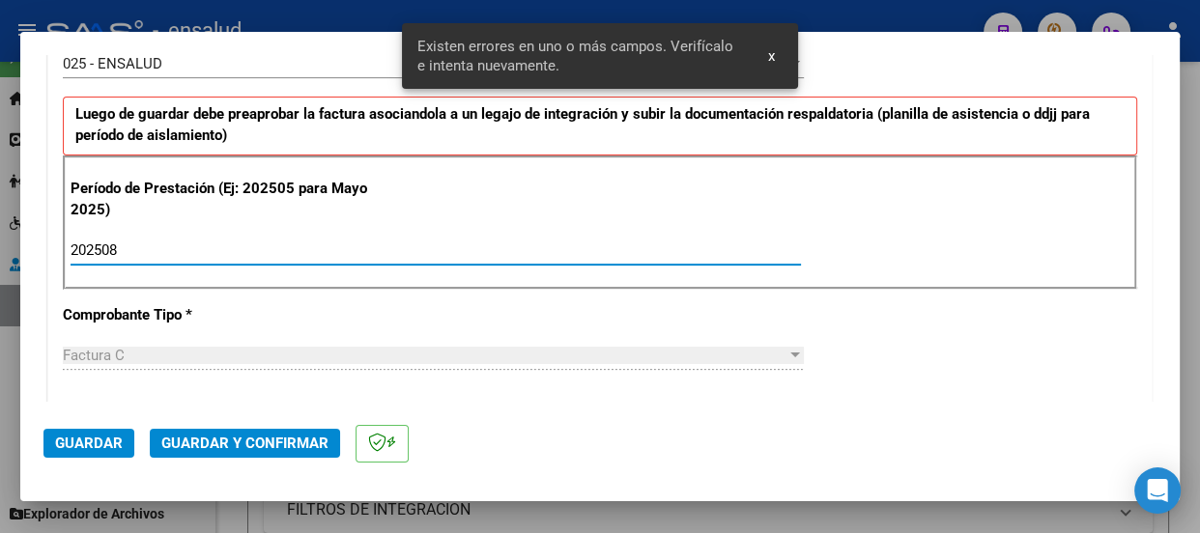
type input "202508"
click at [84, 446] on span "Guardar" at bounding box center [89, 443] width 68 height 17
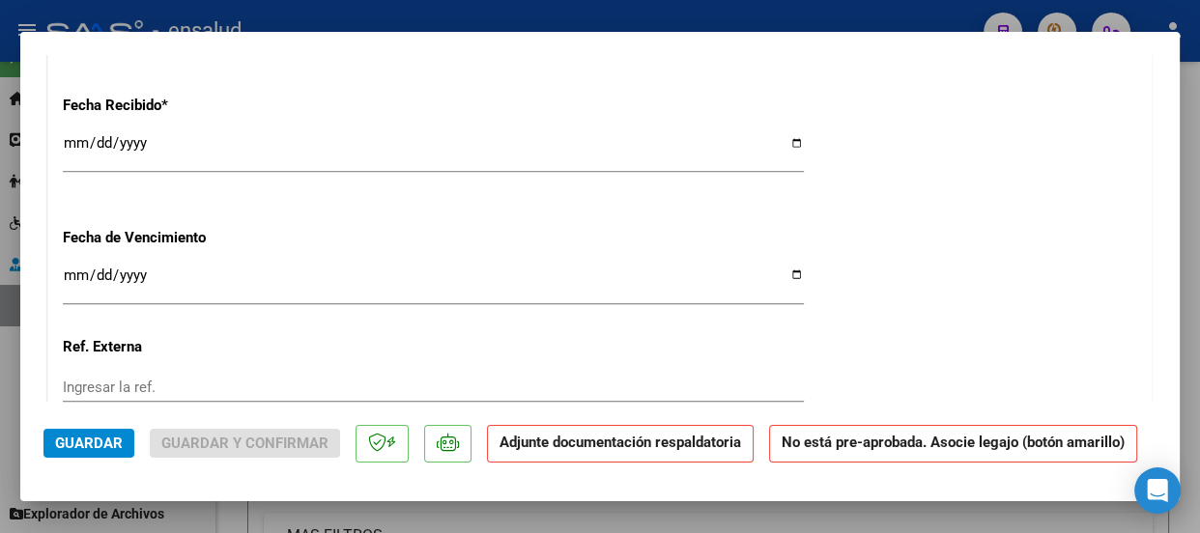
scroll to position [1757, 0]
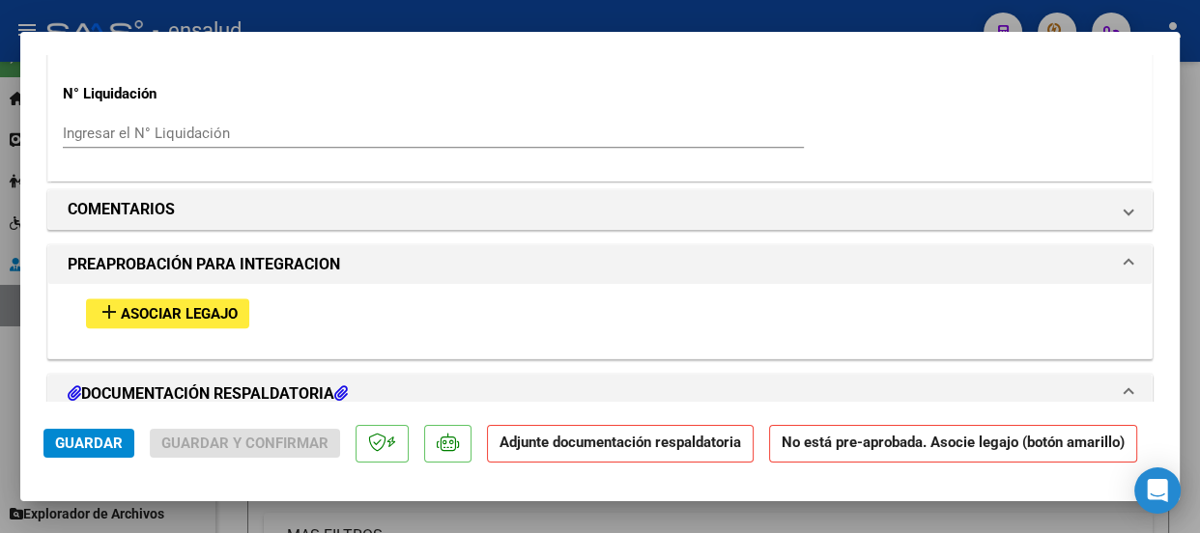
click at [204, 309] on span "Asociar Legajo" at bounding box center [179, 313] width 117 height 17
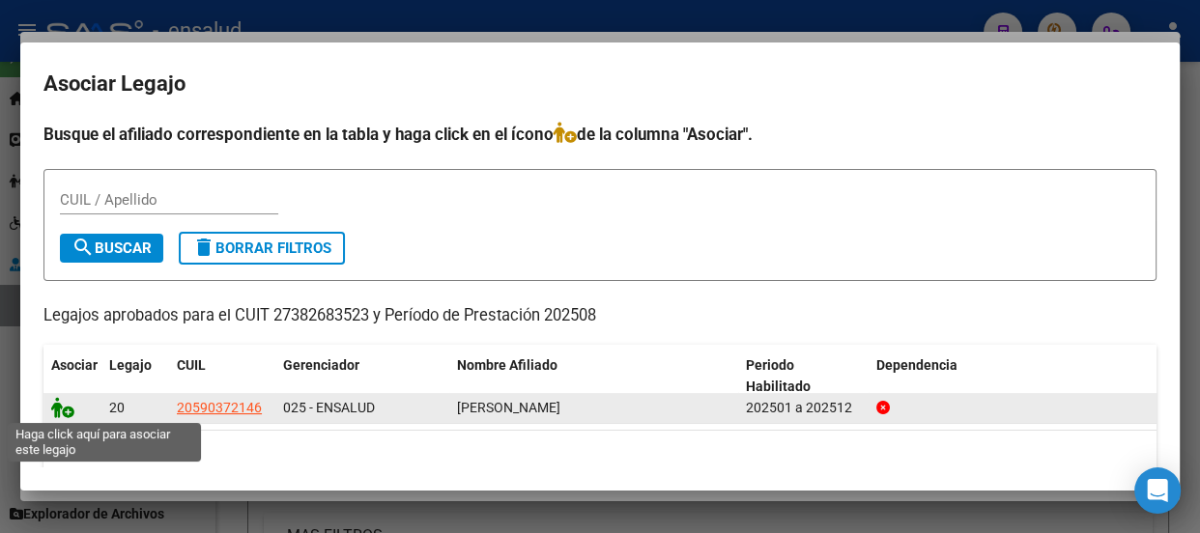
click at [63, 414] on icon at bounding box center [62, 407] width 23 height 21
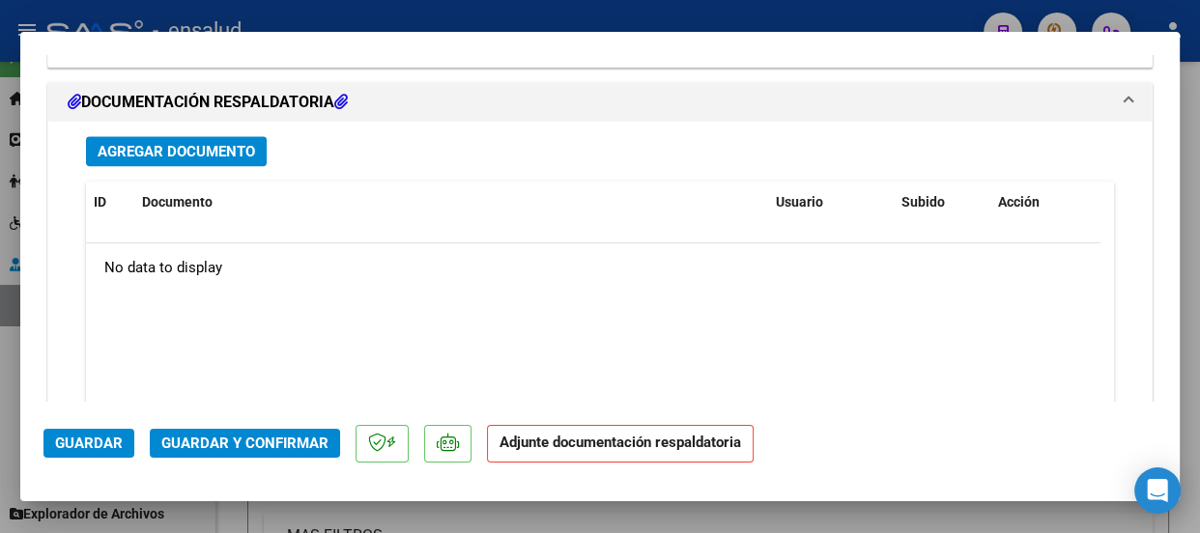
scroll to position [2335, 0]
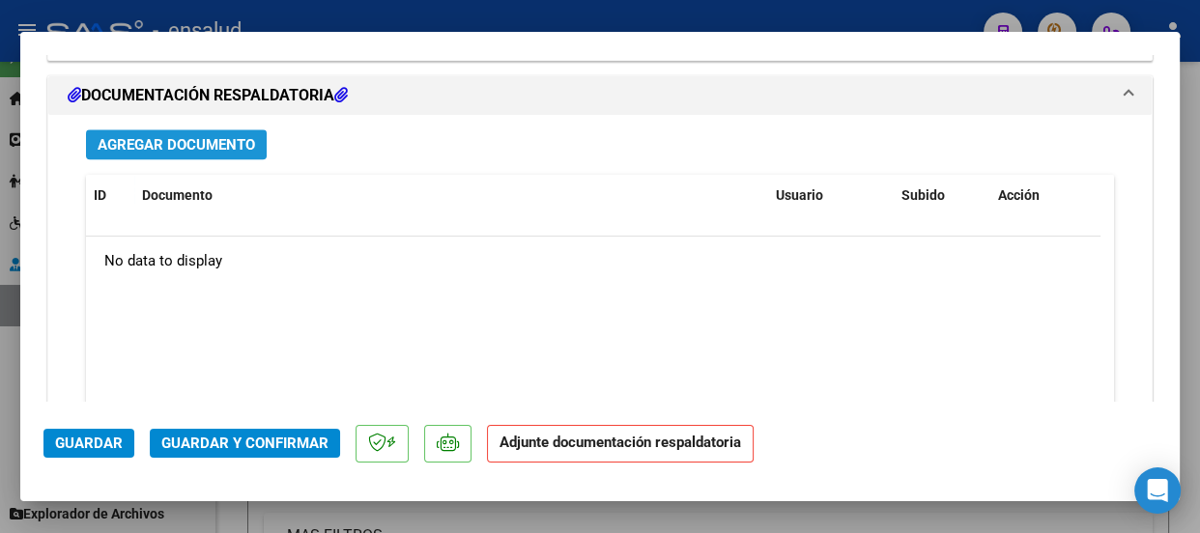
click at [187, 139] on span "Agregar Documento" at bounding box center [177, 144] width 158 height 17
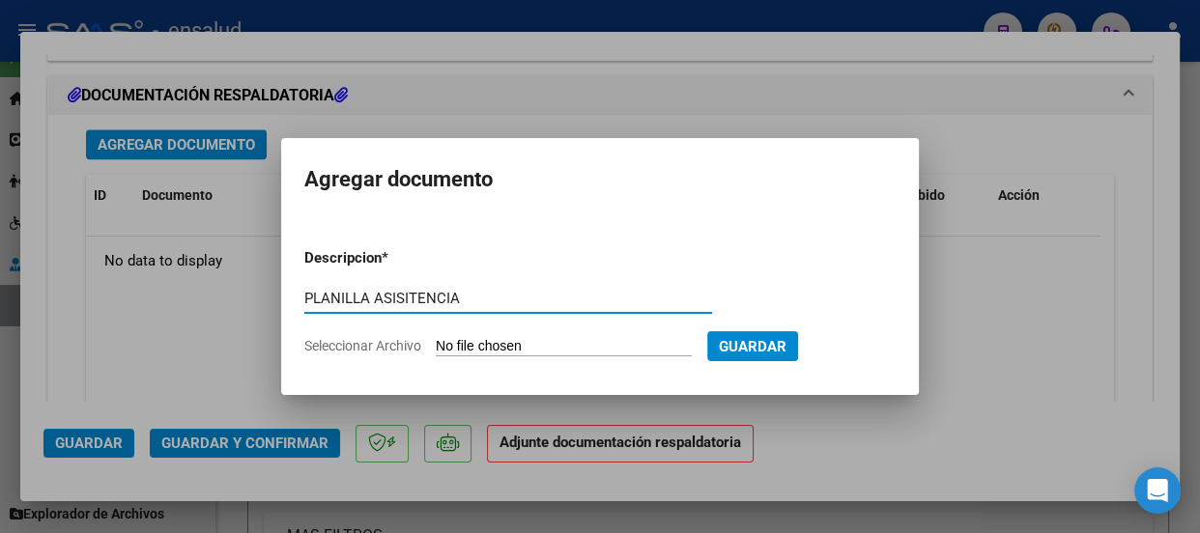
click at [409, 296] on input "PLANILLA ASISITENCIA" at bounding box center [508, 298] width 408 height 17
type input "PLANILLA ASISTENCIA"
click at [551, 345] on input "Seleccionar Archivo" at bounding box center [564, 347] width 256 height 18
type input "C:\fakepath\[PERSON_NAME] BELTRAN_202508_90_N_BURJAN ALDANA_1_44-PA.pdf"
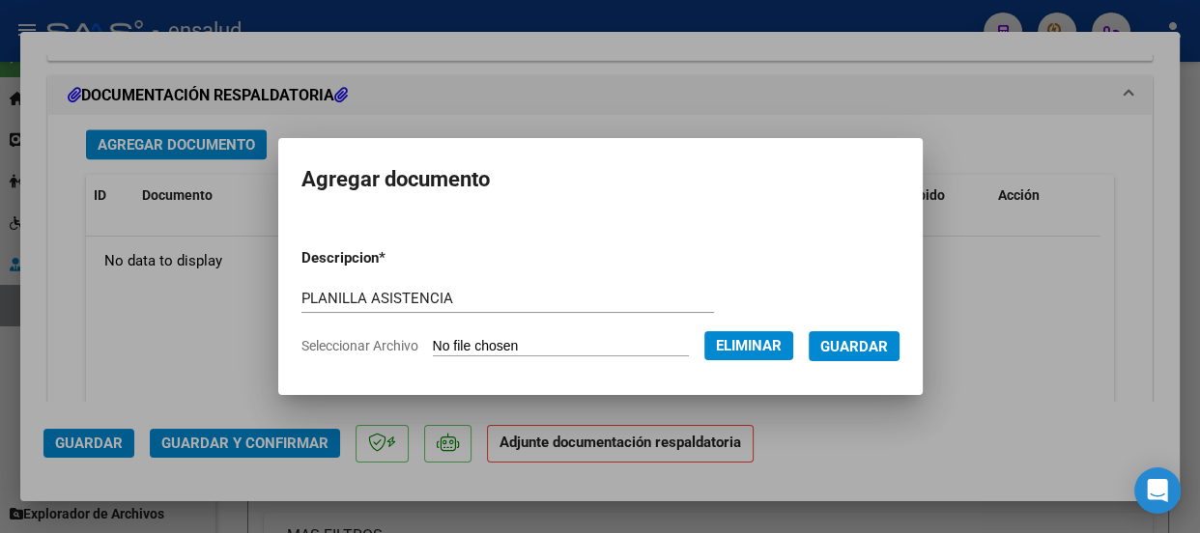
click at [887, 348] on span "Guardar" at bounding box center [854, 346] width 68 height 17
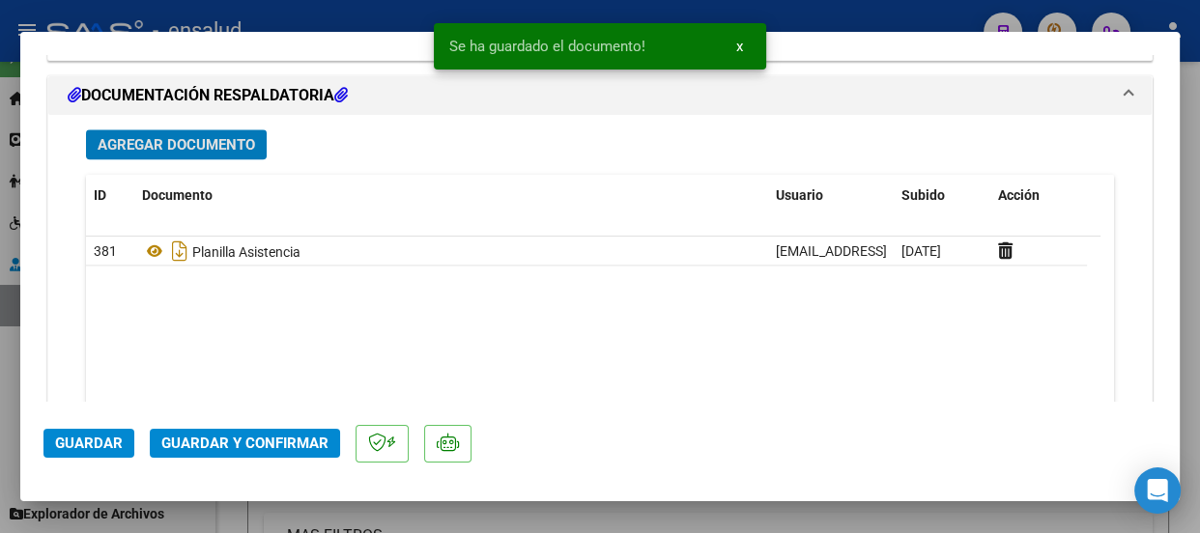
click at [233, 447] on span "Guardar y Confirmar" at bounding box center [244, 443] width 167 height 17
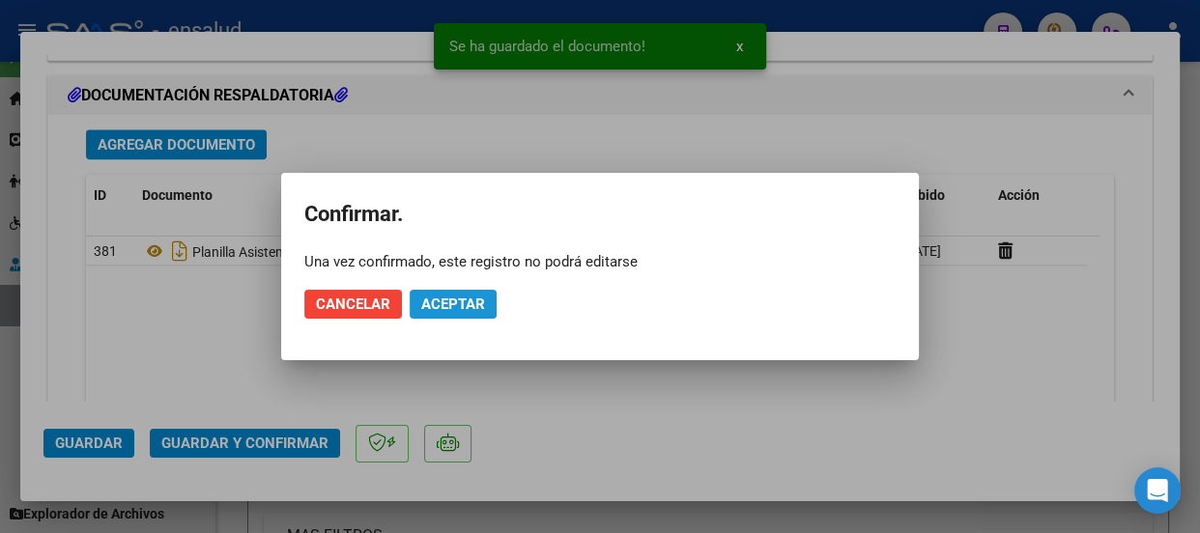
click at [463, 306] on span "Aceptar" at bounding box center [453, 304] width 64 height 17
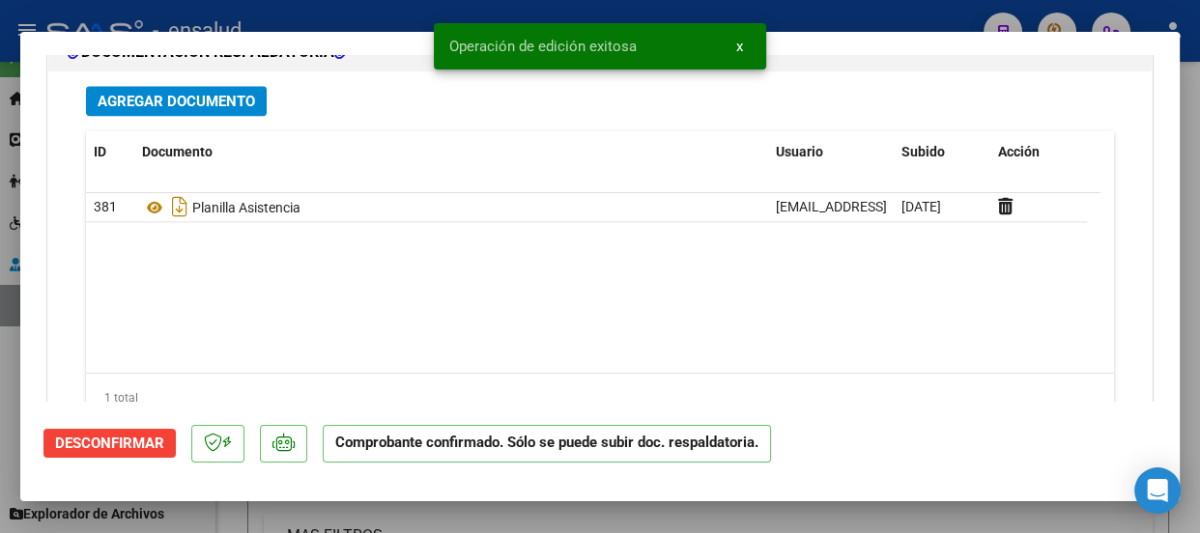
click at [736, 43] on span "x" at bounding box center [739, 46] width 7 height 17
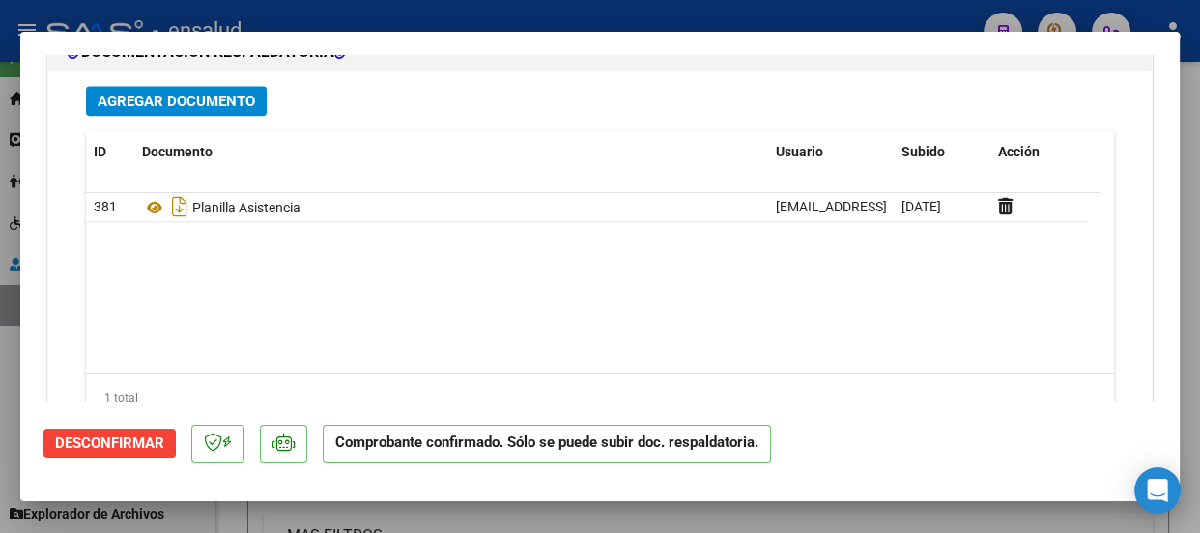
click at [661, 25] on div at bounding box center [600, 266] width 1200 height 533
type input "$ 0,00"
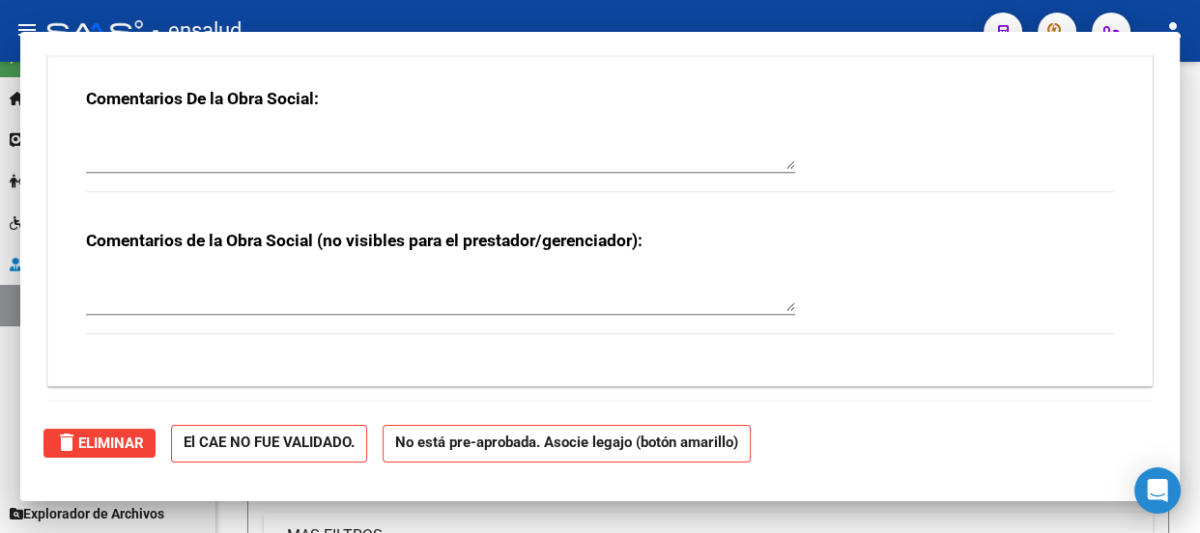
scroll to position [0, 0]
